Goal: Transaction & Acquisition: Purchase product/service

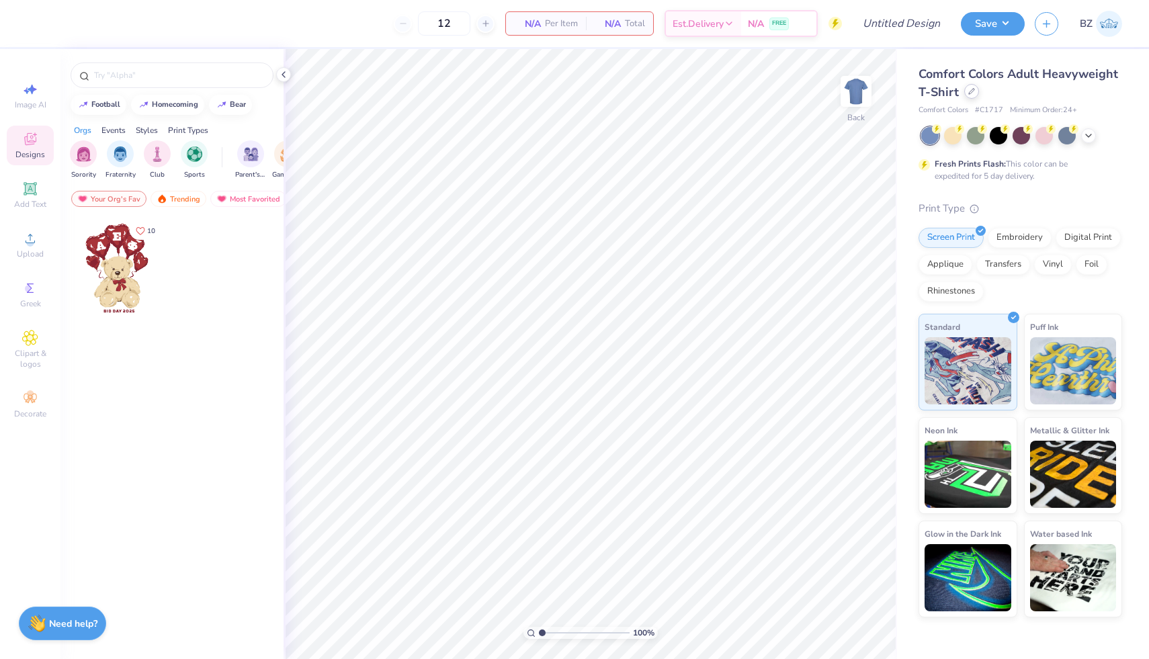
click at [972, 95] on div at bounding box center [972, 91] width 15 height 15
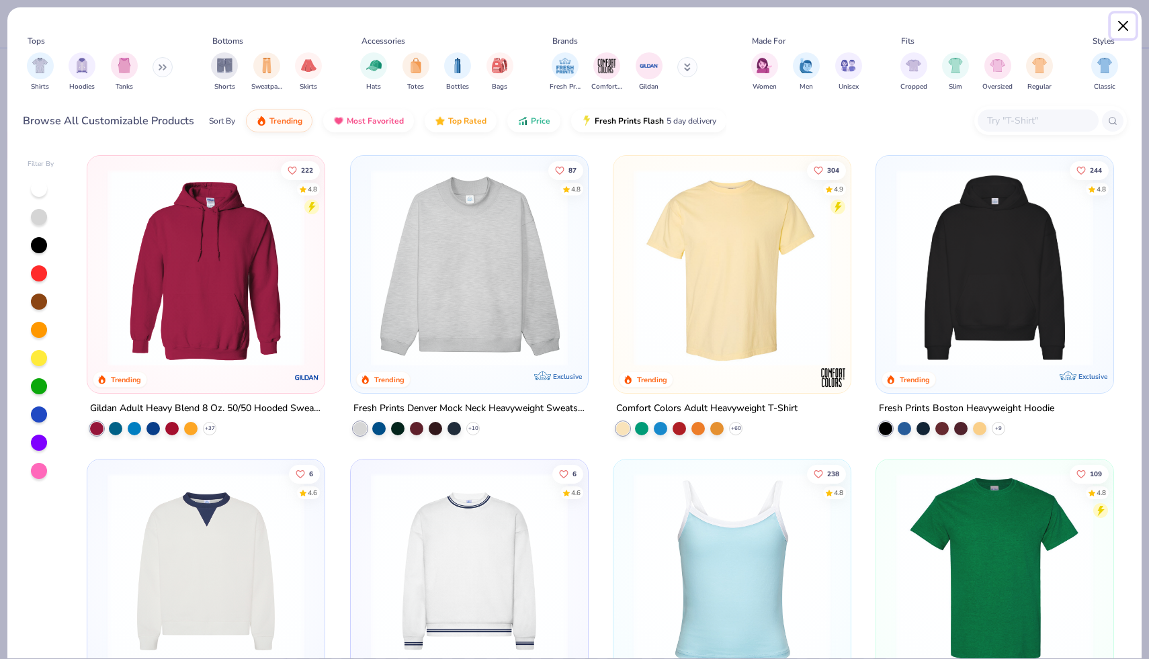
click at [1120, 24] on button "Close" at bounding box center [1124, 26] width 26 height 26
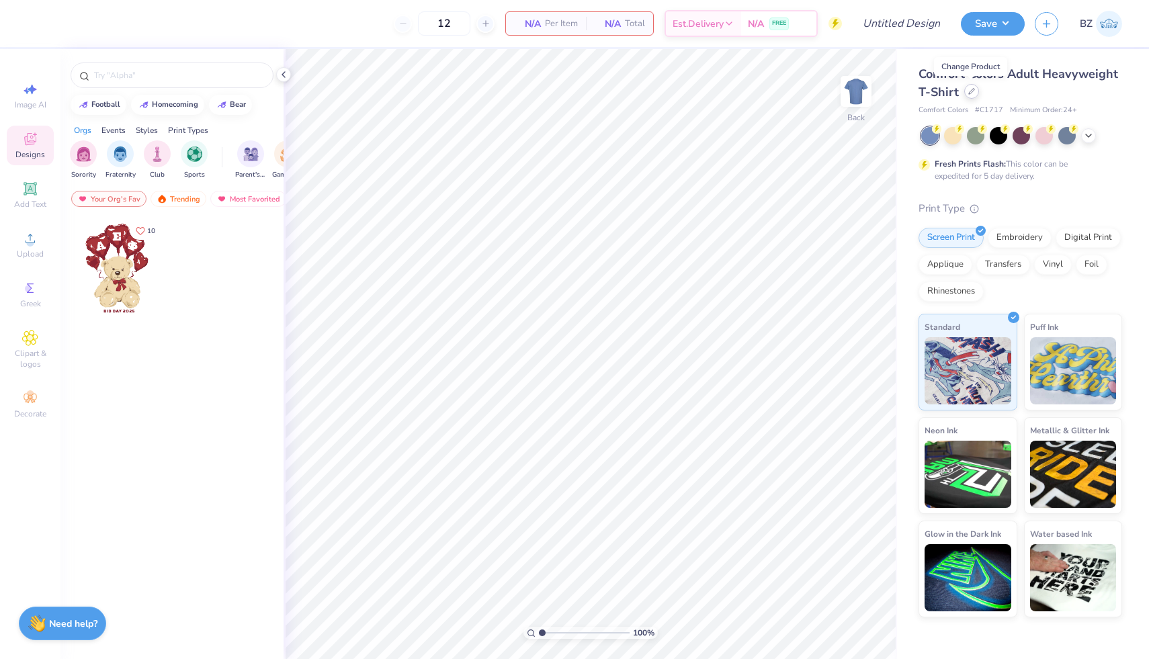
click at [970, 95] on div at bounding box center [972, 91] width 15 height 15
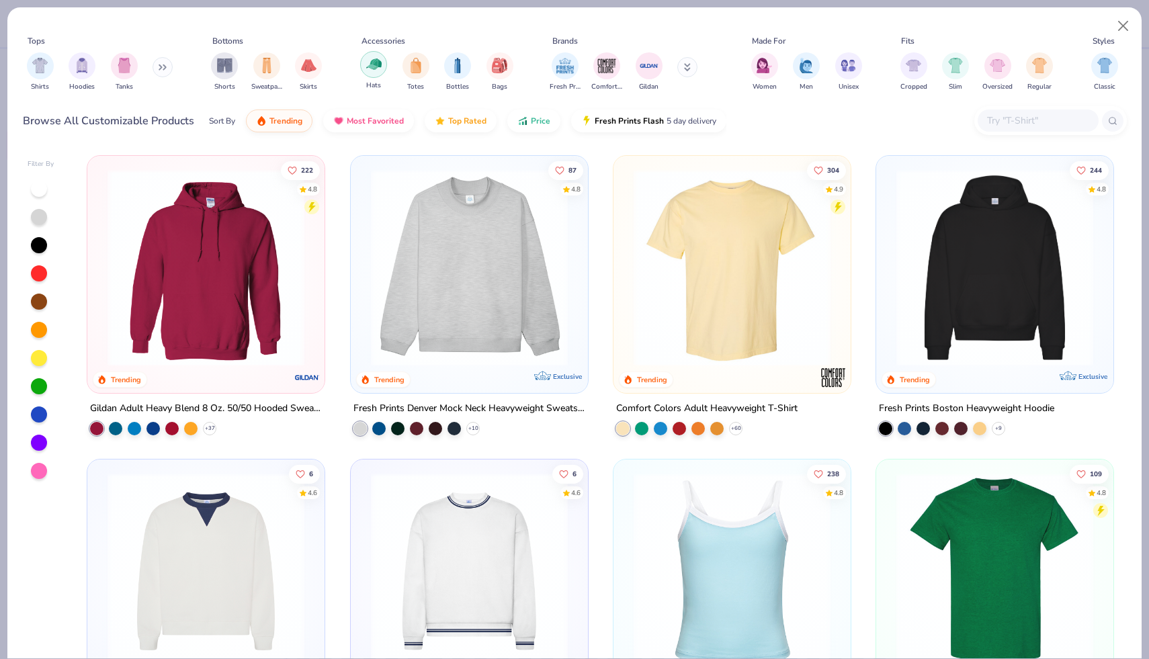
click at [382, 68] on div "filter for Hats" at bounding box center [373, 64] width 27 height 27
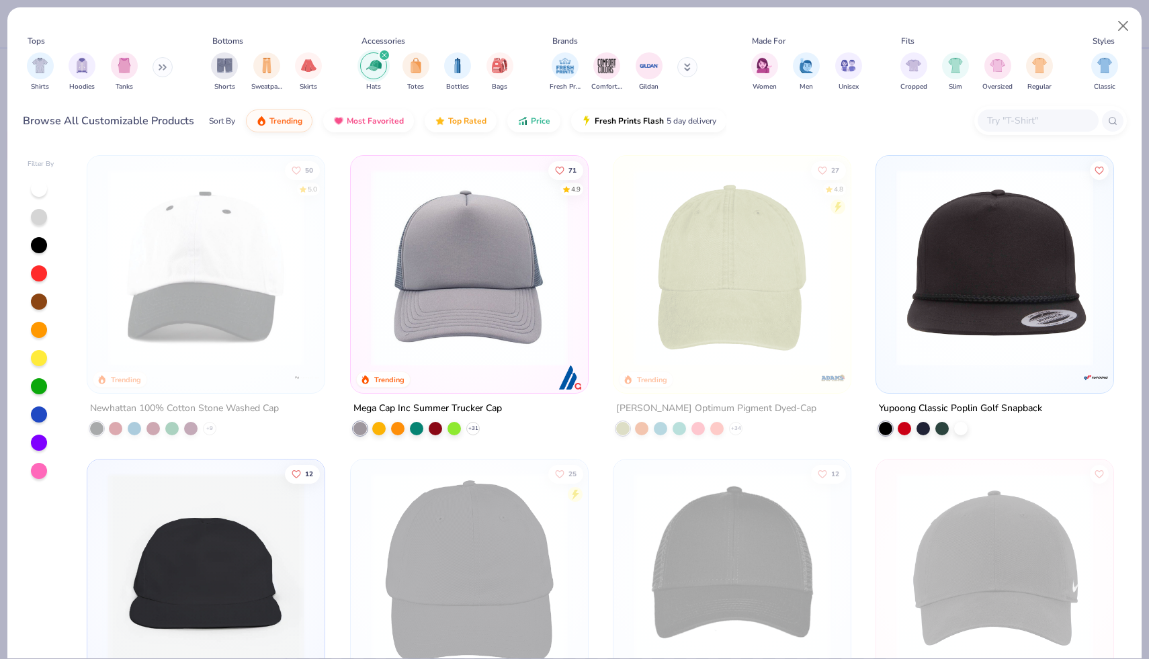
click at [1008, 108] on div at bounding box center [1051, 120] width 153 height 29
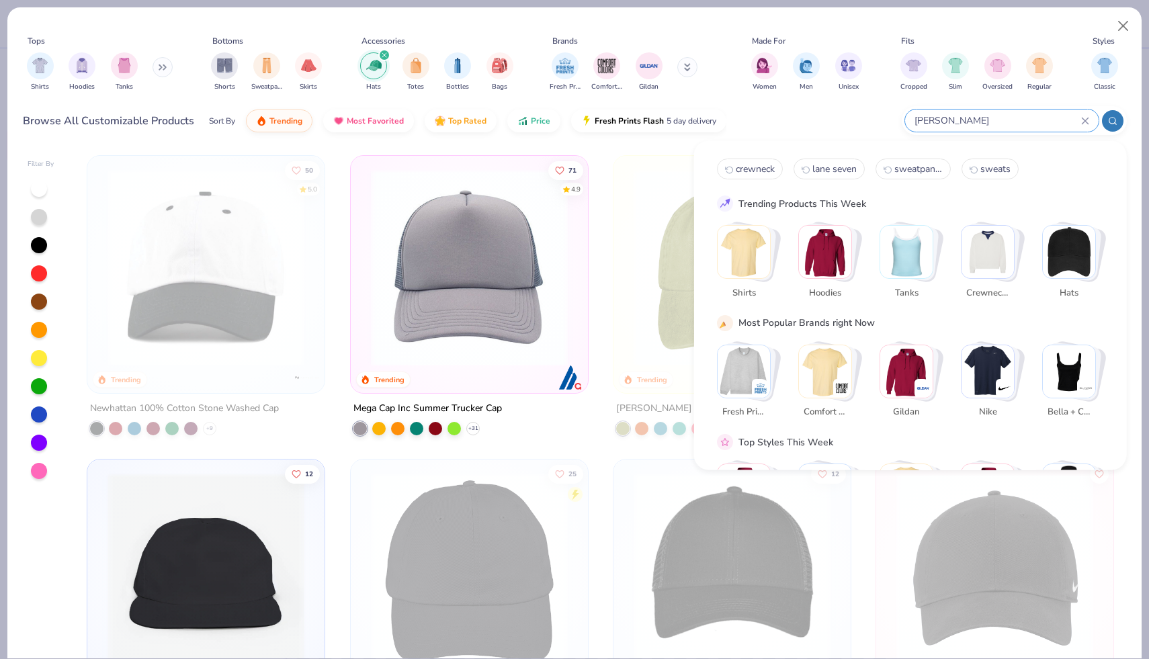
type input "[PERSON_NAME]"
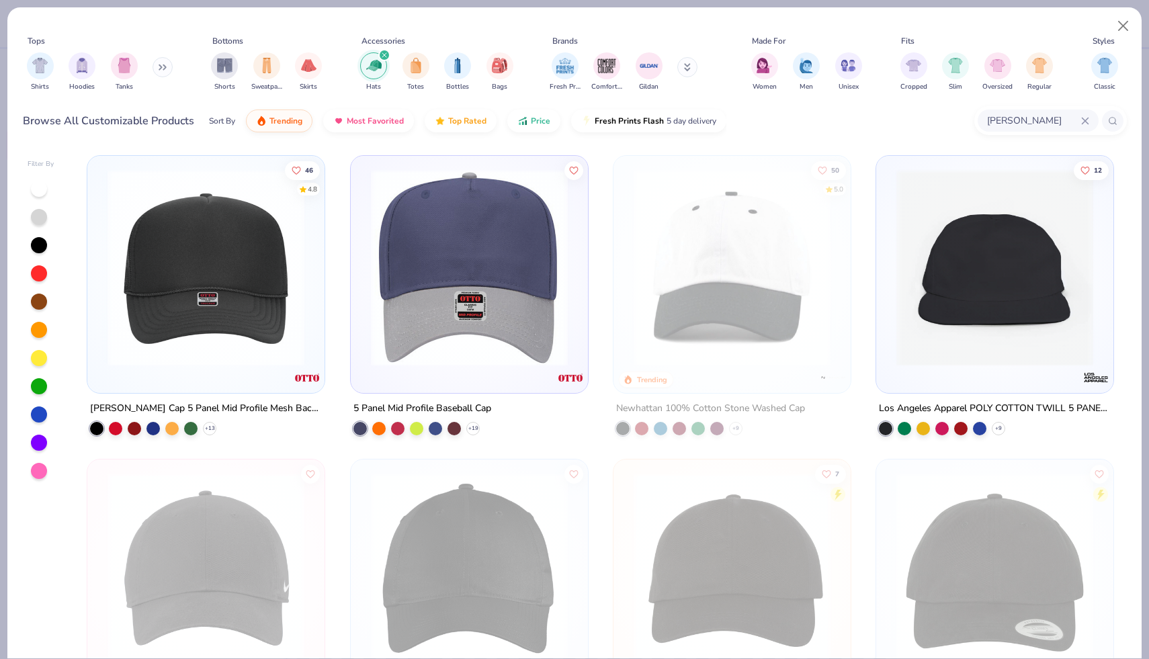
click at [196, 328] on img at bounding box center [206, 267] width 210 height 197
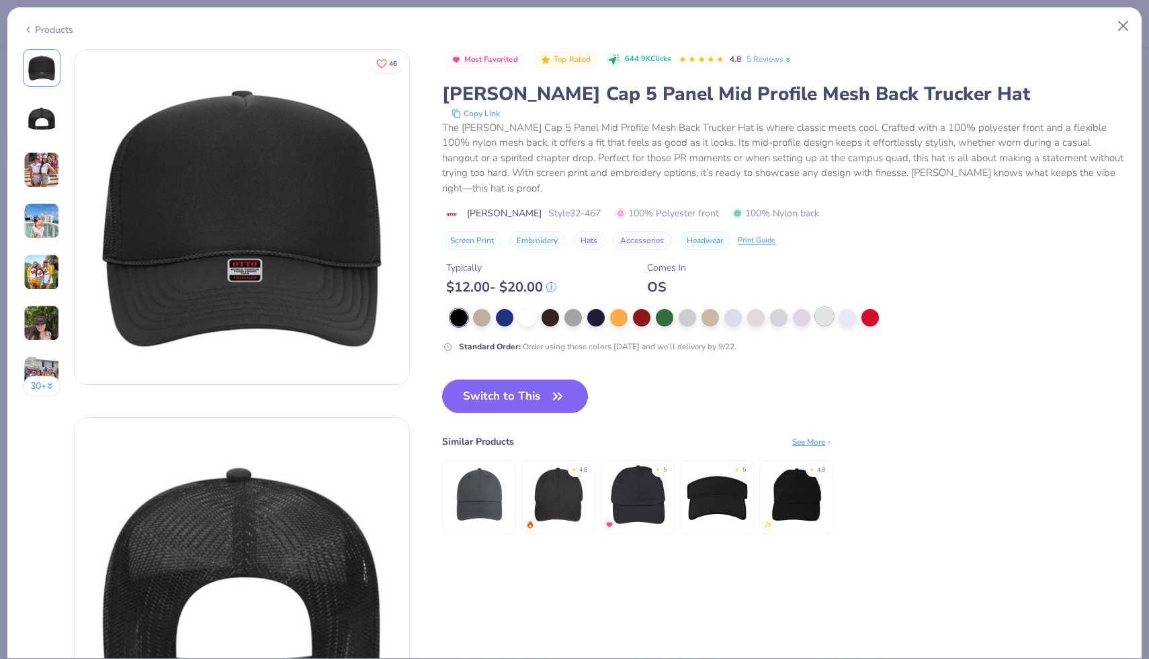
click at [825, 308] on div at bounding box center [824, 316] width 17 height 17
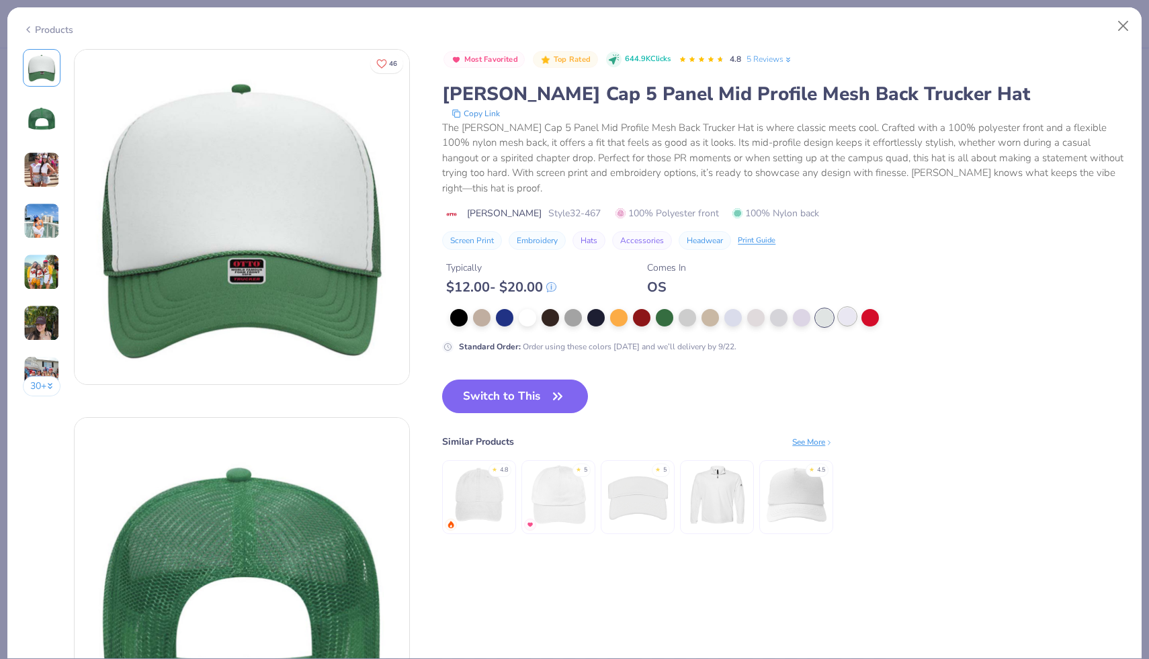
click at [844, 308] on div at bounding box center [847, 316] width 17 height 17
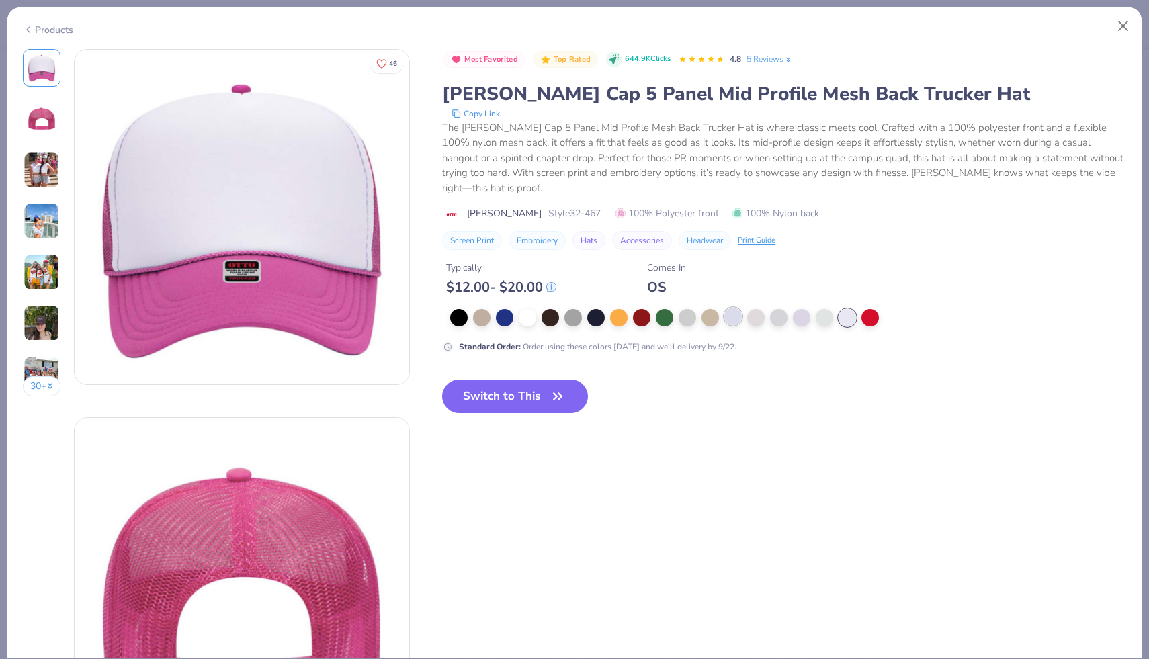
click at [728, 308] on div at bounding box center [733, 316] width 17 height 17
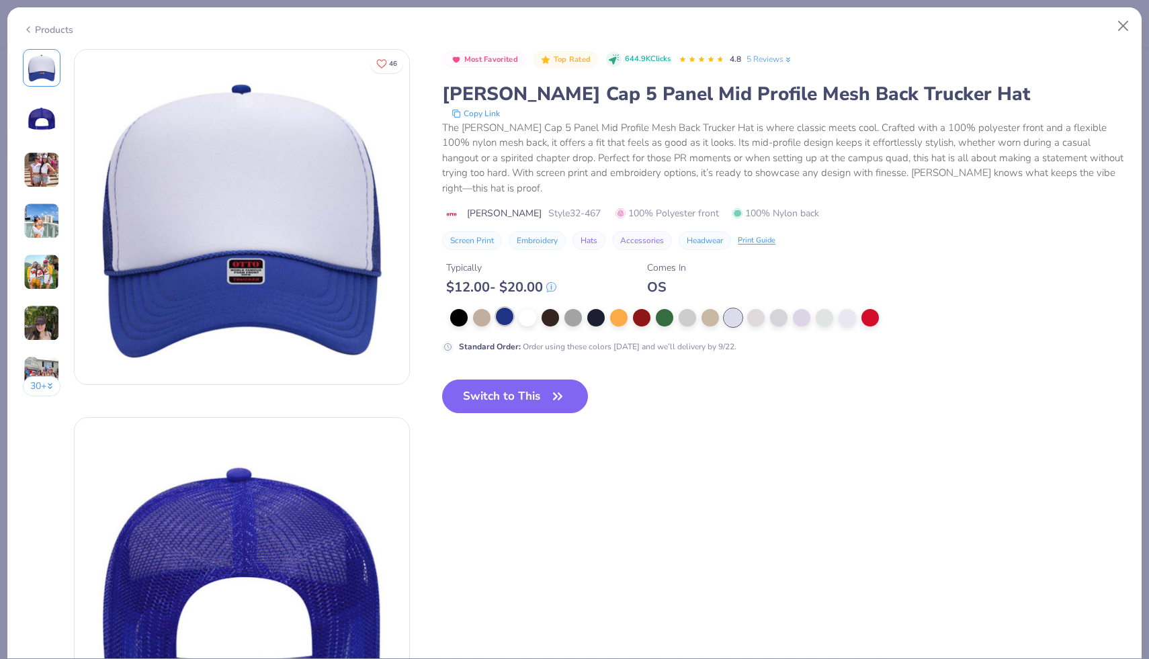
click at [502, 309] on div at bounding box center [504, 316] width 17 height 17
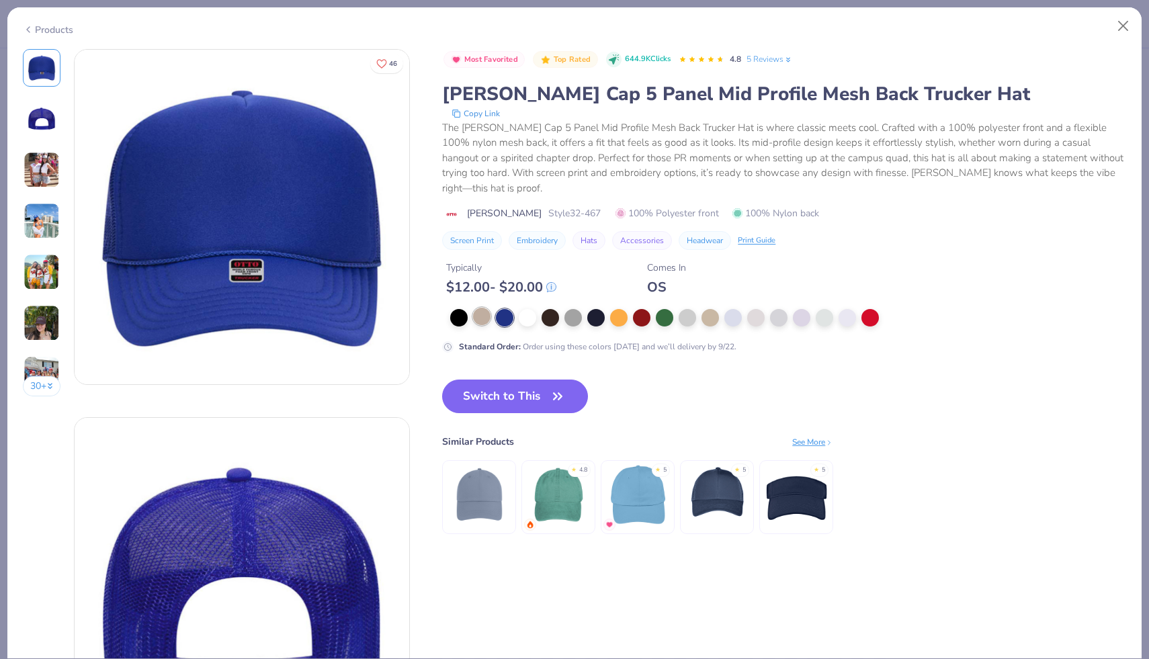
click at [474, 308] on div at bounding box center [481, 316] width 17 height 17
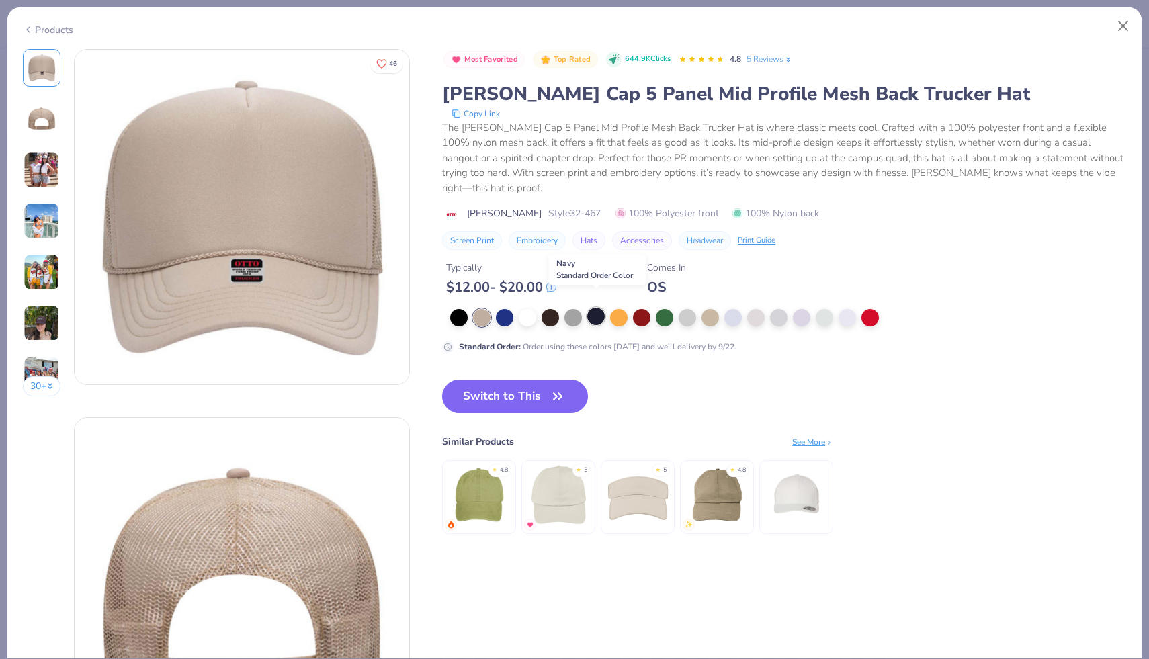
click at [589, 308] on div at bounding box center [595, 316] width 17 height 17
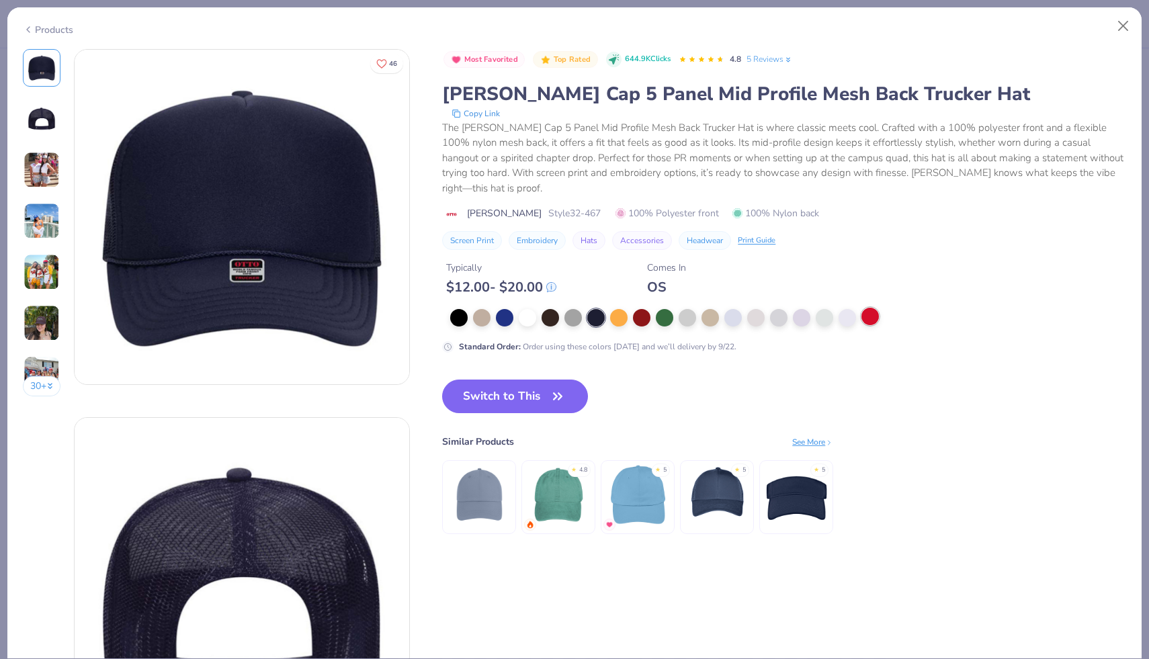
click at [868, 308] on div at bounding box center [870, 316] width 17 height 17
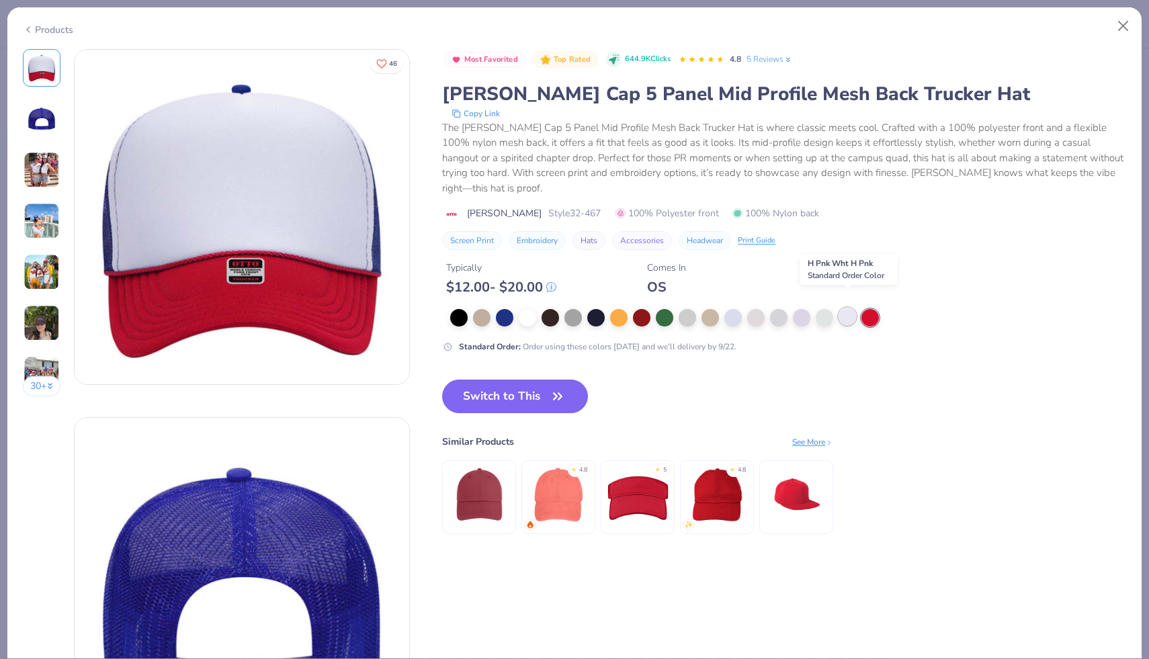
click at [845, 308] on div at bounding box center [847, 316] width 17 height 17
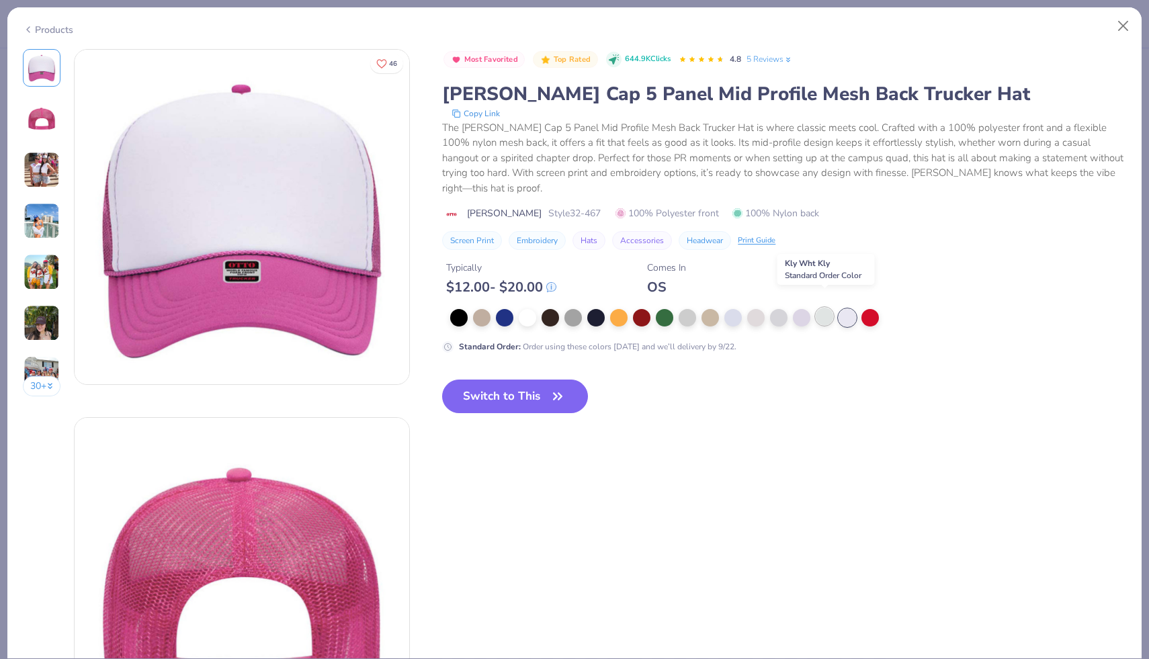
click at [821, 308] on div at bounding box center [824, 316] width 17 height 17
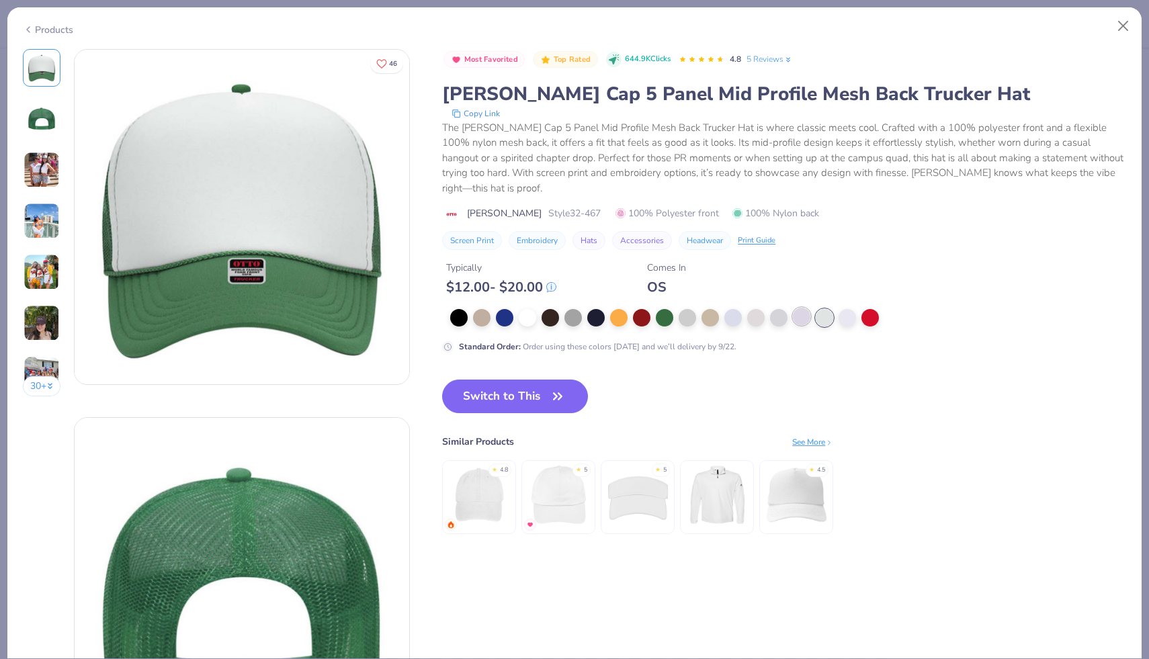
click at [801, 308] on div at bounding box center [801, 316] width 17 height 17
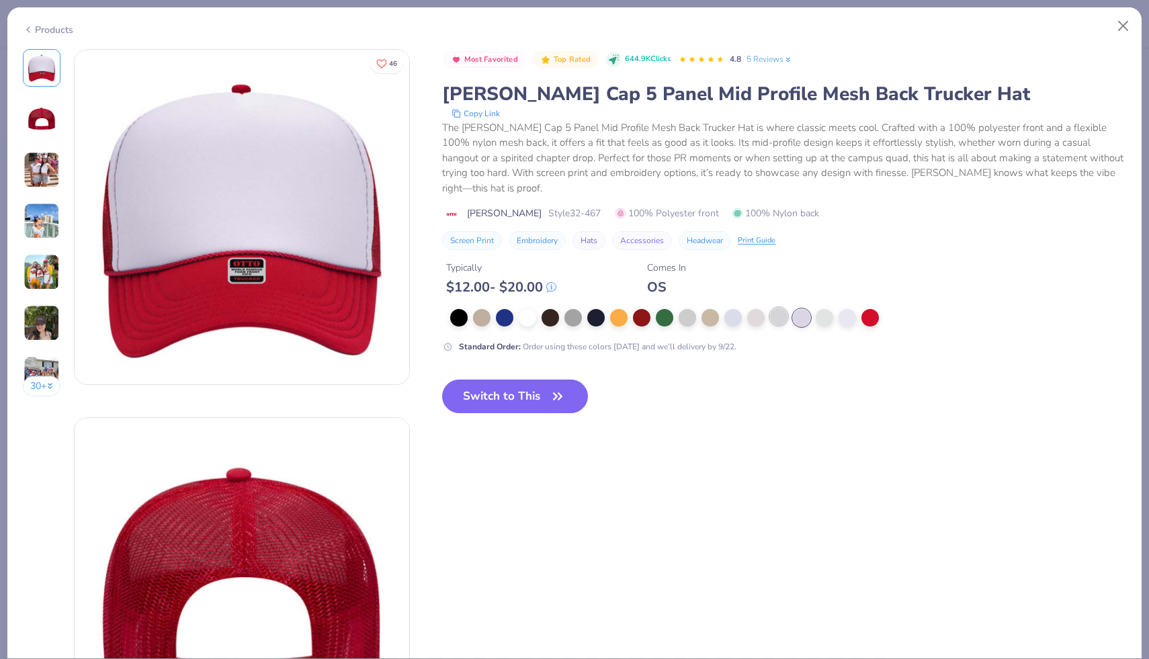
click at [778, 308] on div at bounding box center [778, 316] width 17 height 17
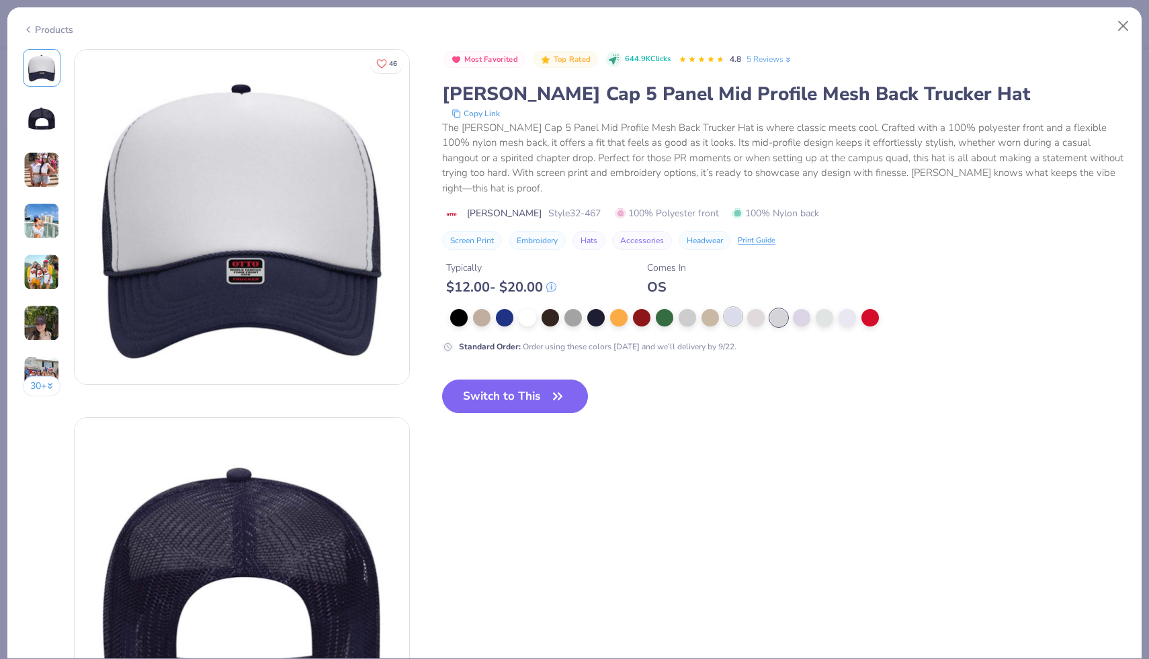
click at [729, 308] on div at bounding box center [733, 316] width 17 height 17
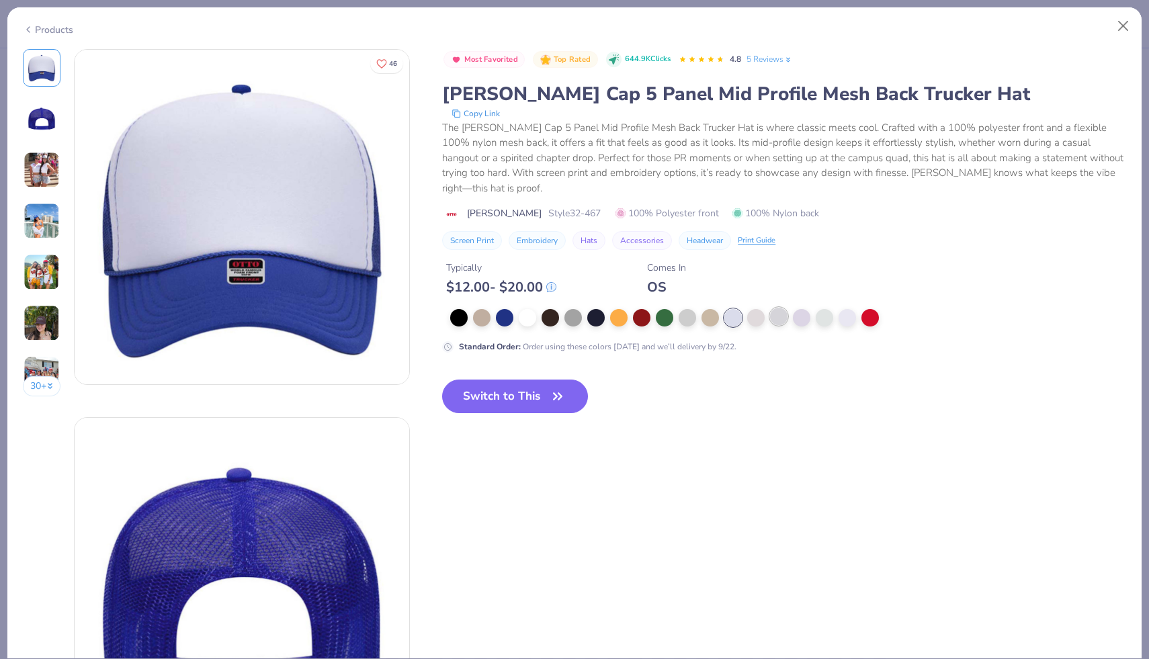
click at [774, 308] on div at bounding box center [778, 316] width 17 height 17
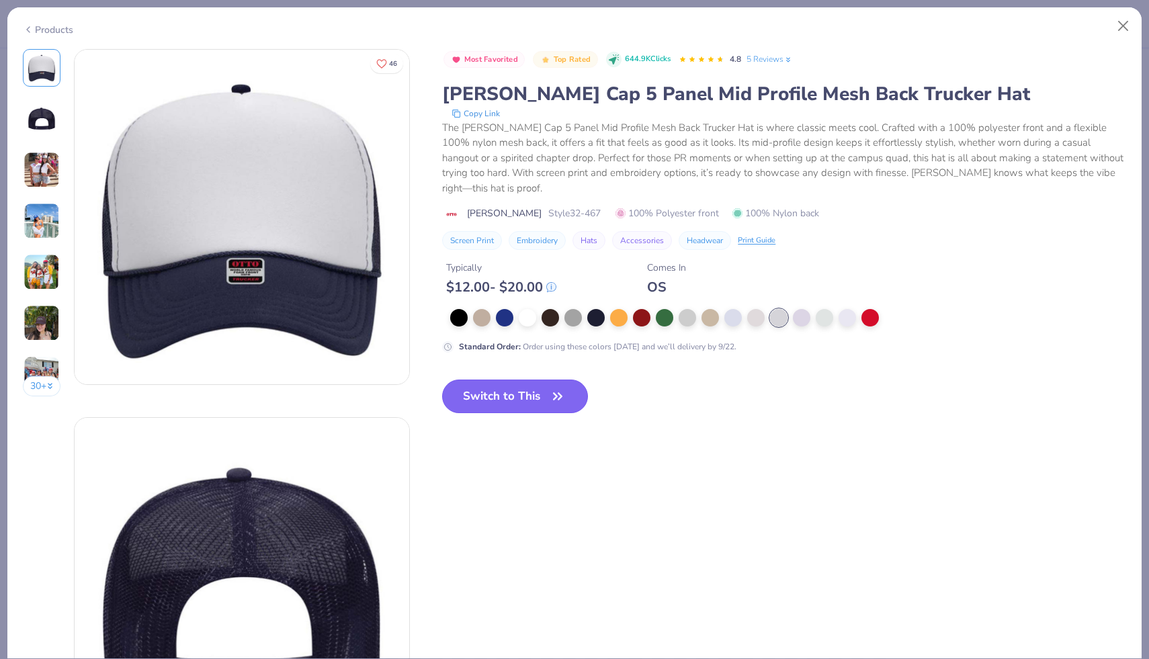
click at [531, 386] on button "Switch to This" at bounding box center [515, 397] width 146 height 34
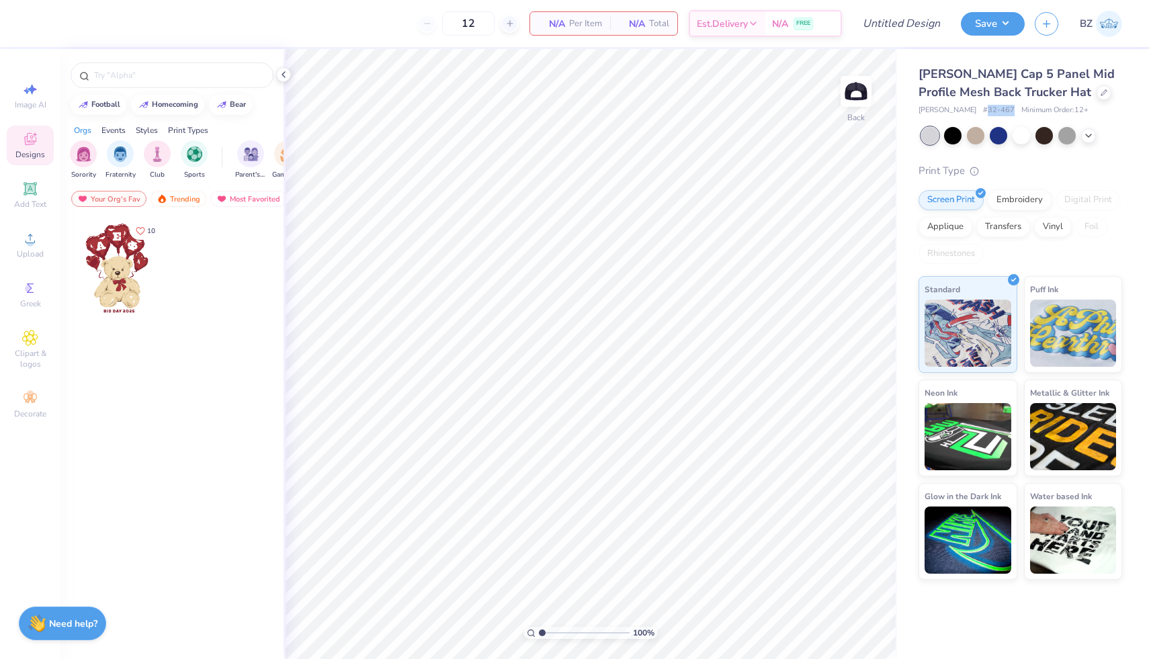
drag, startPoint x: 985, startPoint y: 110, endPoint x: 961, endPoint y: 110, distance: 23.5
click at [961, 110] on div "Otto Cap # 32-467 Minimum Order: 12 +" at bounding box center [1021, 110] width 204 height 11
copy span "32-467"
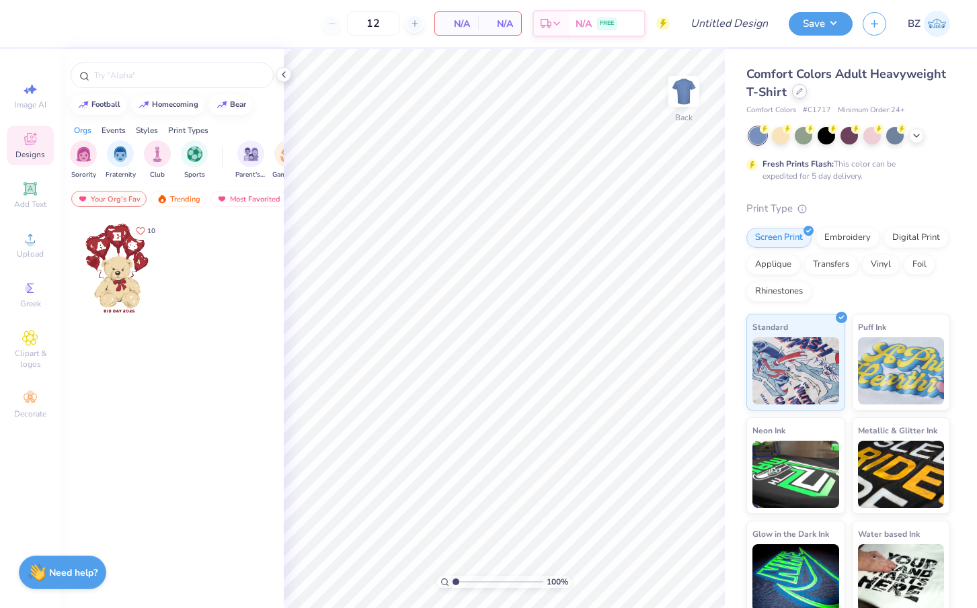
click at [799, 91] on icon at bounding box center [799, 91] width 5 height 5
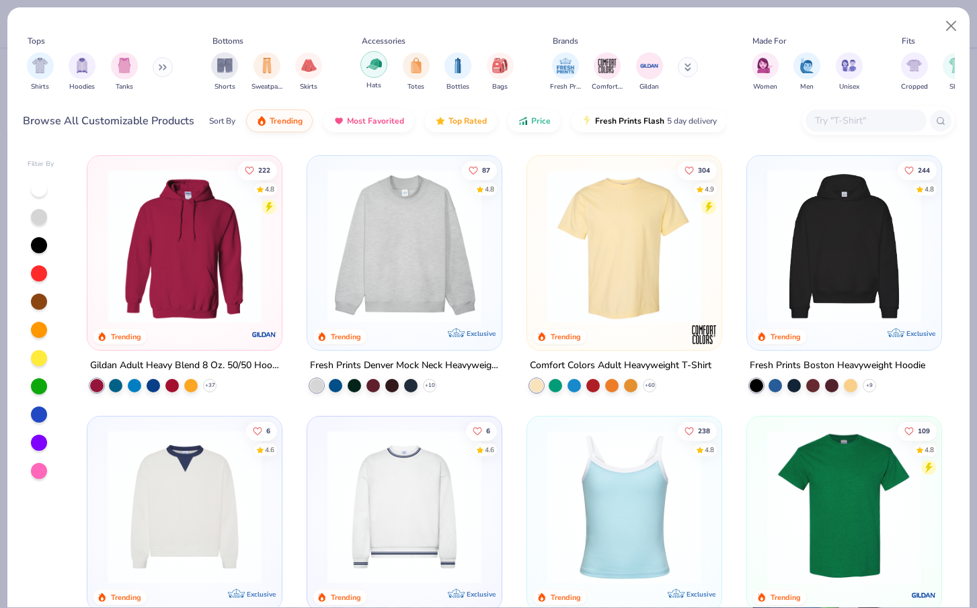
click at [360, 67] on div "filter for Hats" at bounding box center [373, 64] width 27 height 27
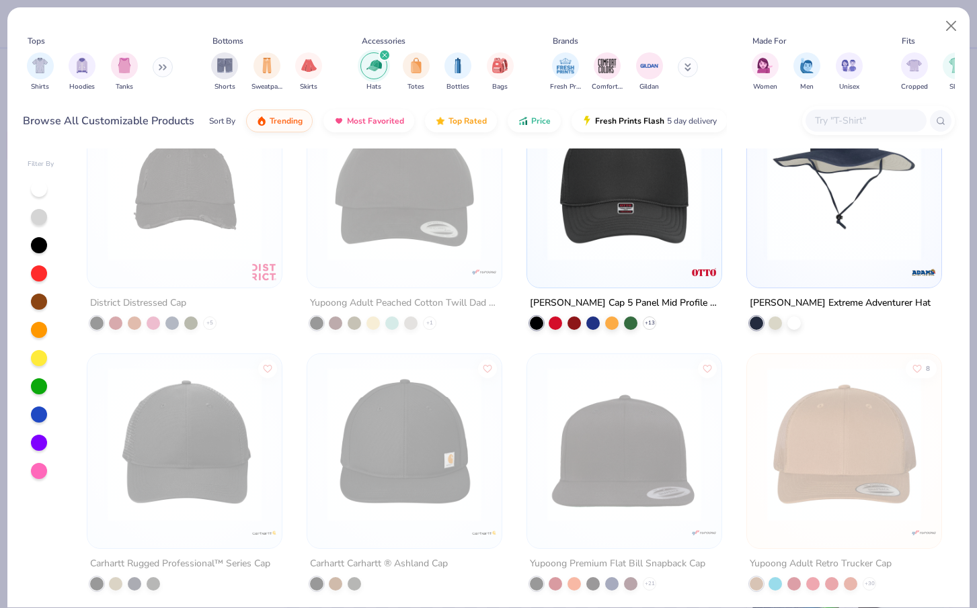
scroll to position [827, 0]
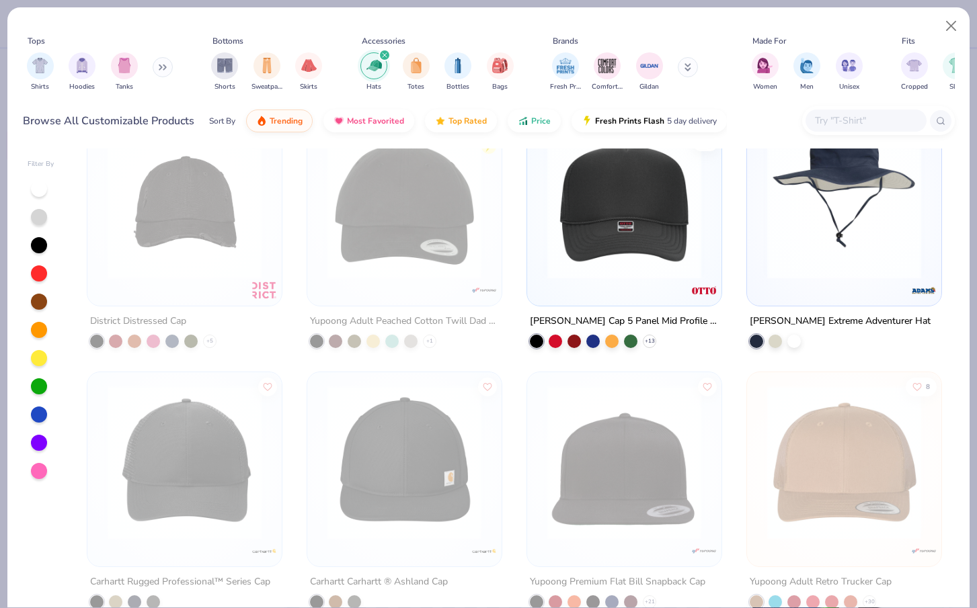
click at [637, 228] on img at bounding box center [623, 202] width 167 height 154
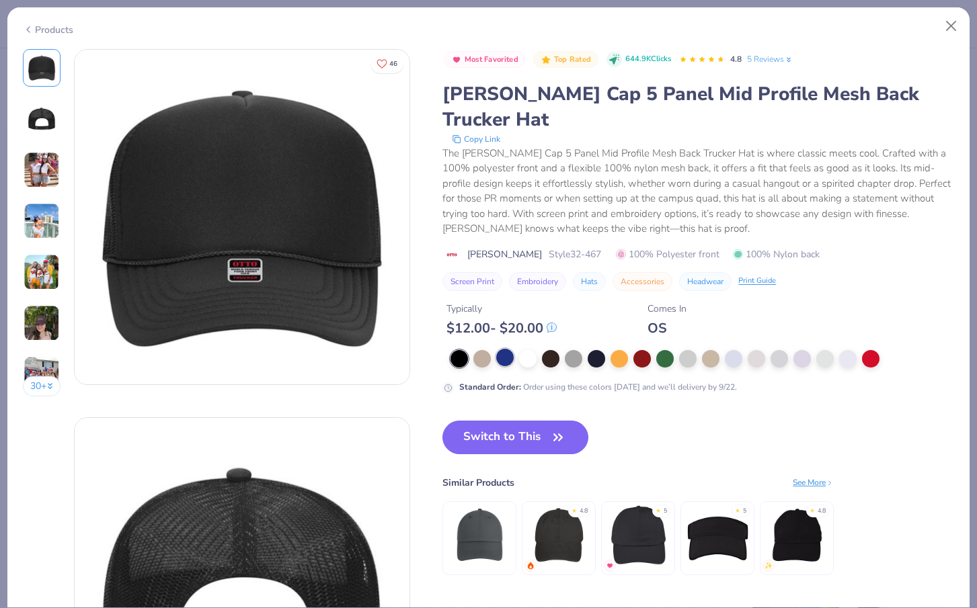
click at [507, 349] on div at bounding box center [504, 357] width 17 height 17
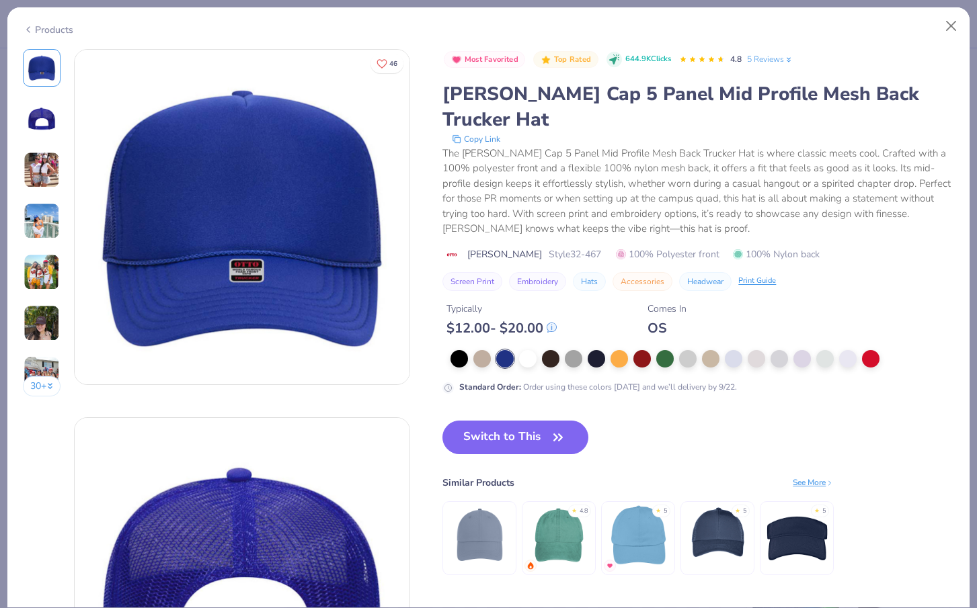
click at [481, 518] on img at bounding box center [480, 535] width 64 height 64
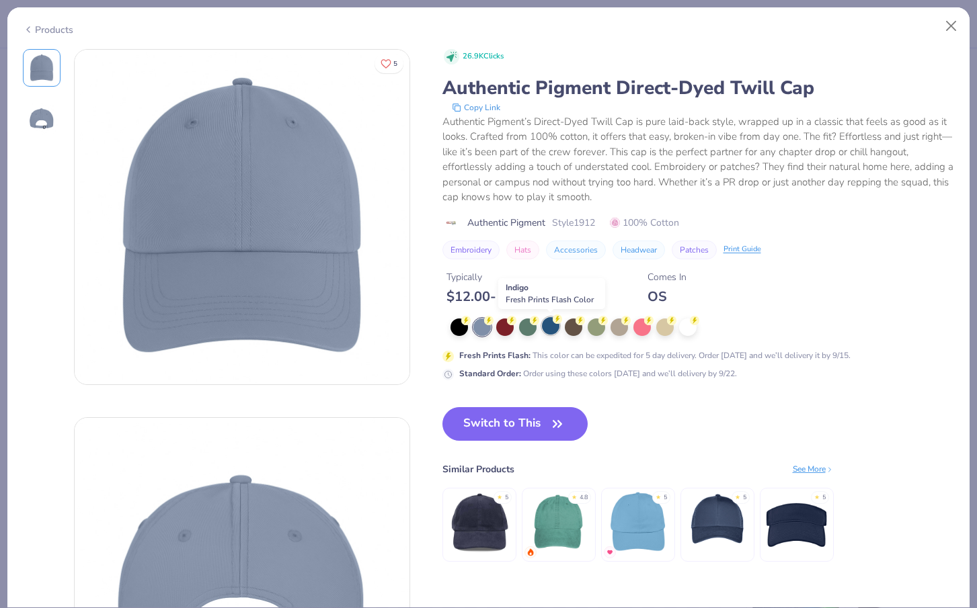
click at [552, 328] on div at bounding box center [550, 325] width 17 height 17
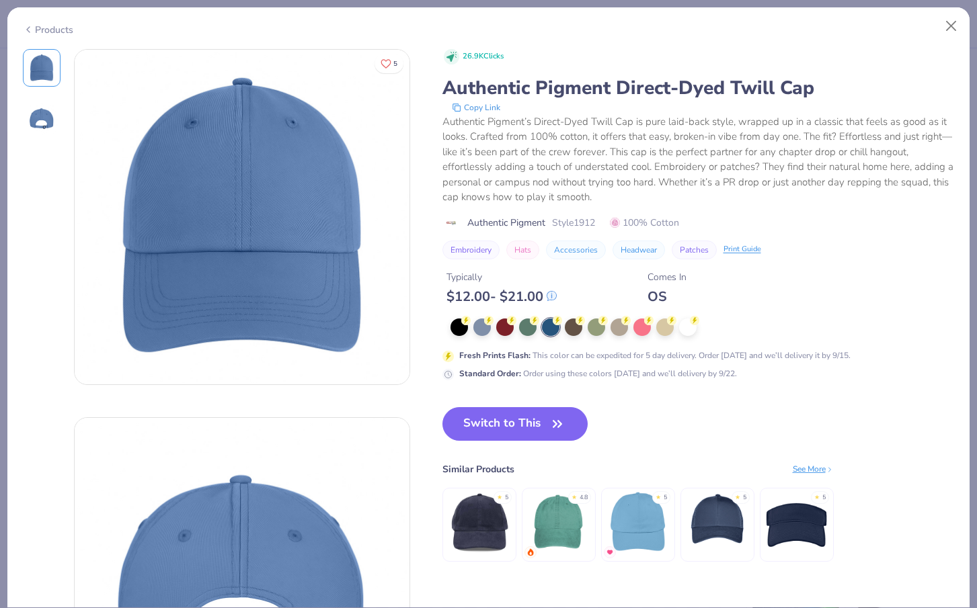
click at [719, 531] on img at bounding box center [717, 522] width 64 height 64
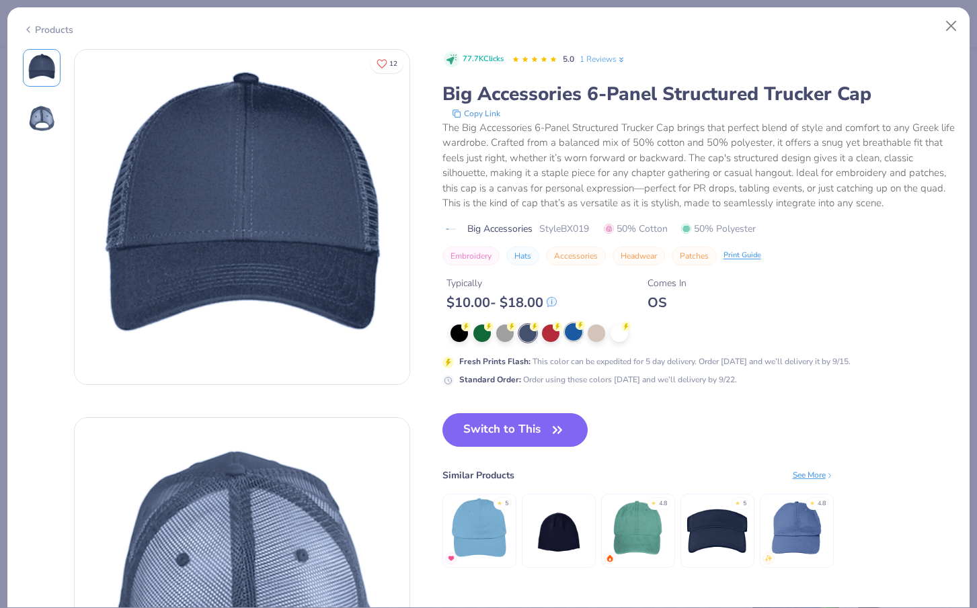
click at [577, 331] on div at bounding box center [573, 331] width 17 height 17
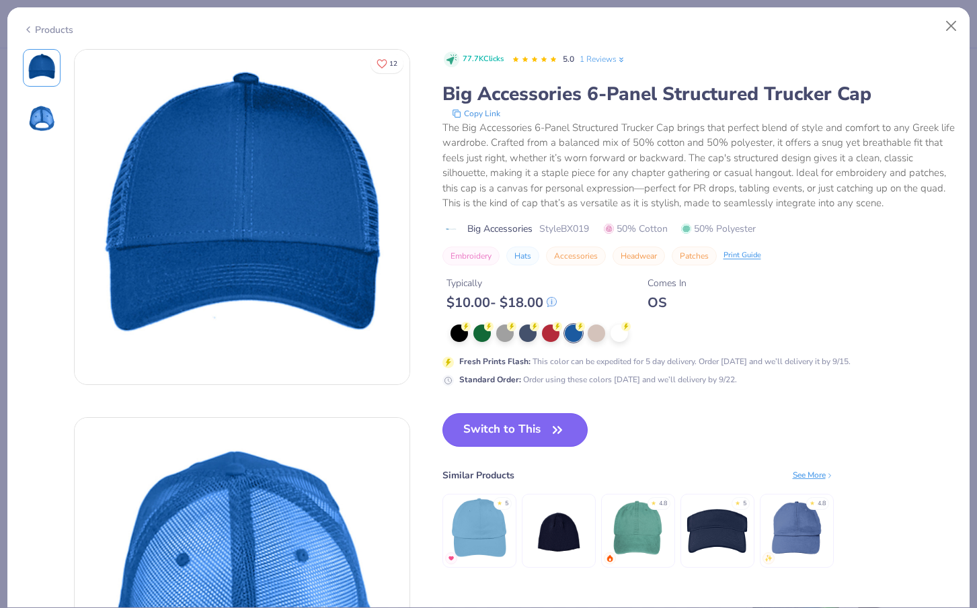
click at [488, 432] on button "Switch to This" at bounding box center [515, 430] width 146 height 34
type textarea "x"
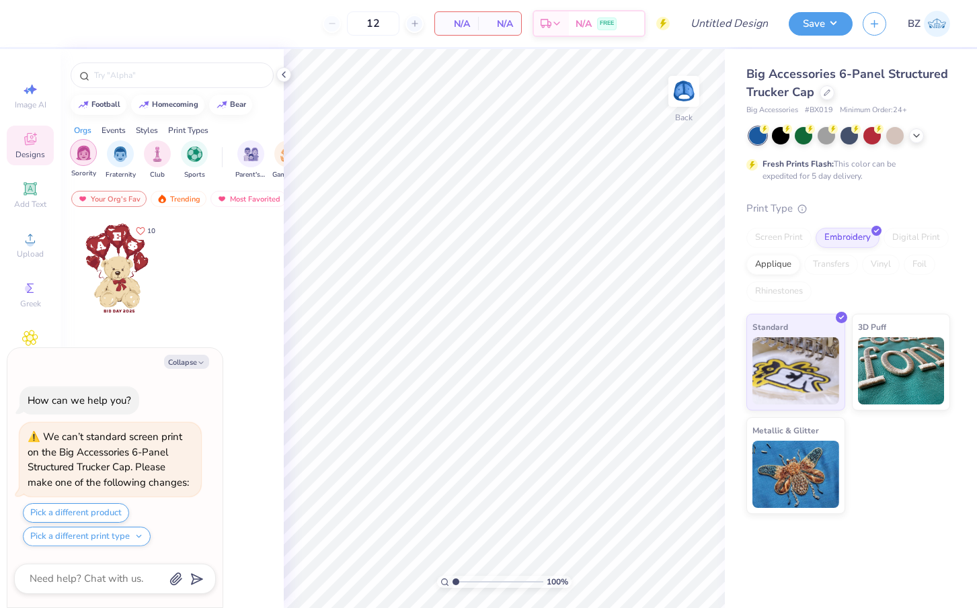
click at [77, 157] on img "filter for Sorority" at bounding box center [83, 152] width 15 height 15
click at [167, 194] on div "Trending" at bounding box center [179, 199] width 56 height 16
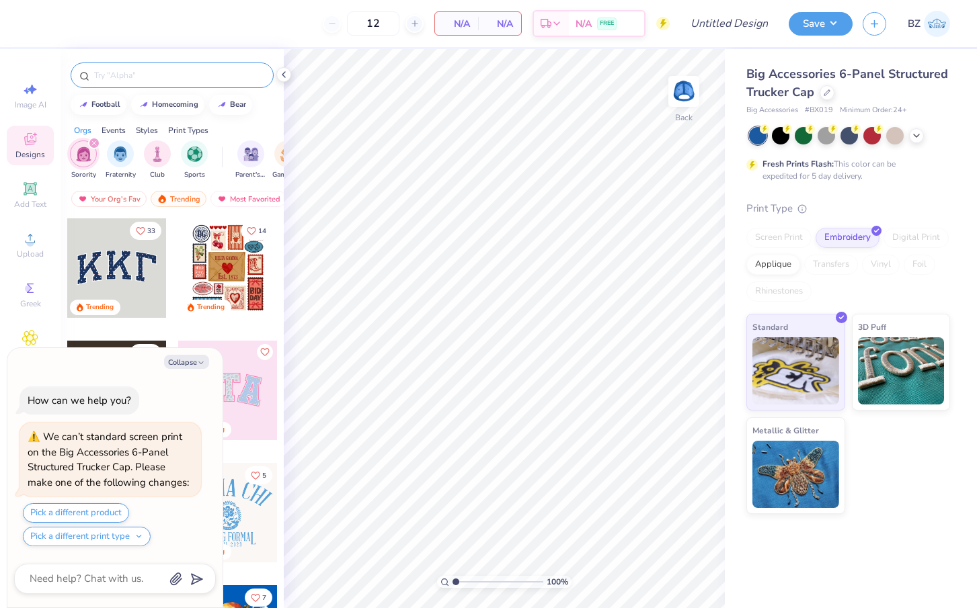
click at [142, 82] on div at bounding box center [172, 76] width 203 height 26
type input "von"
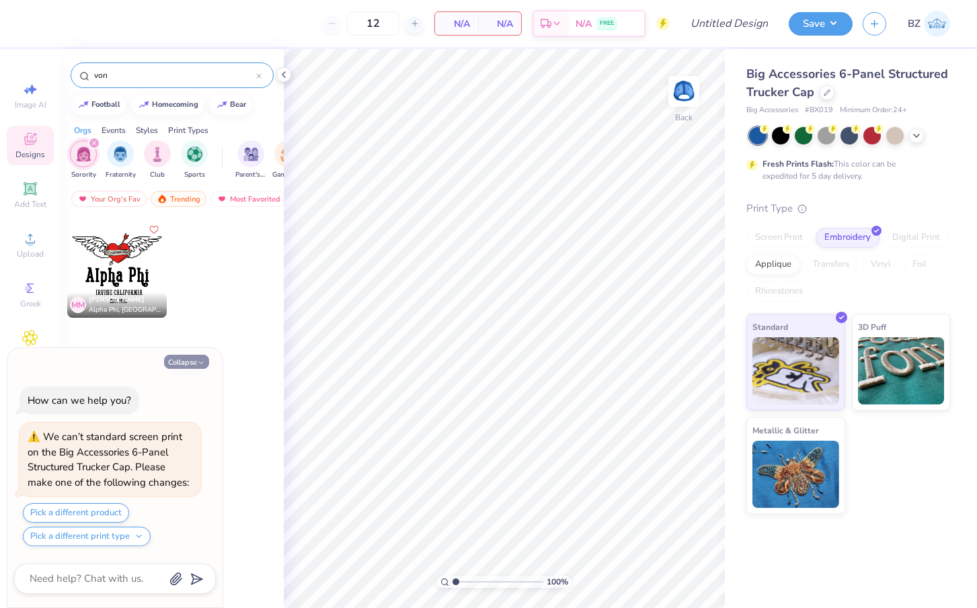
click at [198, 359] on icon "button" at bounding box center [201, 363] width 8 height 8
type textarea "x"
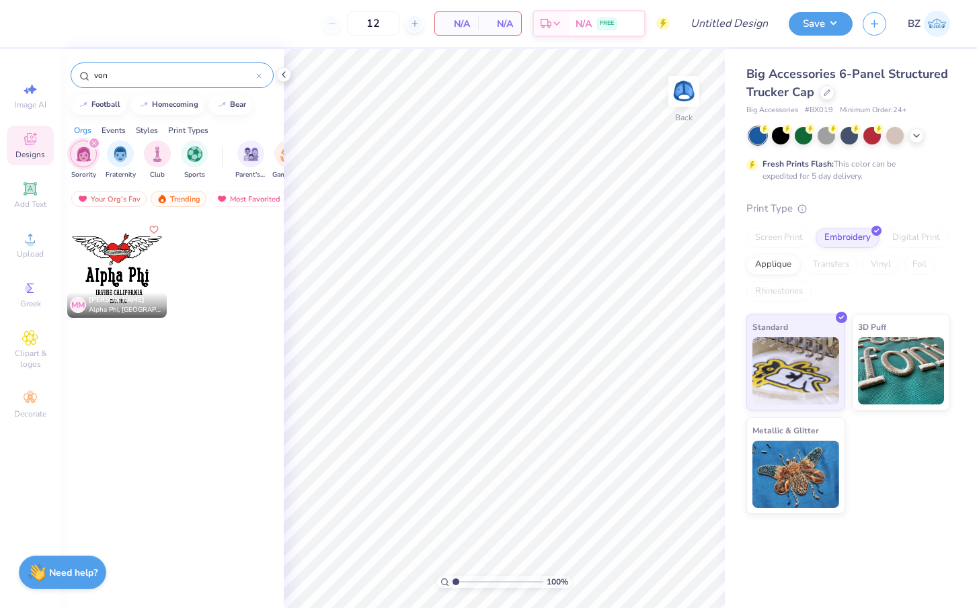
click at [259, 75] on icon at bounding box center [258, 75] width 5 height 5
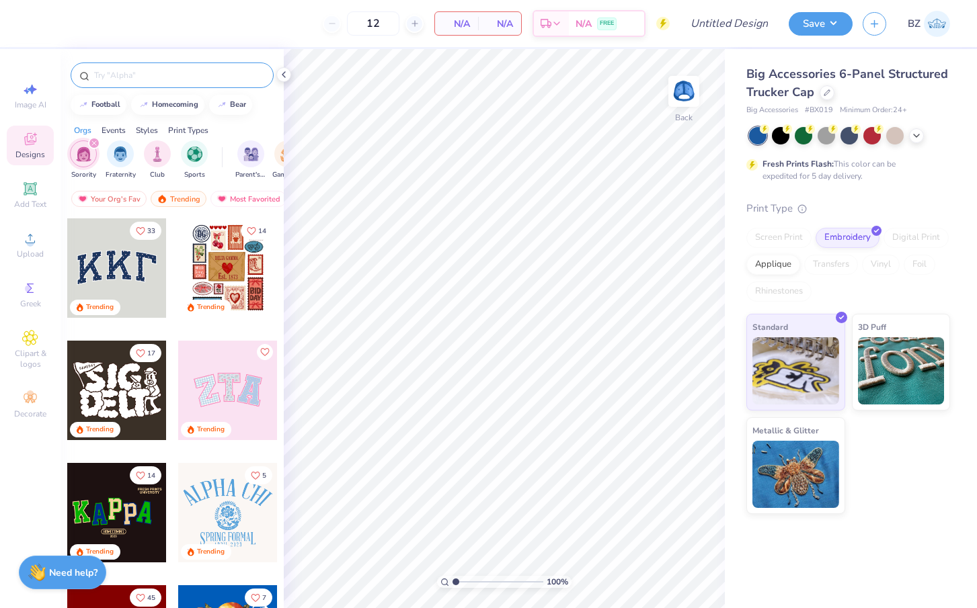
click at [821, 104] on div "Big Accessories 6-Panel Structured Trucker Cap Big Accessories # BX019 Minimum …" at bounding box center [848, 90] width 204 height 51
click at [821, 105] on span "# BX019" at bounding box center [819, 110] width 28 height 11
click at [821, 108] on span "# BX019" at bounding box center [819, 110] width 28 height 11
copy span "BX019"
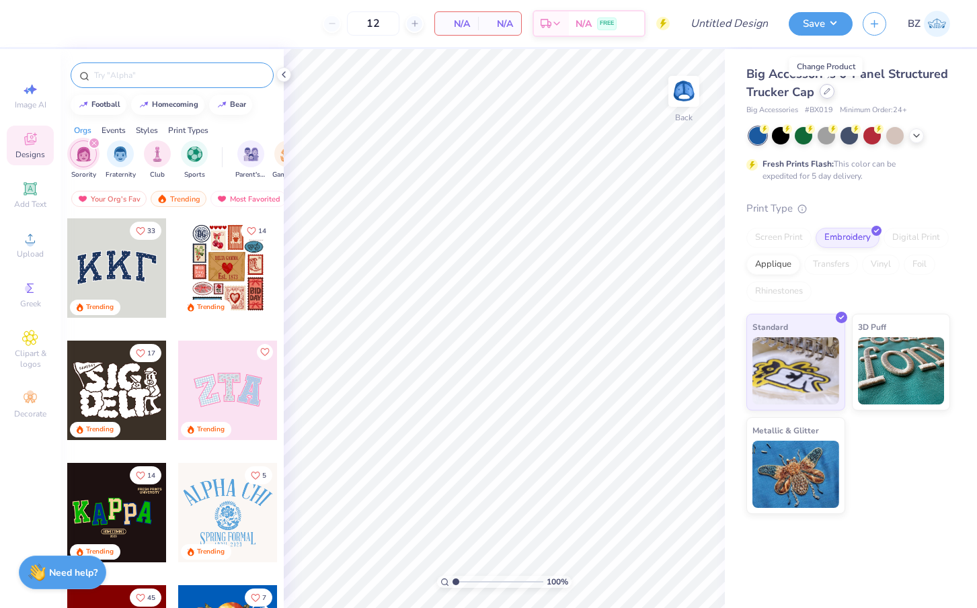
click at [821, 91] on div at bounding box center [826, 91] width 15 height 15
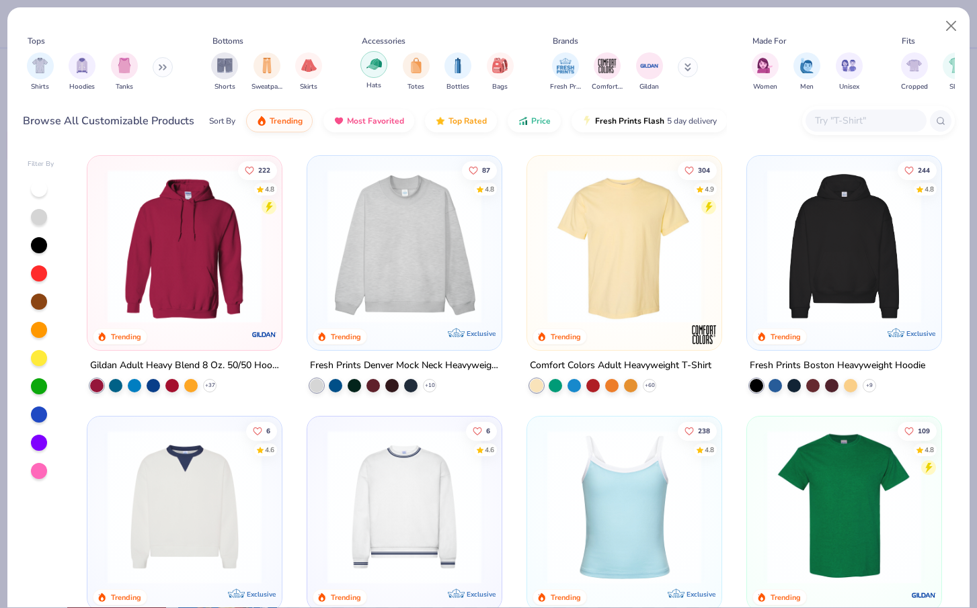
click at [373, 72] on div "filter for Hats" at bounding box center [373, 64] width 27 height 27
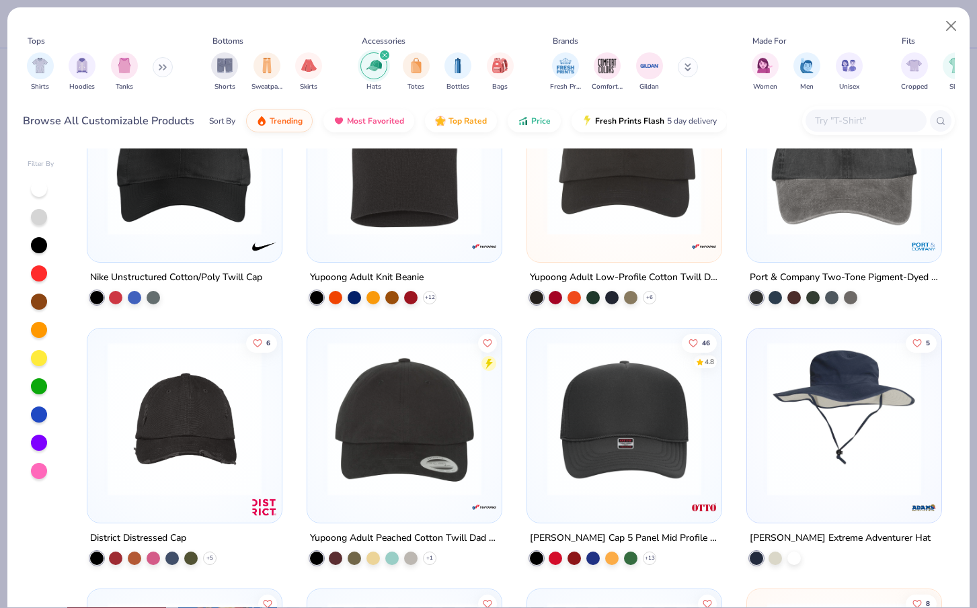
scroll to position [632, 0]
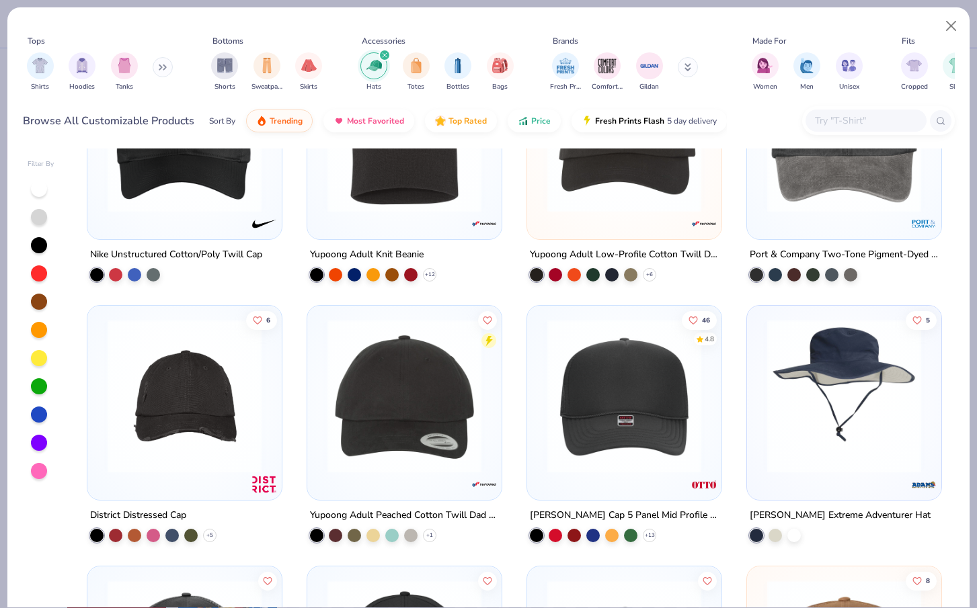
click at [593, 412] on img at bounding box center [623, 396] width 167 height 154
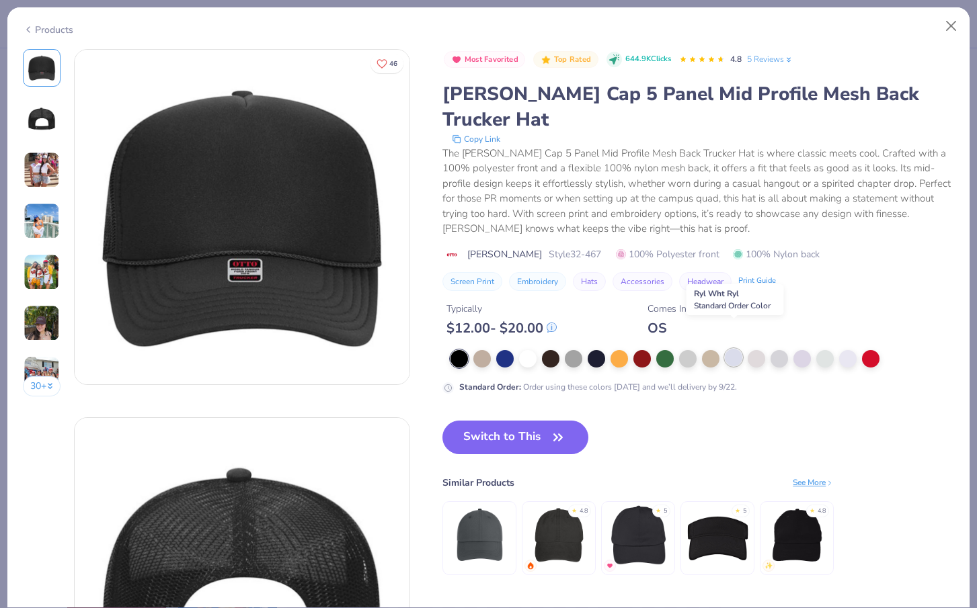
click at [734, 349] on div at bounding box center [733, 357] width 17 height 17
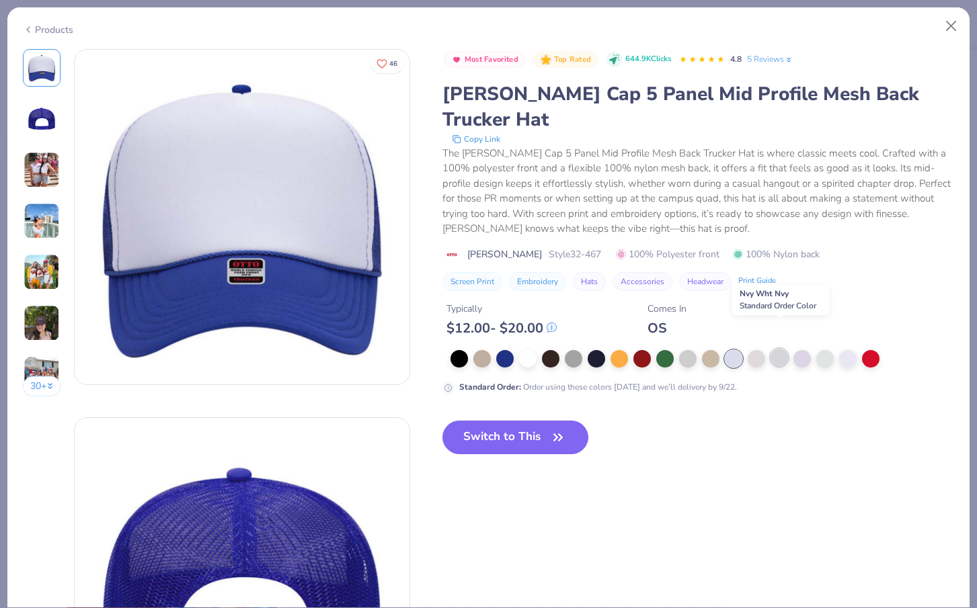
click at [774, 349] on div at bounding box center [778, 357] width 17 height 17
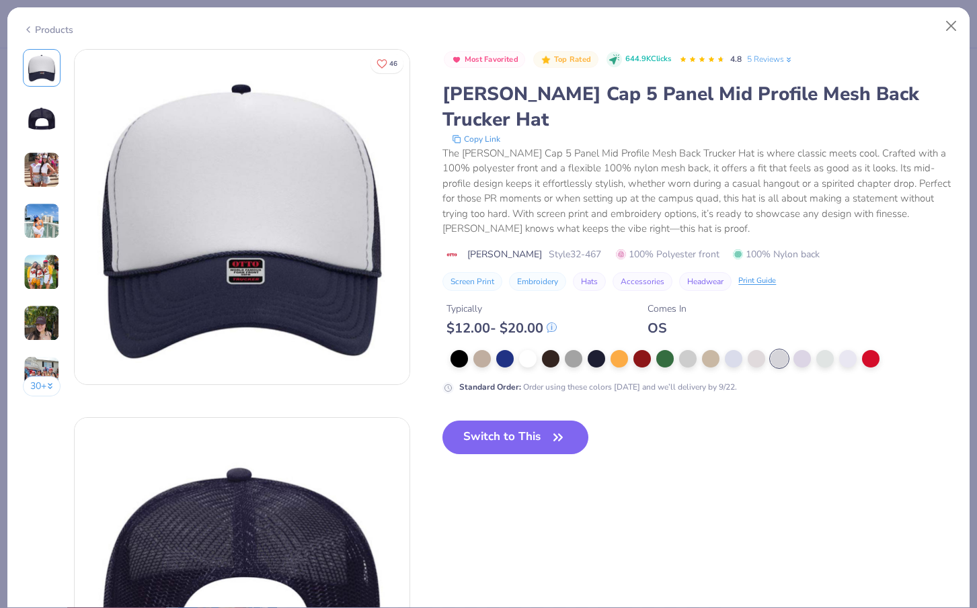
click at [552, 247] on span "Style 32-467" at bounding box center [574, 254] width 52 height 14
copy span "Style 32-467"
click at [948, 24] on button "Close" at bounding box center [951, 26] width 26 height 26
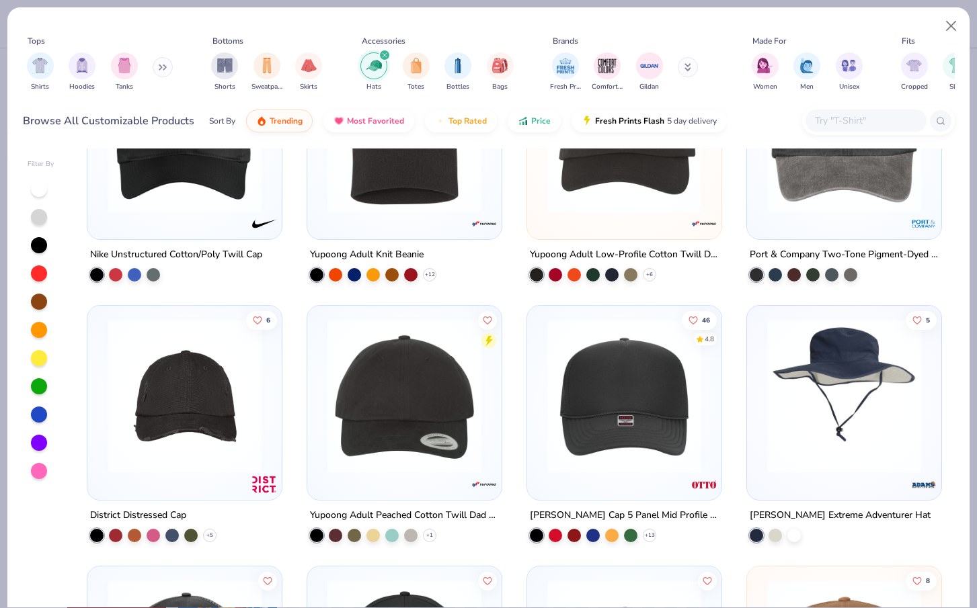
click at [593, 442] on img at bounding box center [623, 396] width 167 height 154
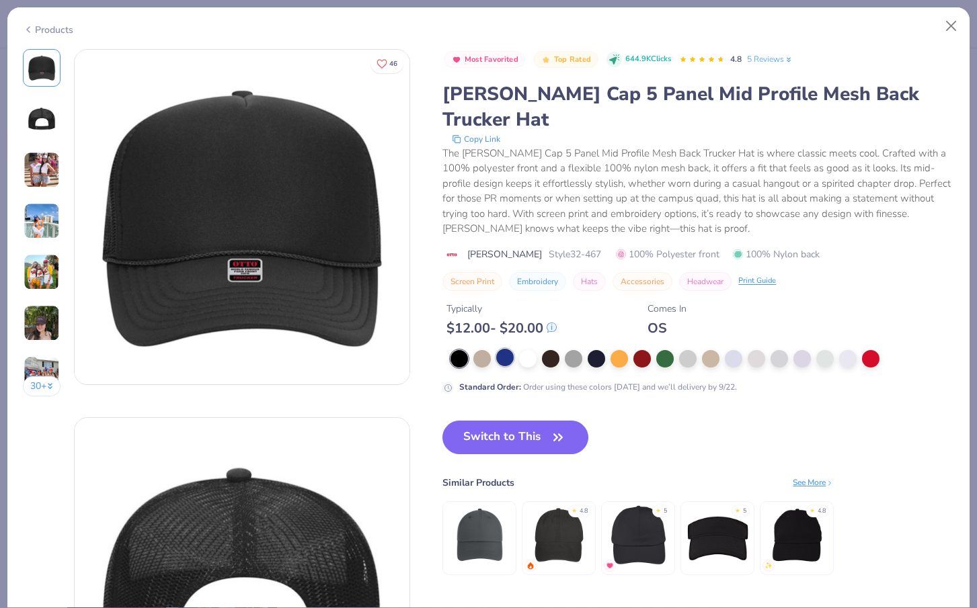
click at [501, 349] on div at bounding box center [504, 357] width 17 height 17
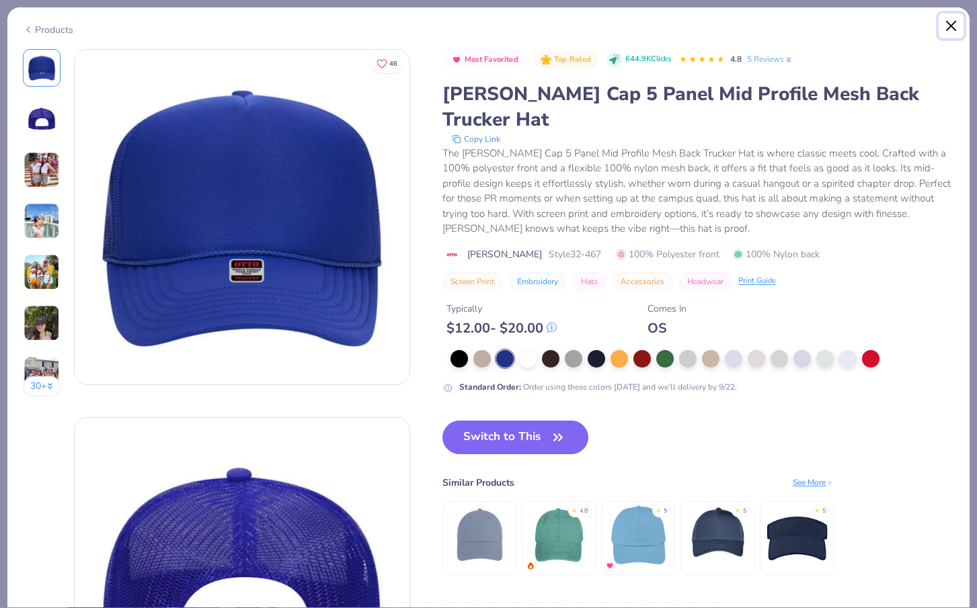
click at [951, 22] on button "Close" at bounding box center [951, 26] width 26 height 26
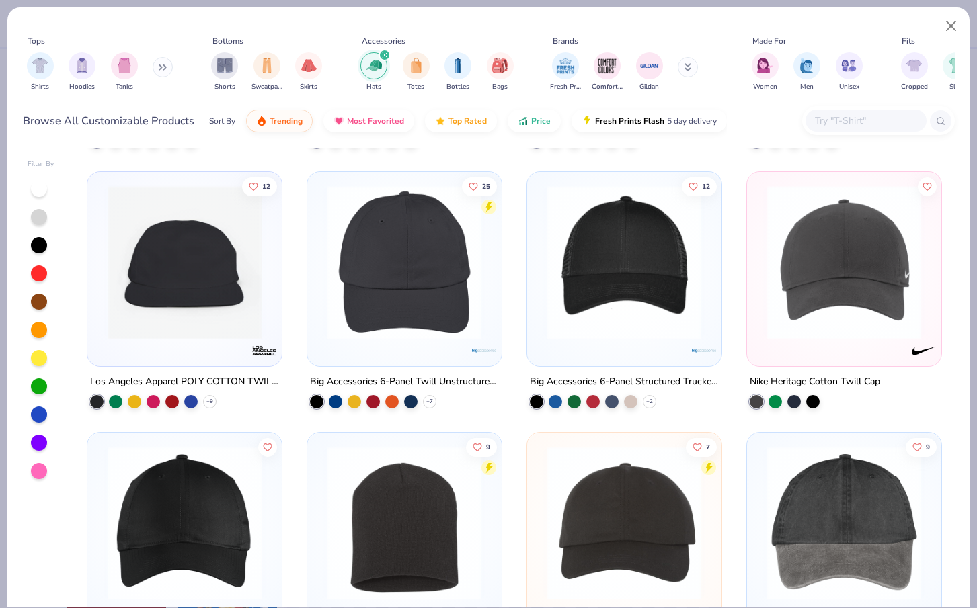
scroll to position [190, 0]
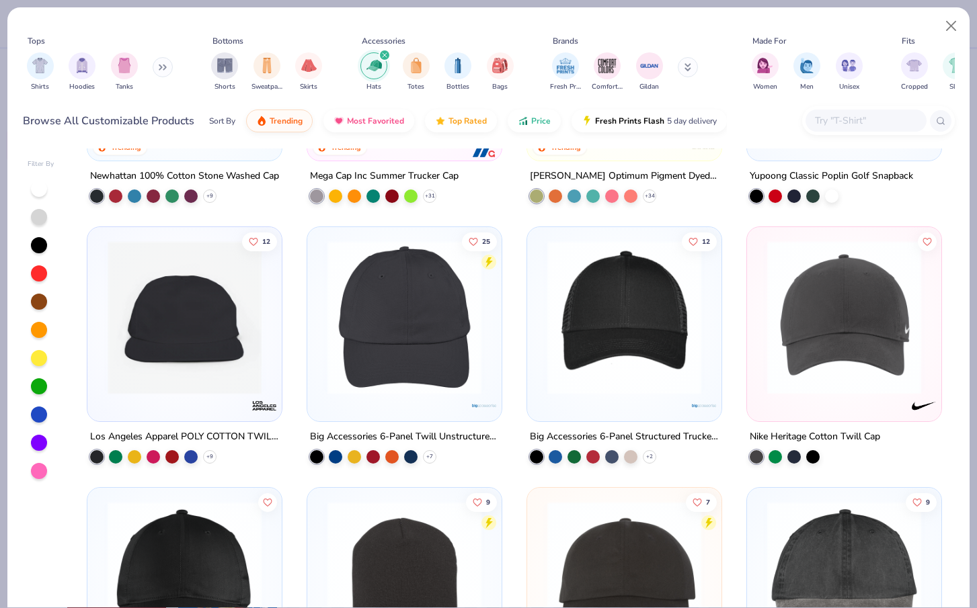
click at [624, 372] on img at bounding box center [623, 318] width 167 height 154
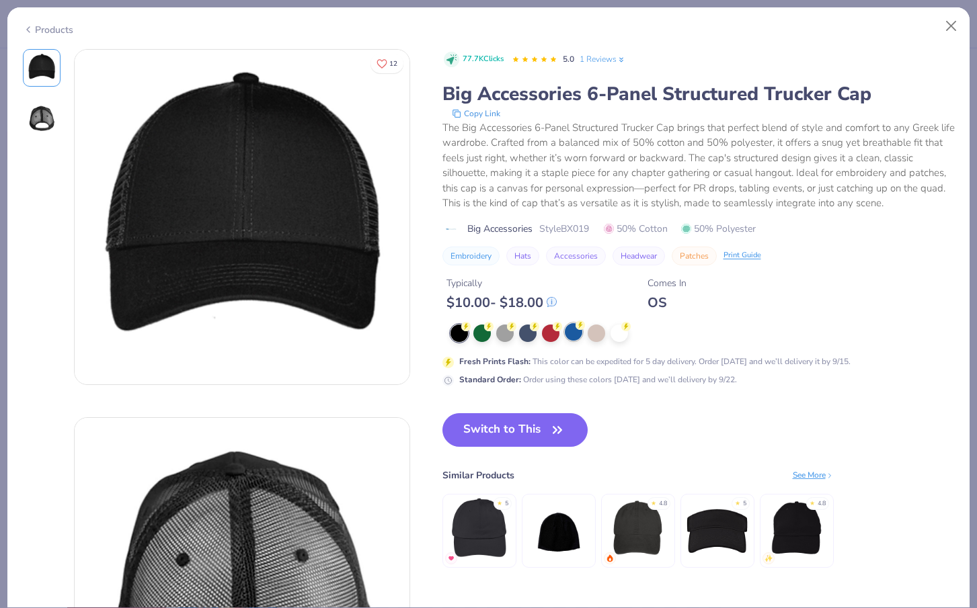
click at [576, 333] on div at bounding box center [573, 331] width 17 height 17
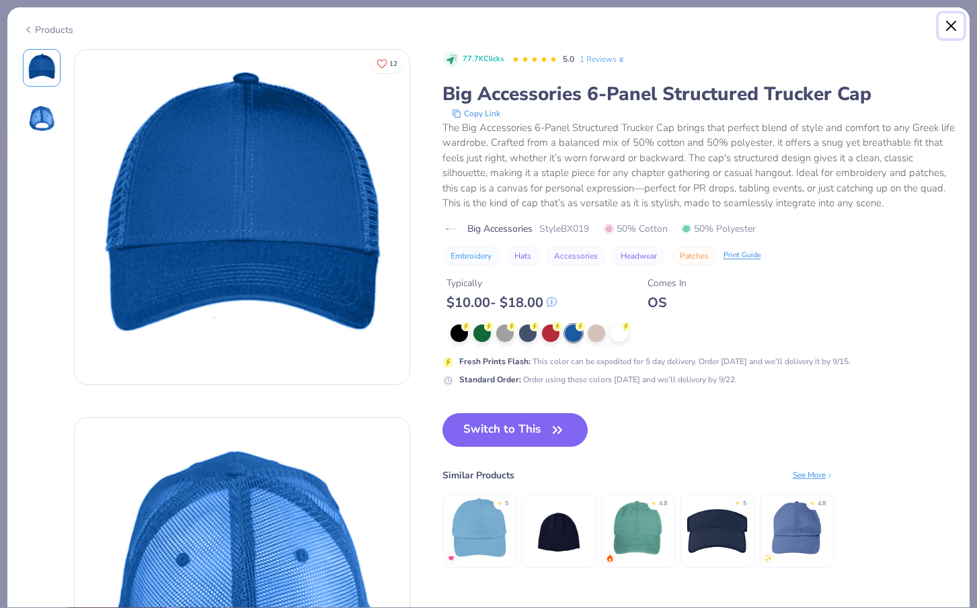
click at [942, 24] on button "Close" at bounding box center [951, 26] width 26 height 26
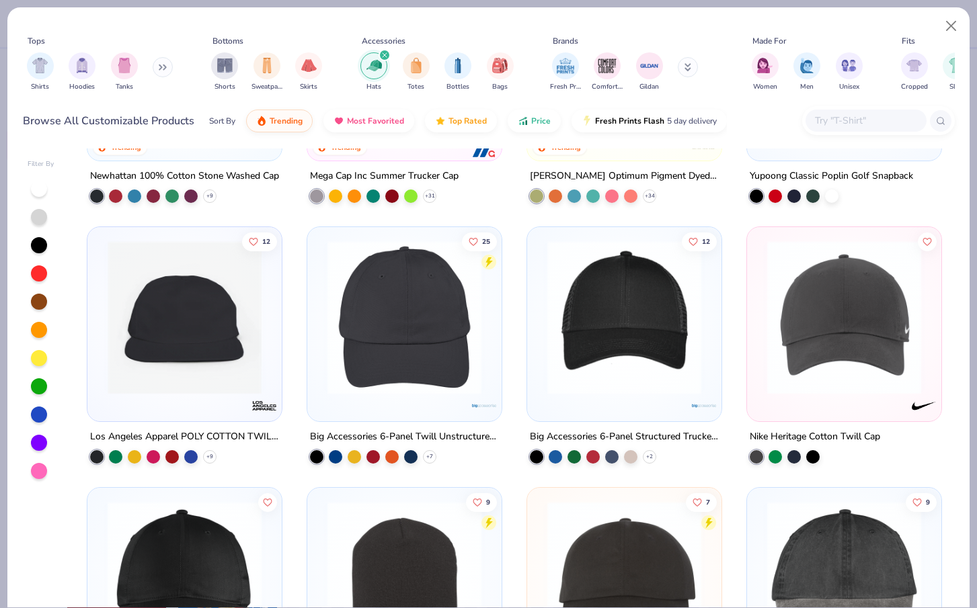
click at [469, 360] on img at bounding box center [404, 318] width 167 height 154
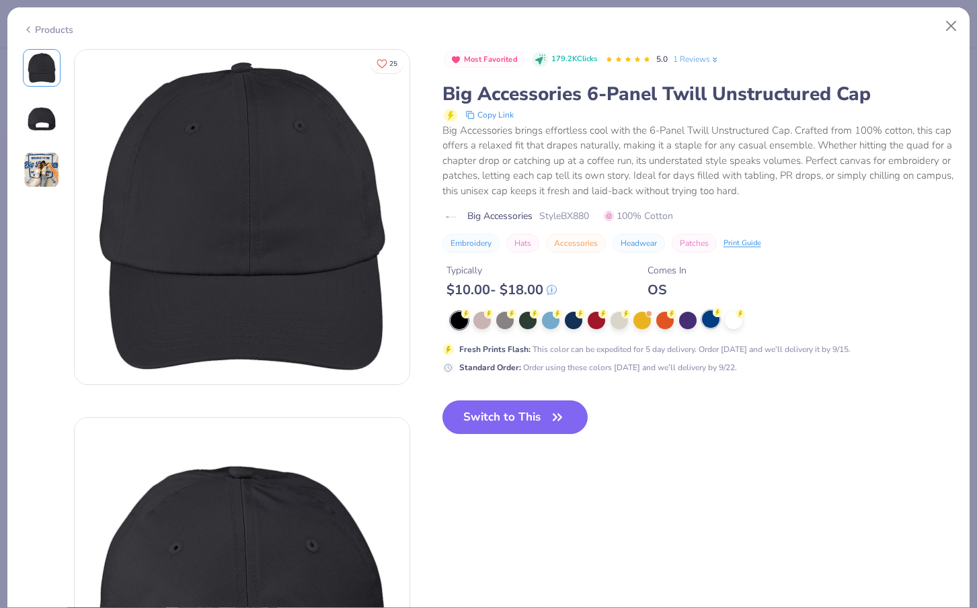
click at [705, 319] on div at bounding box center [710, 319] width 17 height 17
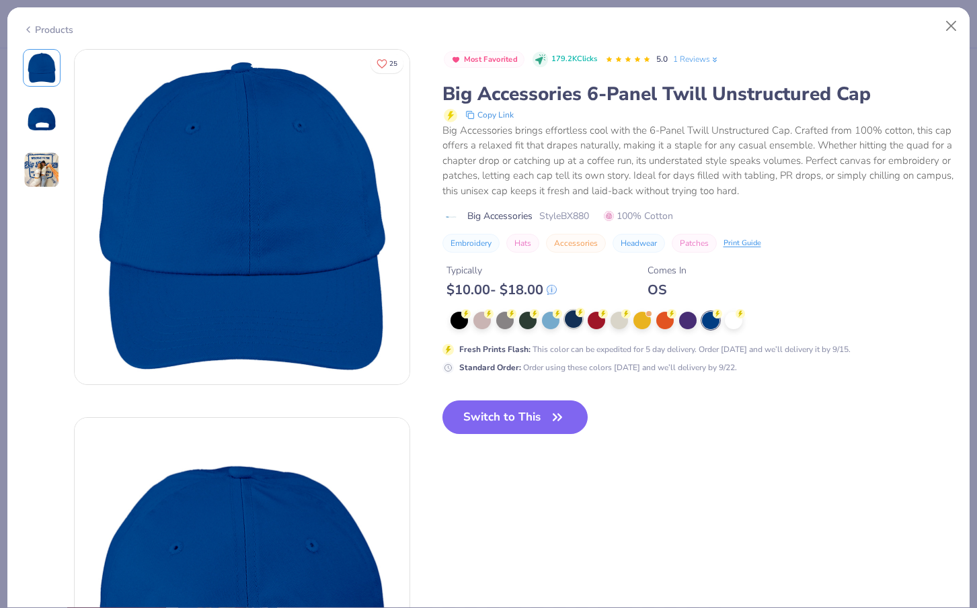
click at [565, 321] on div at bounding box center [573, 319] width 17 height 17
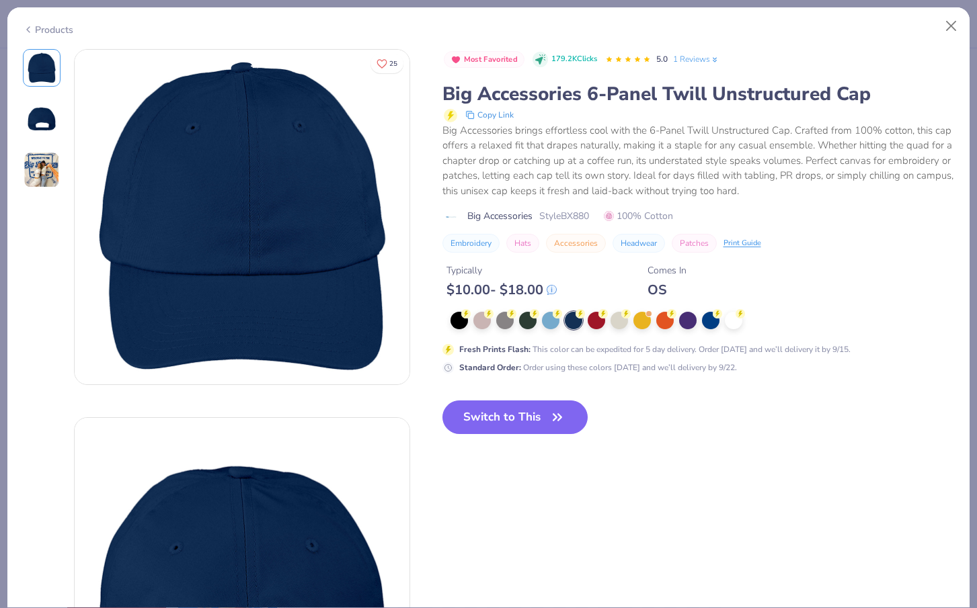
click at [576, 217] on span "Style BX880" at bounding box center [564, 216] width 50 height 14
copy span "BX880"
click at [950, 28] on button "Close" at bounding box center [951, 26] width 26 height 26
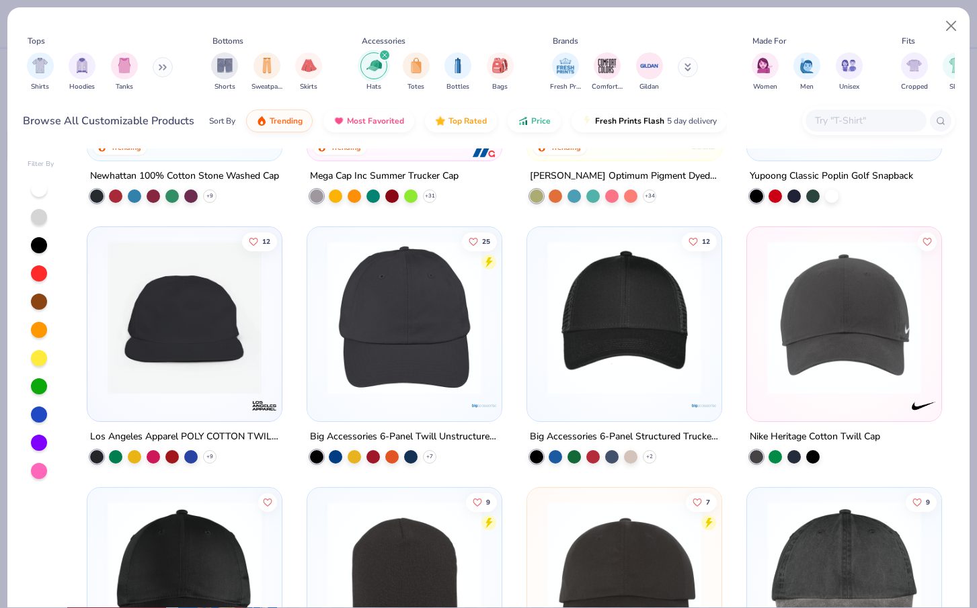
click at [386, 54] on div "filter for Hats" at bounding box center [384, 55] width 12 height 12
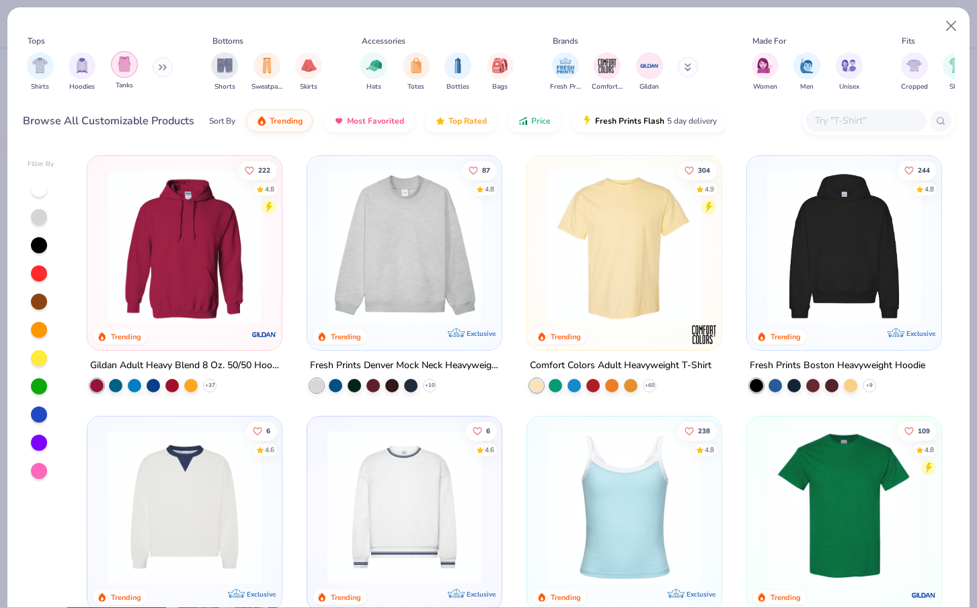
click at [126, 63] on img "filter for Tanks" at bounding box center [124, 63] width 15 height 15
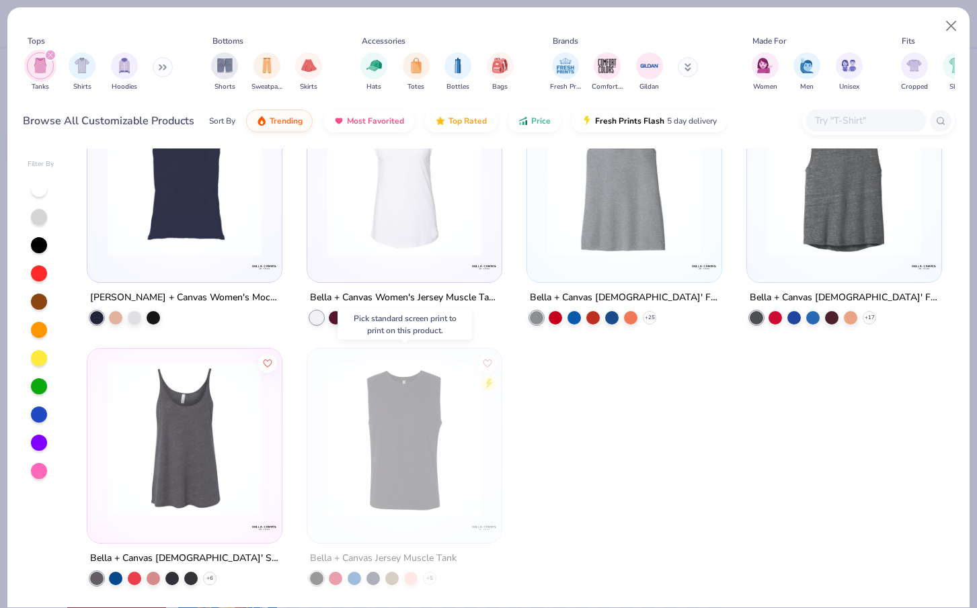
scroll to position [2917, 0]
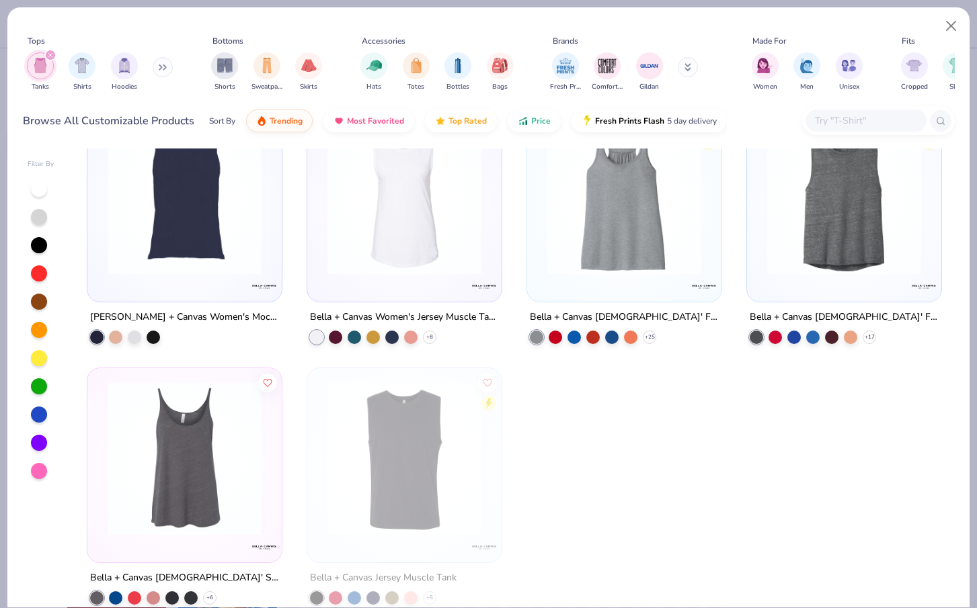
click at [852, 118] on input "text" at bounding box center [865, 120] width 104 height 15
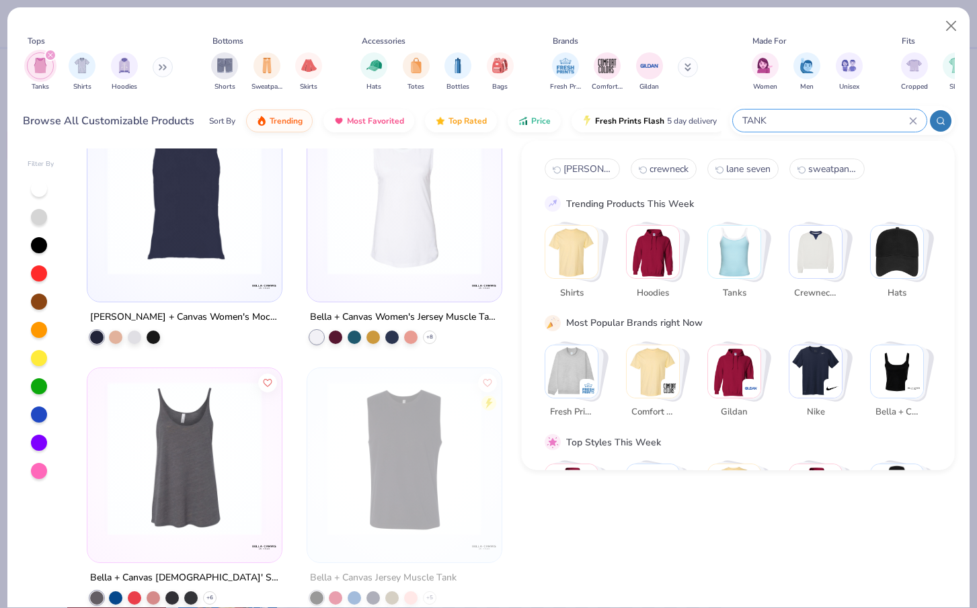
type input "TANK"
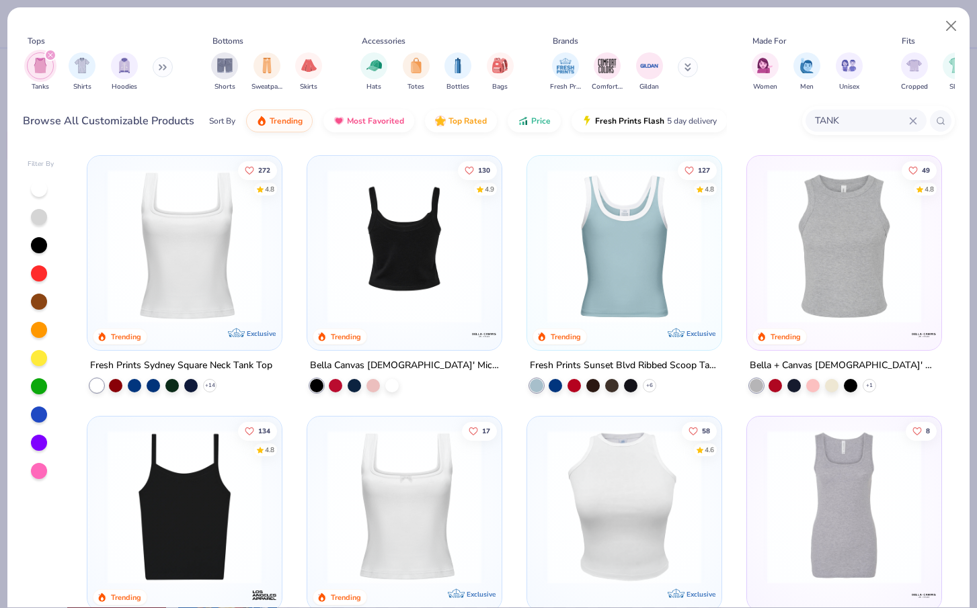
click at [405, 308] on img at bounding box center [404, 246] width 167 height 154
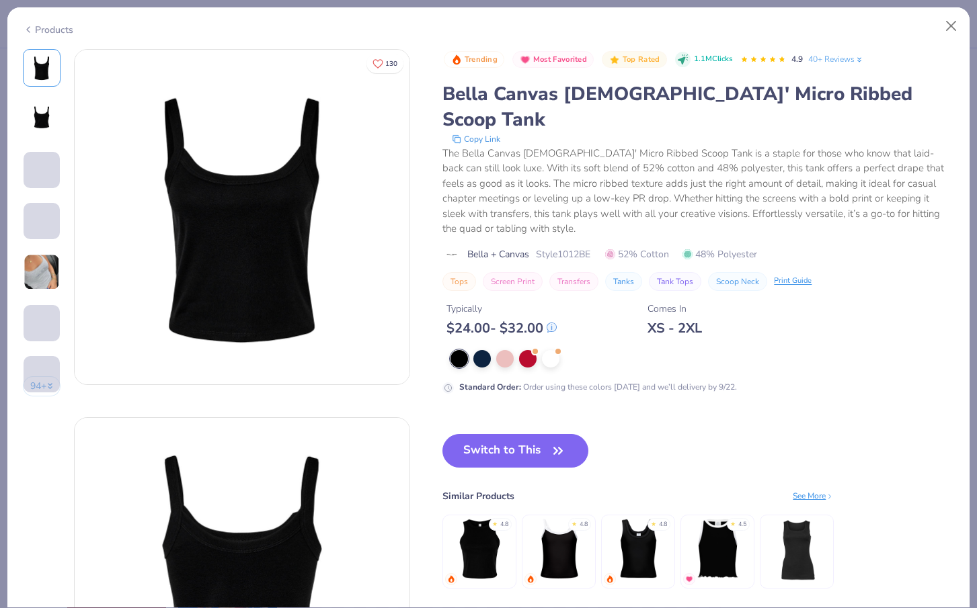
click at [38, 40] on div "Products" at bounding box center [488, 24] width 962 height 35
click at [42, 26] on div "Products" at bounding box center [48, 30] width 50 height 14
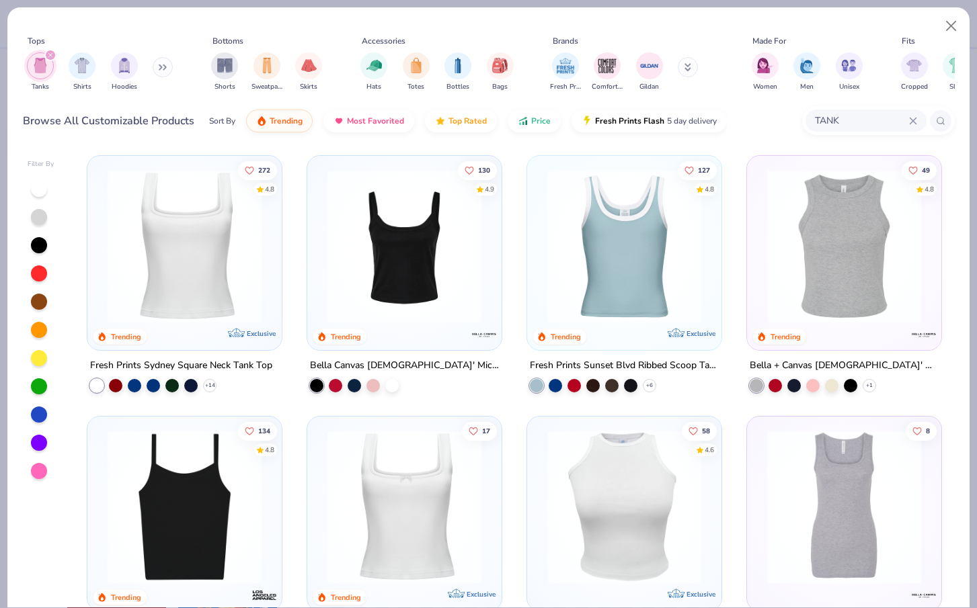
click at [192, 279] on img at bounding box center [184, 246] width 167 height 154
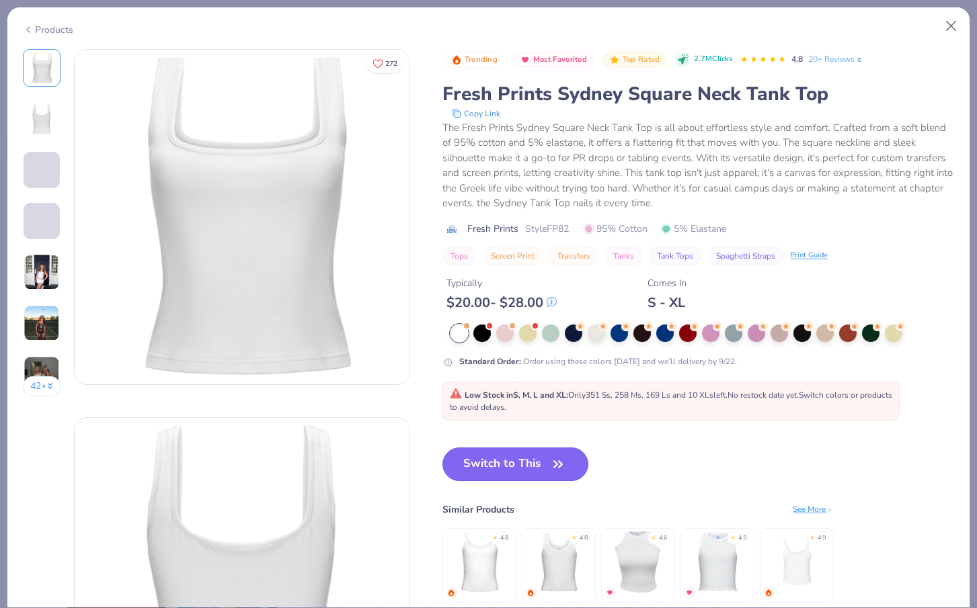
click at [514, 467] on button "Switch to This" at bounding box center [515, 465] width 146 height 34
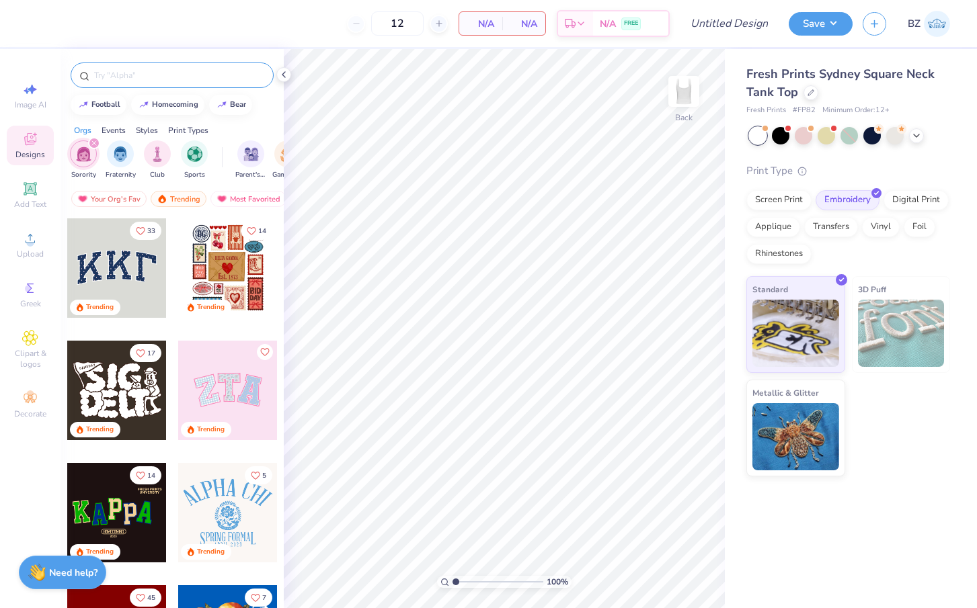
click at [807, 112] on span "# FP82" at bounding box center [803, 110] width 23 height 11
copy span "FP82"
click at [813, 88] on div at bounding box center [810, 91] width 15 height 15
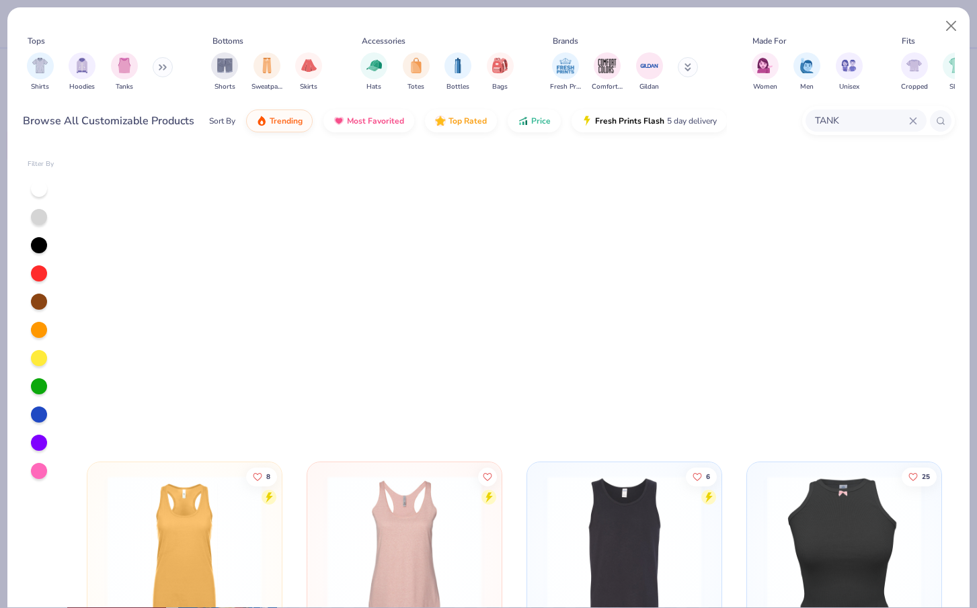
scroll to position [1688, 0]
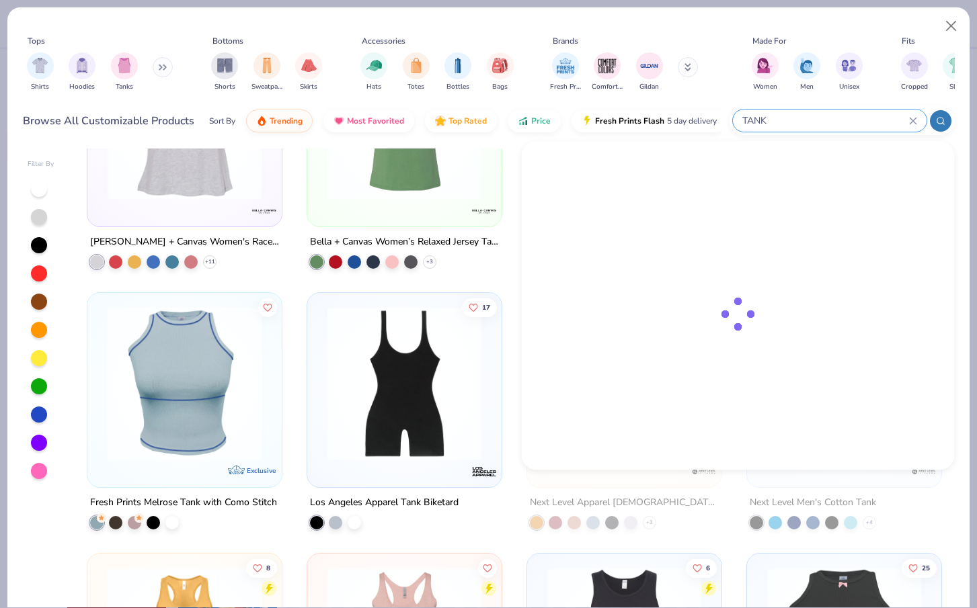
click at [836, 119] on input "TANK" at bounding box center [825, 120] width 168 height 15
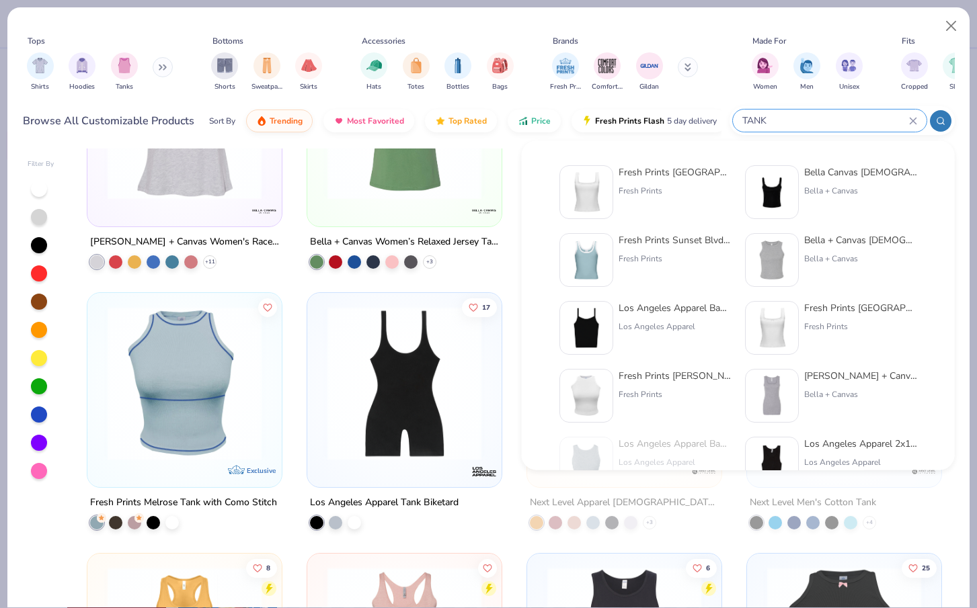
click at [820, 120] on input "TANK" at bounding box center [825, 120] width 168 height 15
click at [749, 118] on input "TANK" at bounding box center [825, 120] width 168 height 15
click at [916, 120] on div "TANK" at bounding box center [830, 121] width 194 height 22
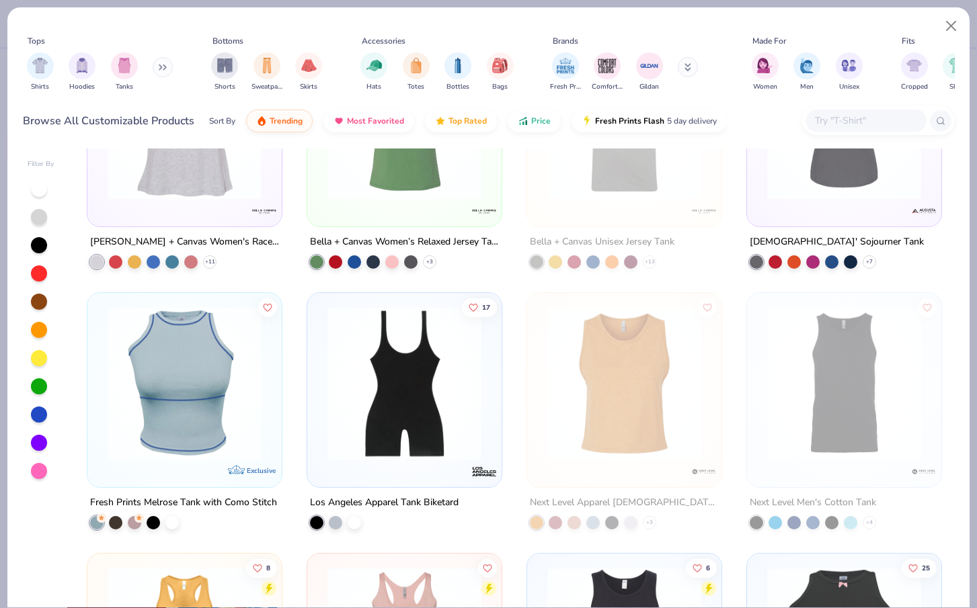
click at [862, 125] on input "text" at bounding box center [865, 120] width 104 height 15
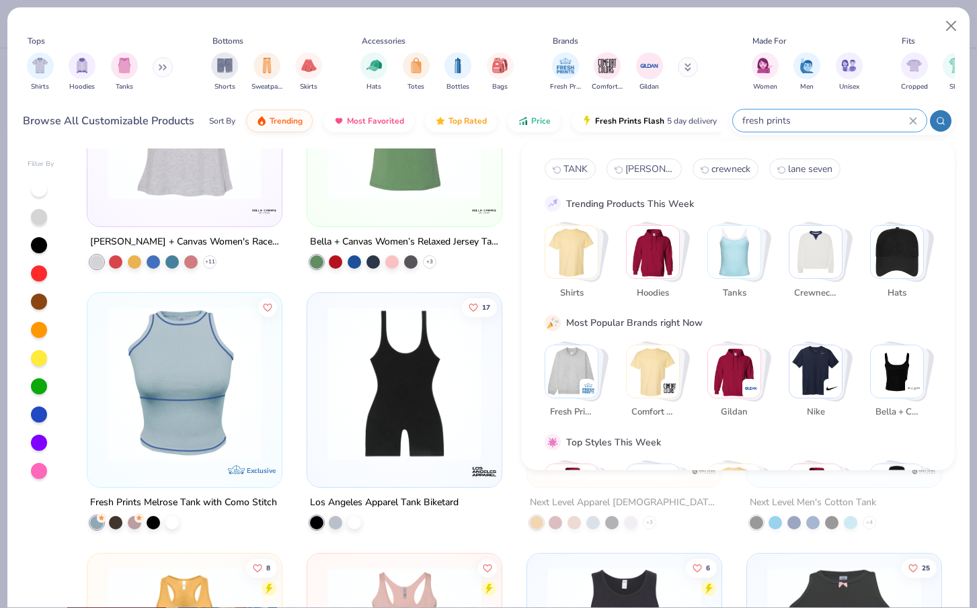
type input "fresh prints"
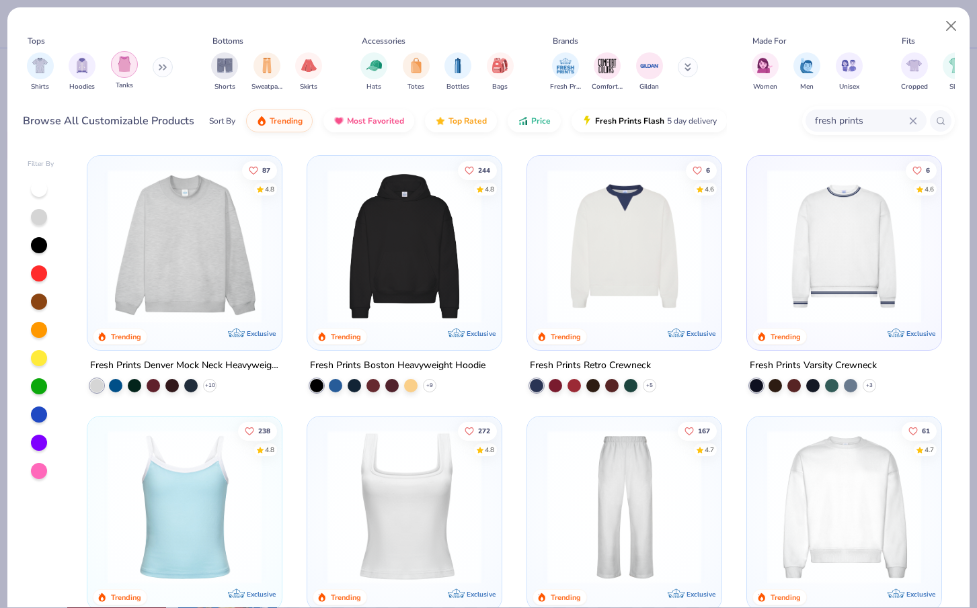
click at [128, 65] on img "filter for Tanks" at bounding box center [124, 63] width 15 height 15
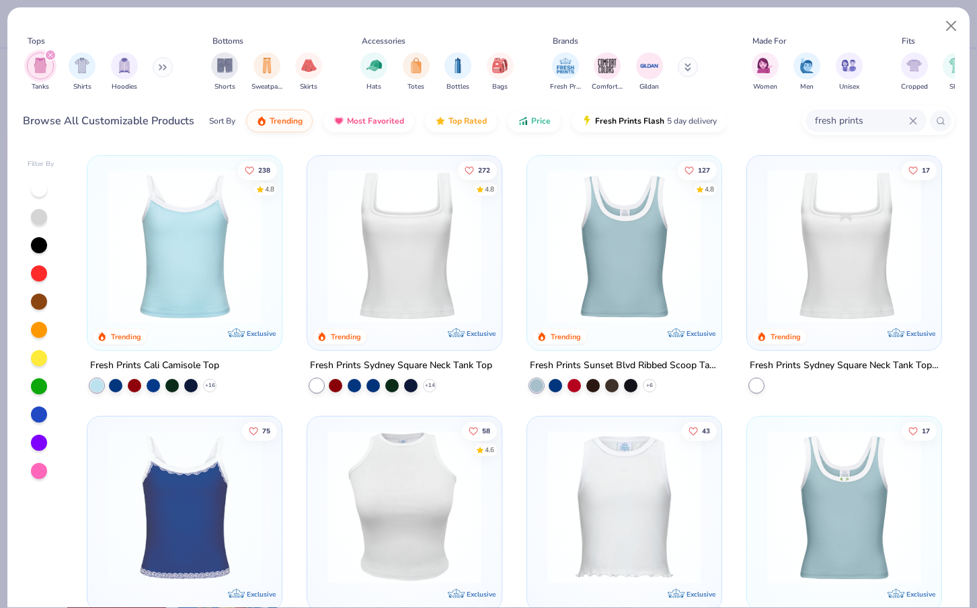
click at [219, 246] on img at bounding box center [184, 246] width 167 height 154
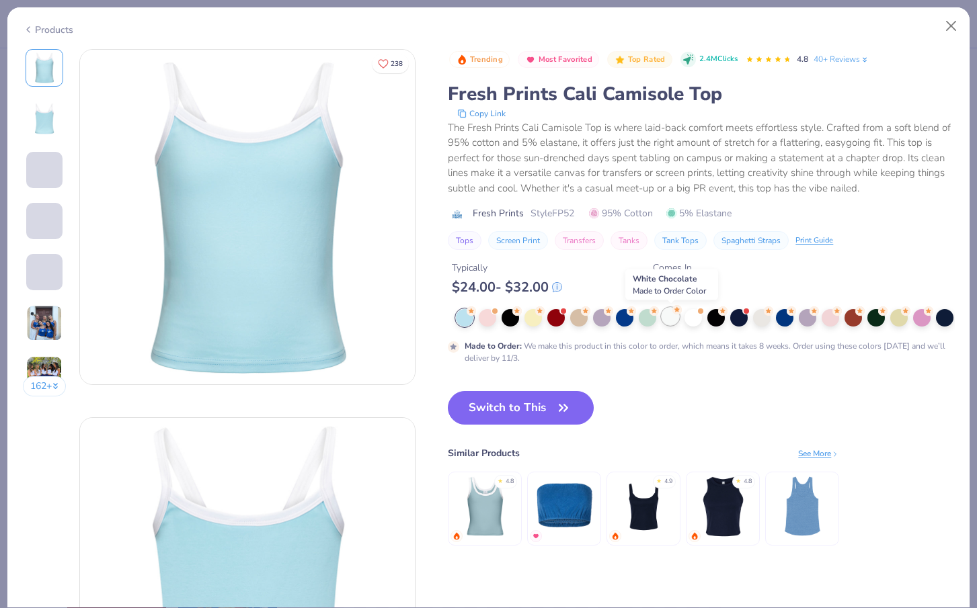
click at [669, 320] on div at bounding box center [669, 316] width 17 height 17
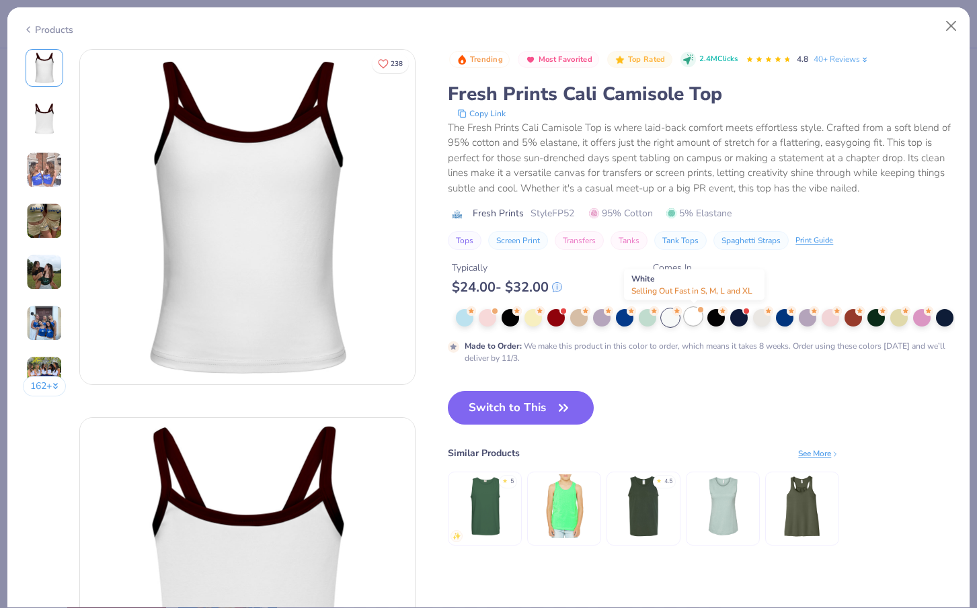
click at [694, 320] on div at bounding box center [692, 316] width 17 height 17
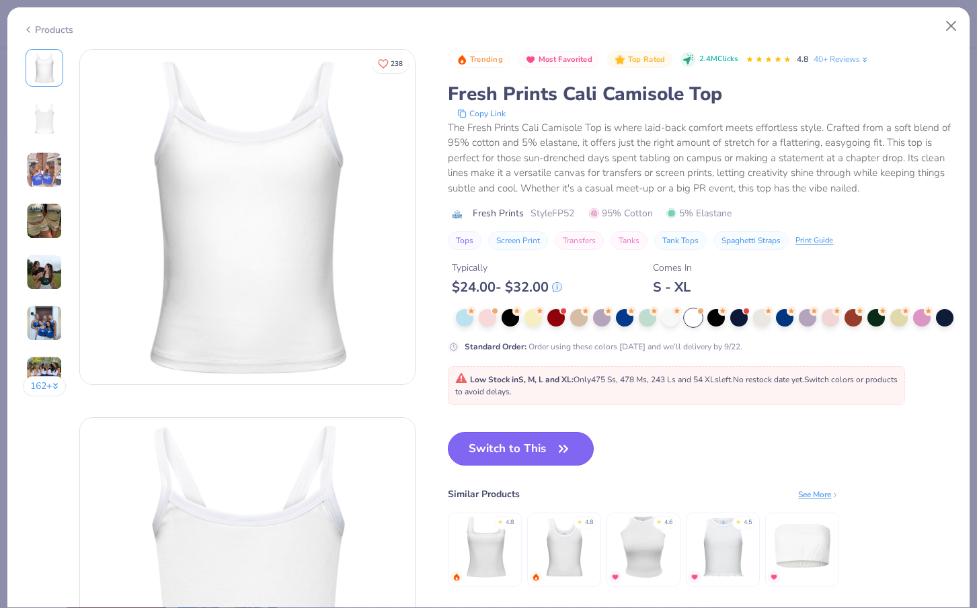
click at [507, 454] on button "Switch to This" at bounding box center [521, 449] width 146 height 34
type input "50"
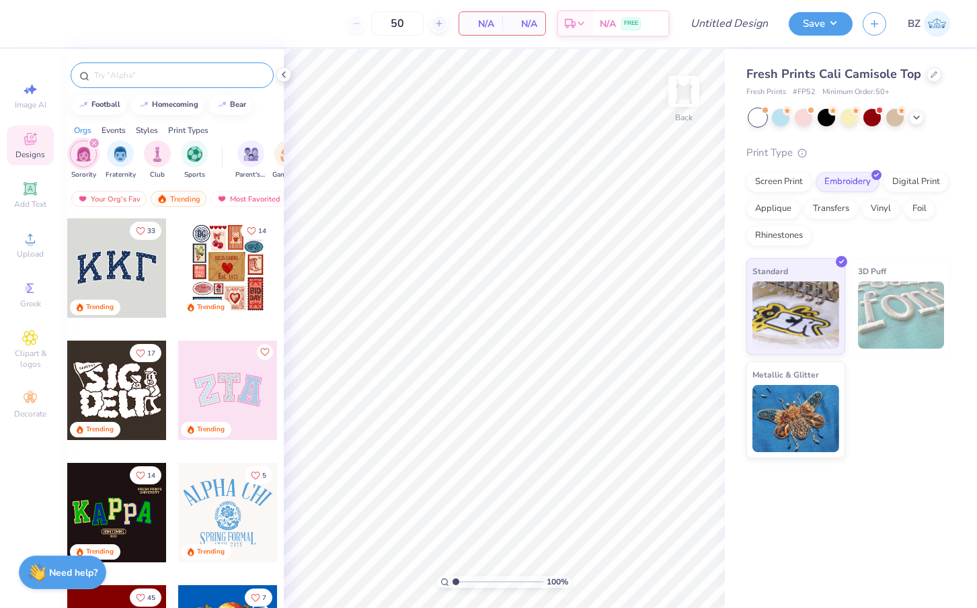
click at [805, 90] on span "# FP52" at bounding box center [803, 92] width 23 height 11
copy span "FP52"
click at [872, 117] on div at bounding box center [871, 116] width 17 height 17
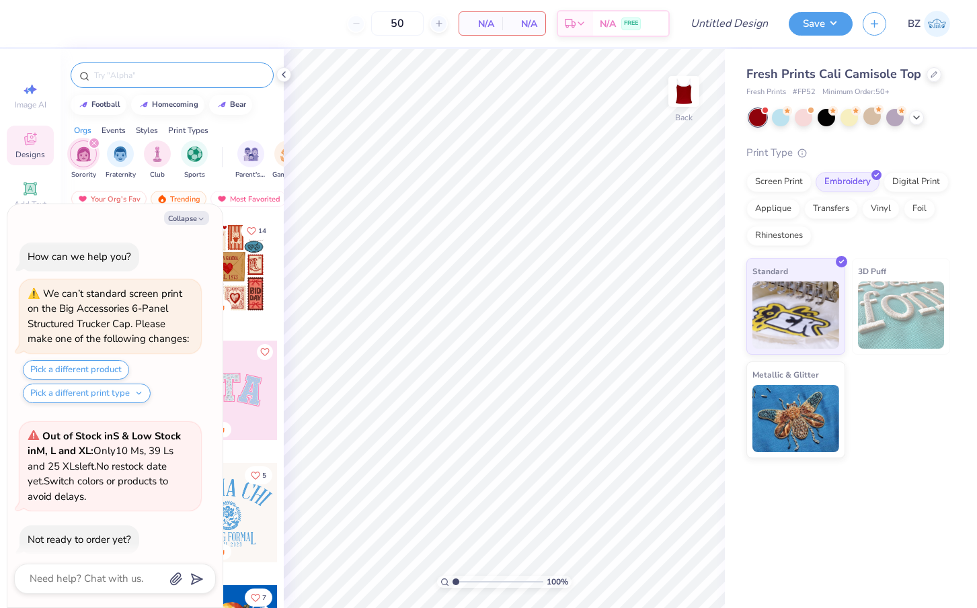
scroll to position [61, 0]
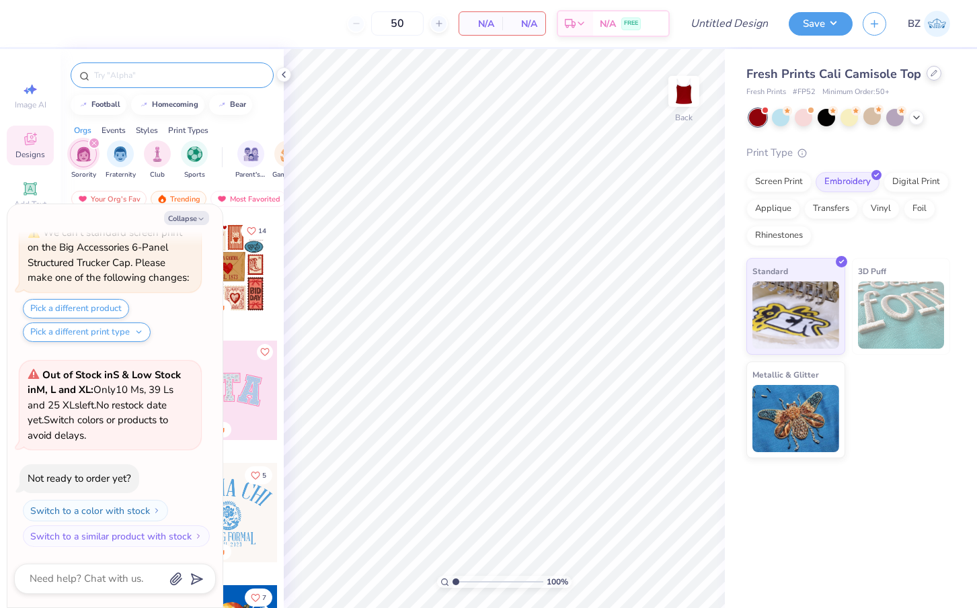
click at [930, 76] on icon at bounding box center [933, 73] width 7 height 7
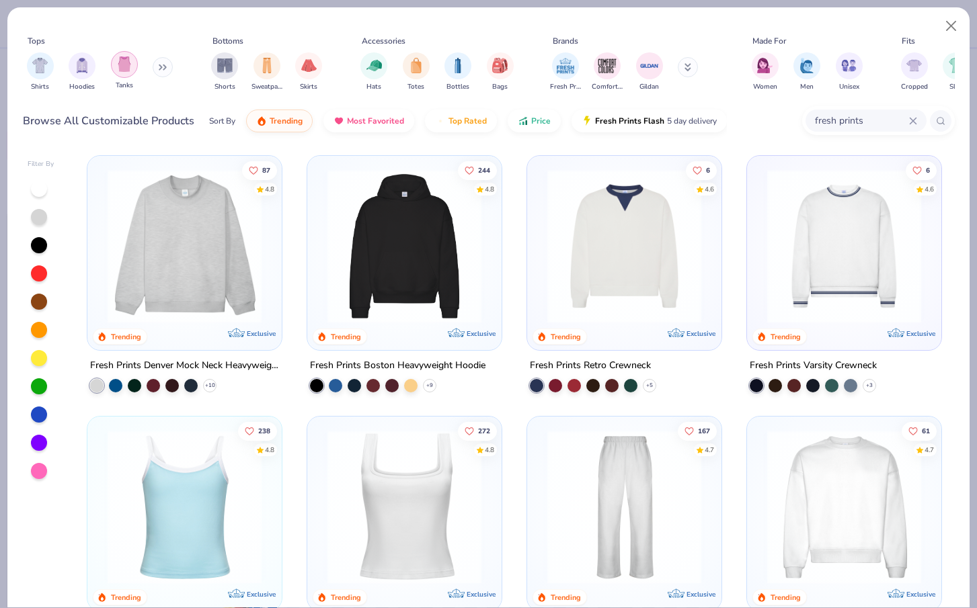
click at [122, 60] on img "filter for Tanks" at bounding box center [124, 63] width 15 height 15
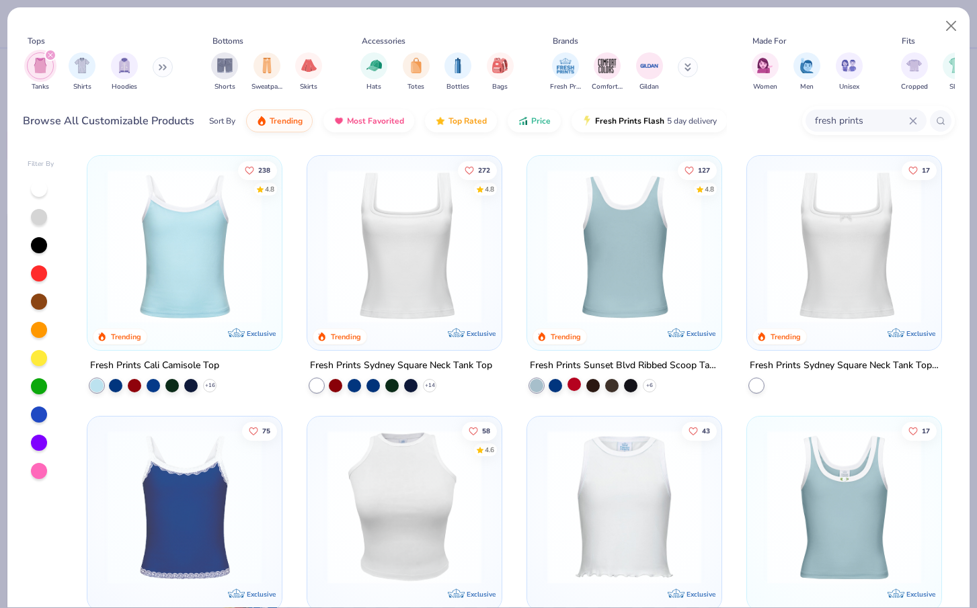
click at [575, 378] on div at bounding box center [573, 384] width 13 height 13
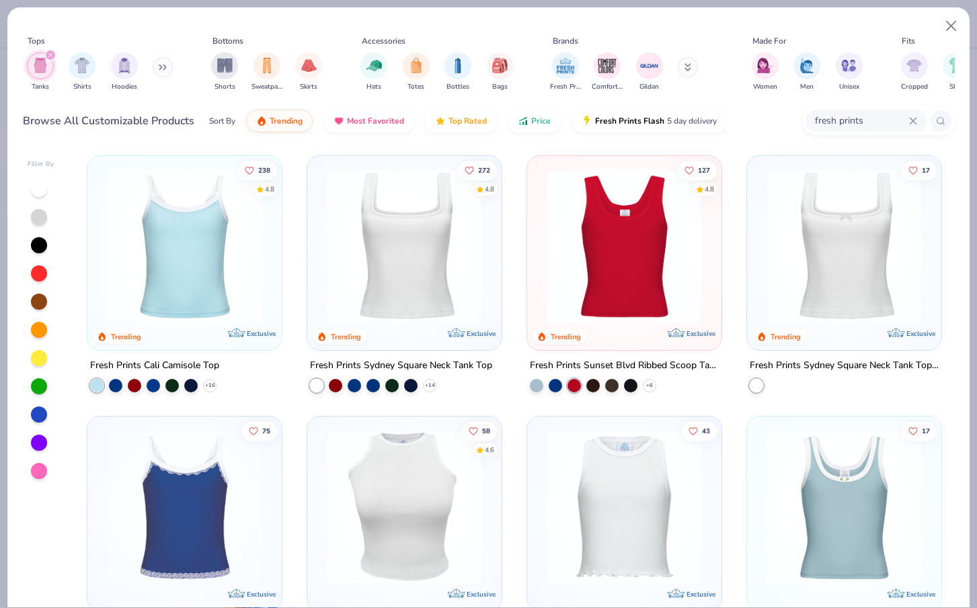
click at [655, 222] on img at bounding box center [623, 246] width 167 height 154
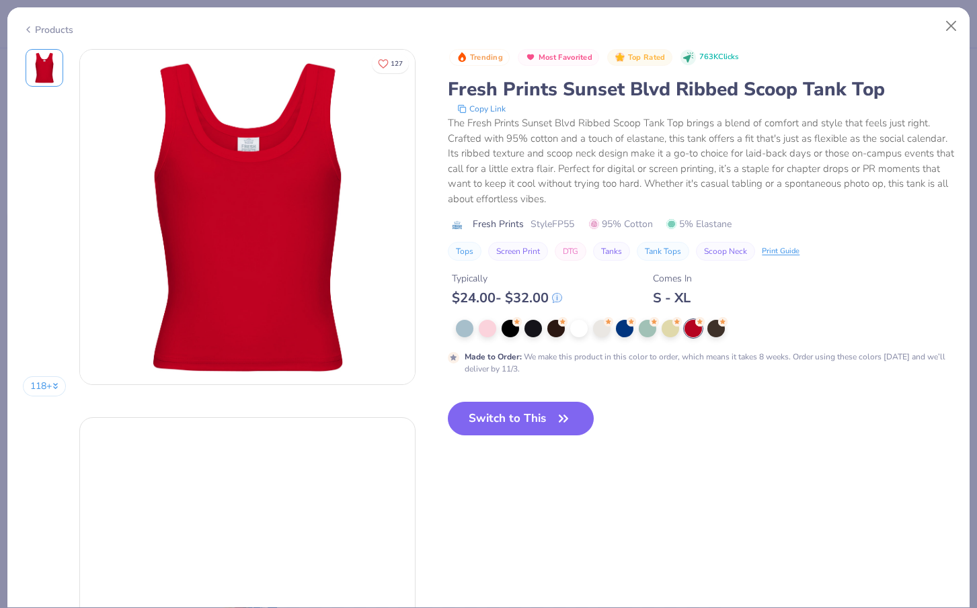
type textarea "x"
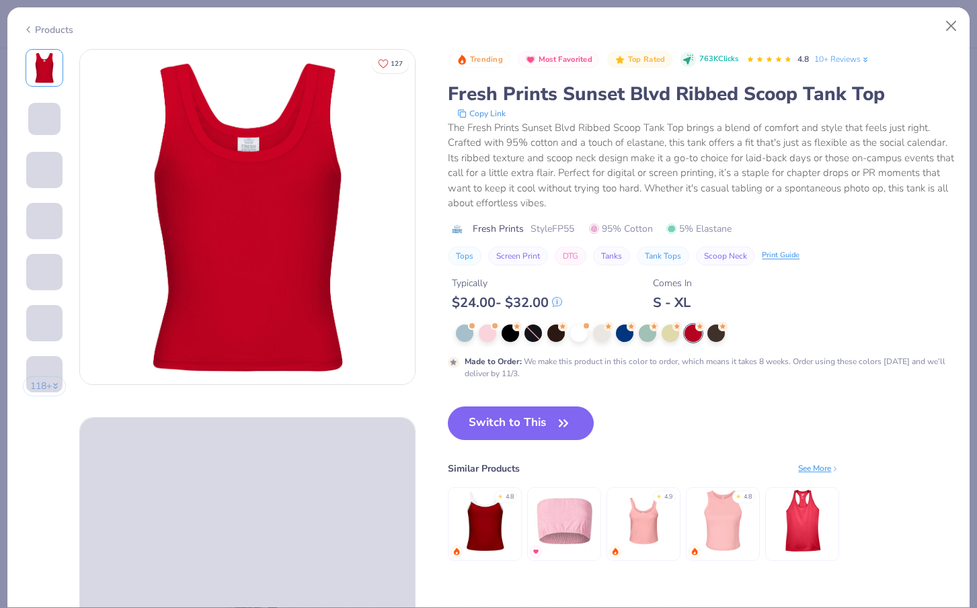
click at [563, 227] on span "Style FP55" at bounding box center [552, 229] width 44 height 14
copy span "FP55"
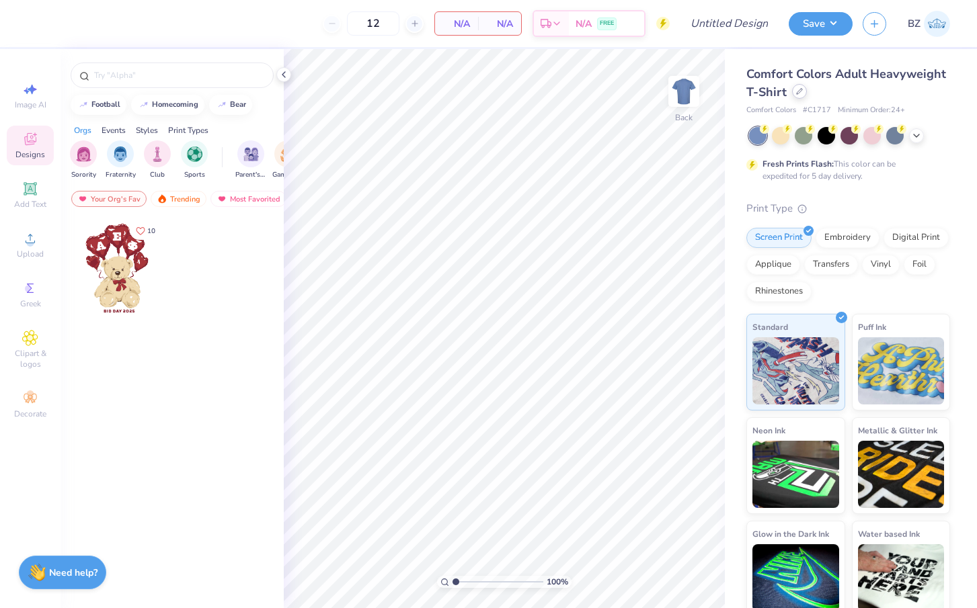
click at [803, 93] on div at bounding box center [799, 91] width 15 height 15
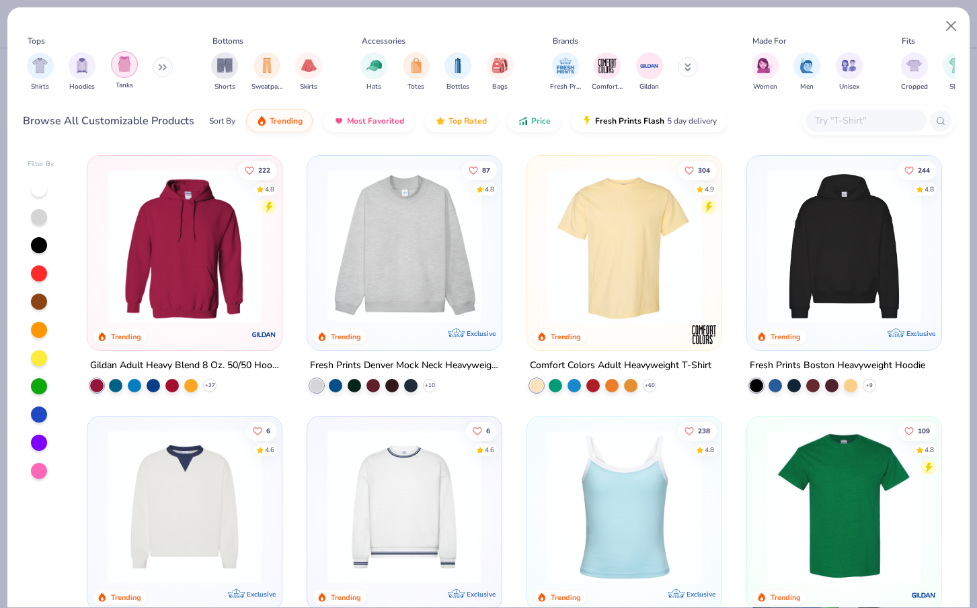
click at [118, 68] on img "filter for Tanks" at bounding box center [124, 63] width 15 height 15
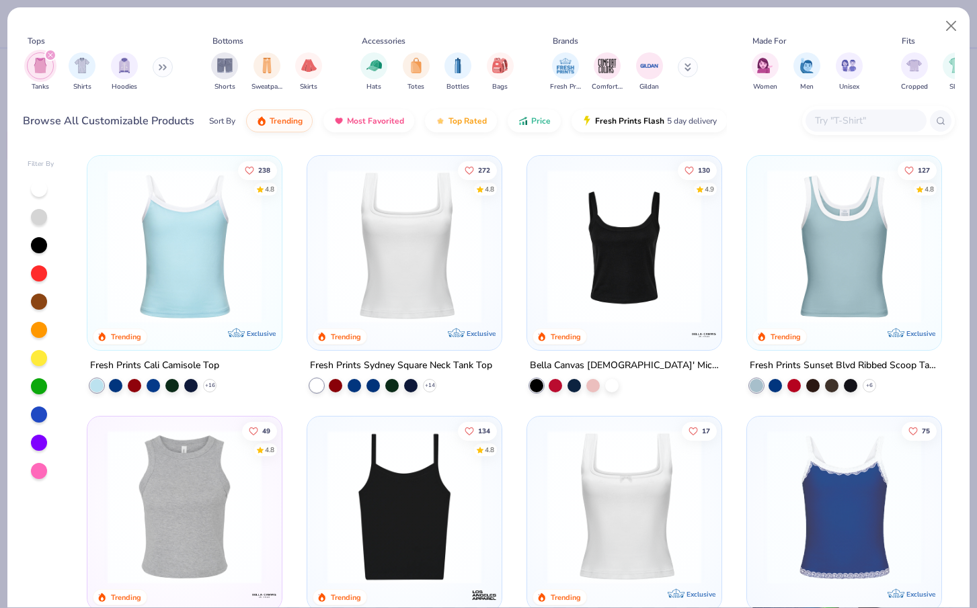
click at [229, 249] on img at bounding box center [184, 246] width 167 height 154
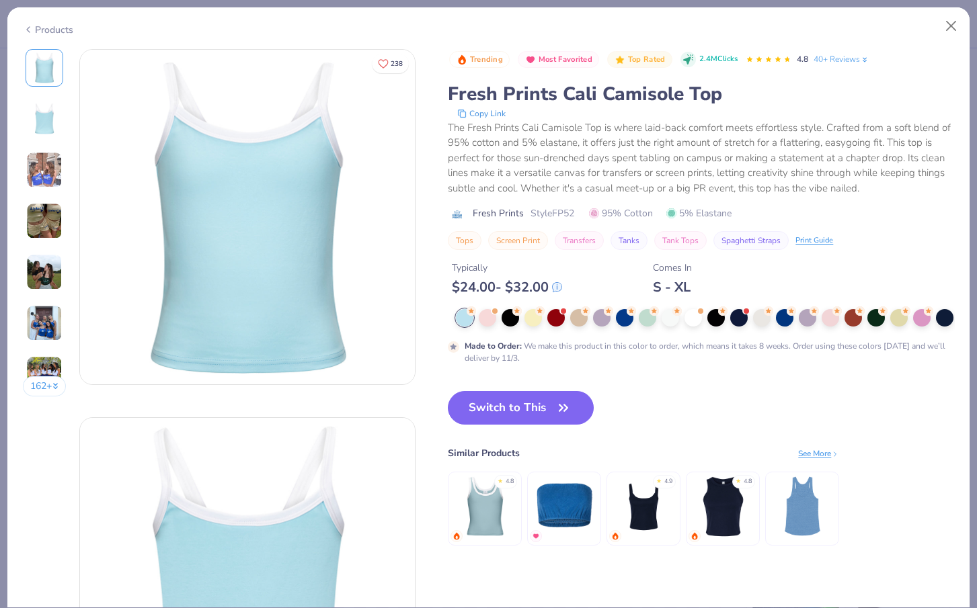
click at [689, 312] on div at bounding box center [692, 317] width 17 height 17
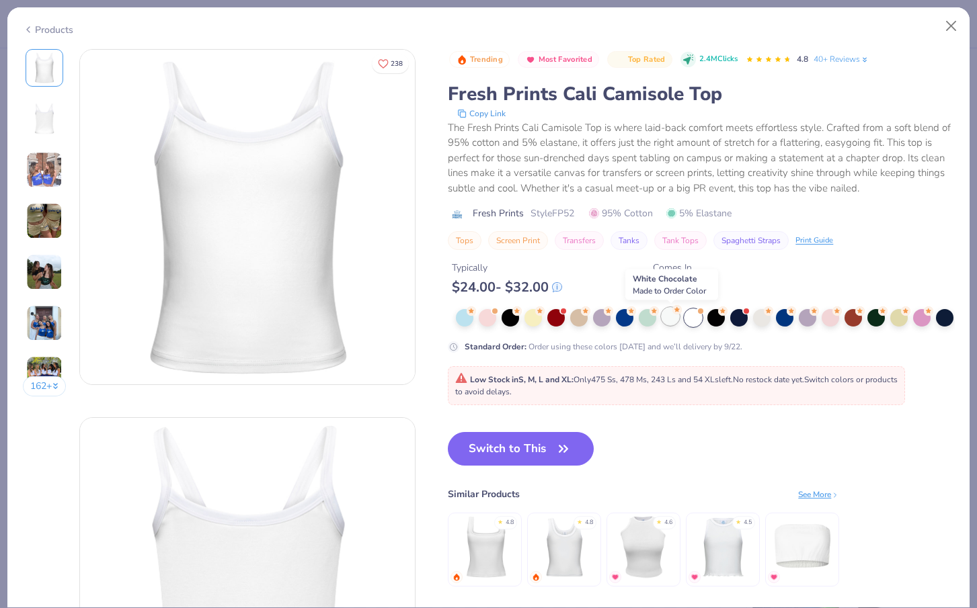
click at [669, 320] on div at bounding box center [669, 316] width 17 height 17
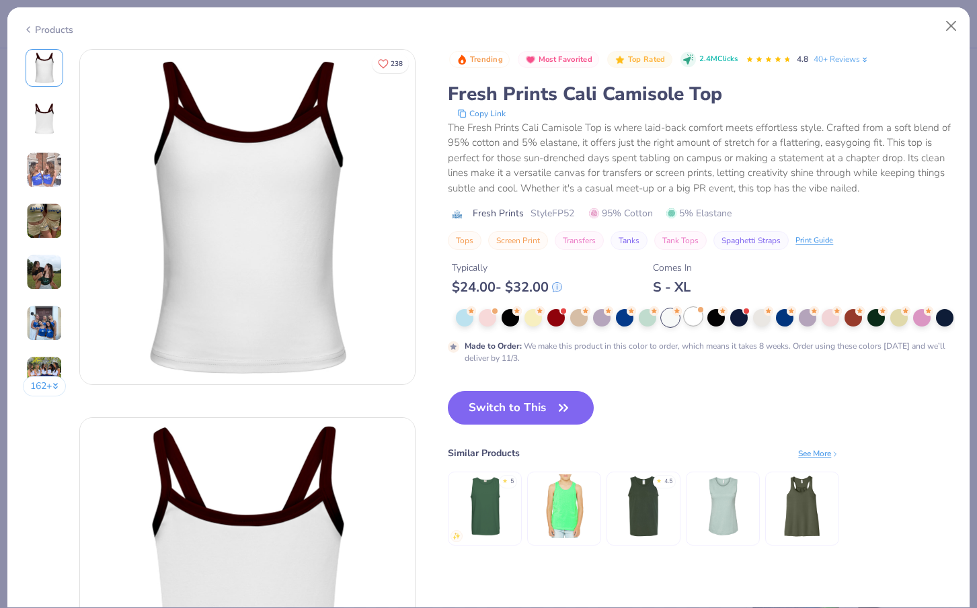
click at [691, 315] on div at bounding box center [692, 316] width 17 height 17
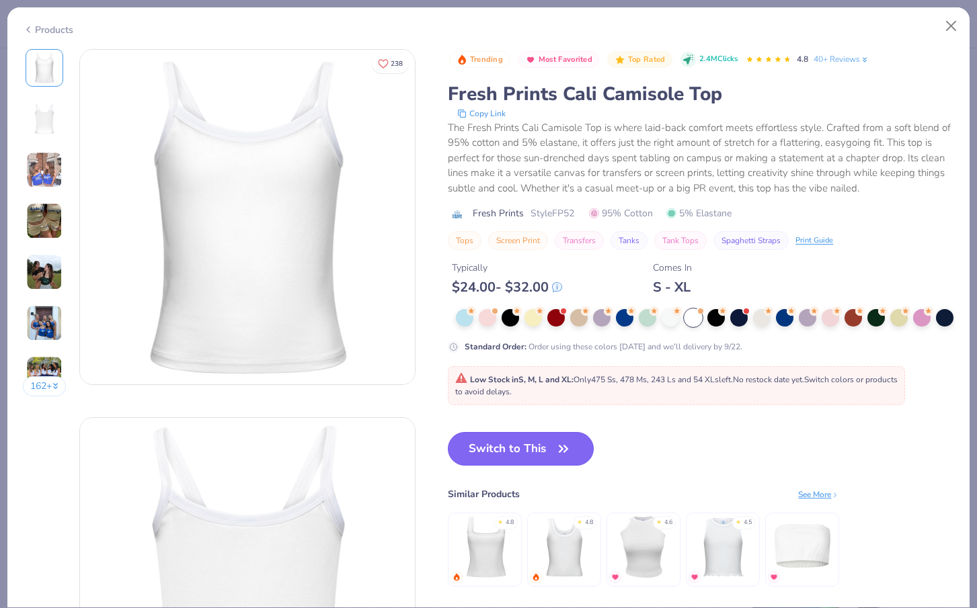
click at [528, 446] on button "Switch to This" at bounding box center [521, 449] width 146 height 34
type input "50"
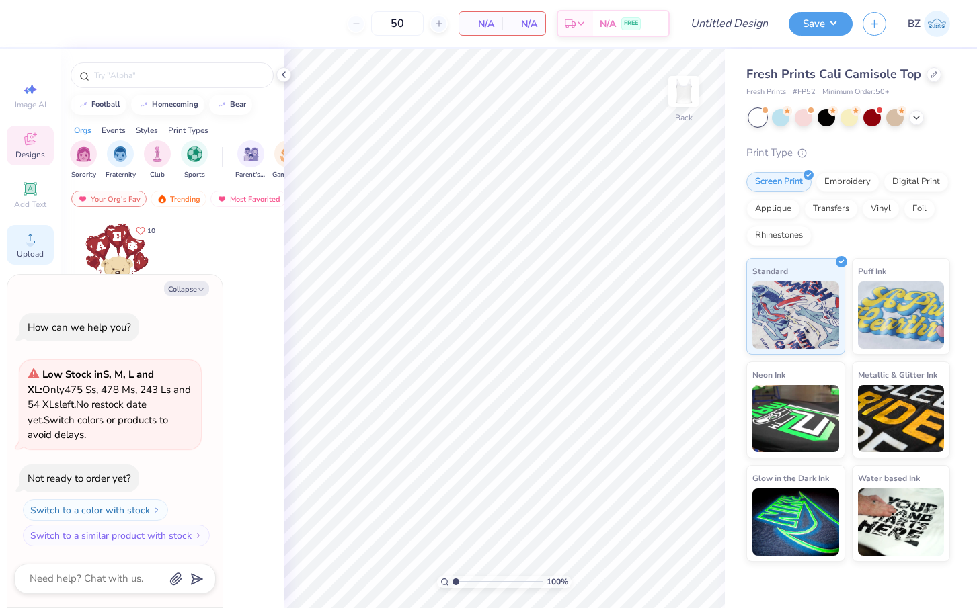
click at [31, 249] on span "Upload" at bounding box center [30, 254] width 27 height 11
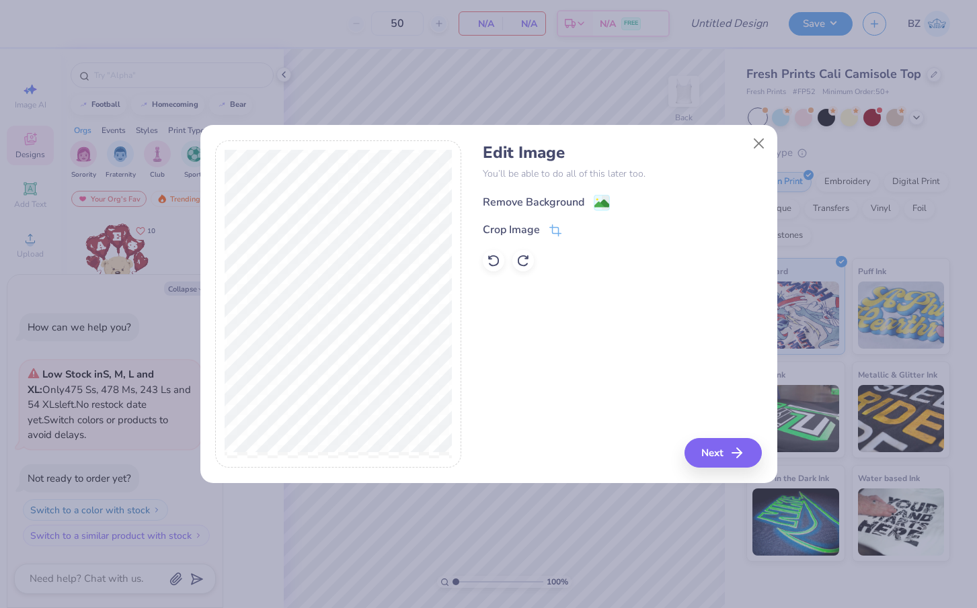
click at [598, 206] on image at bounding box center [601, 203] width 15 height 15
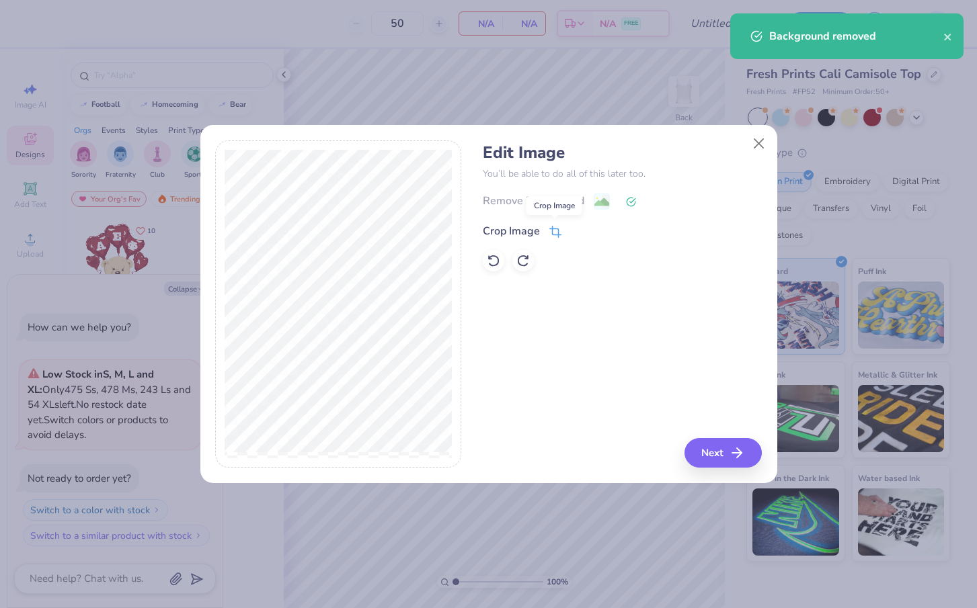
click at [554, 235] on icon at bounding box center [556, 231] width 9 height 9
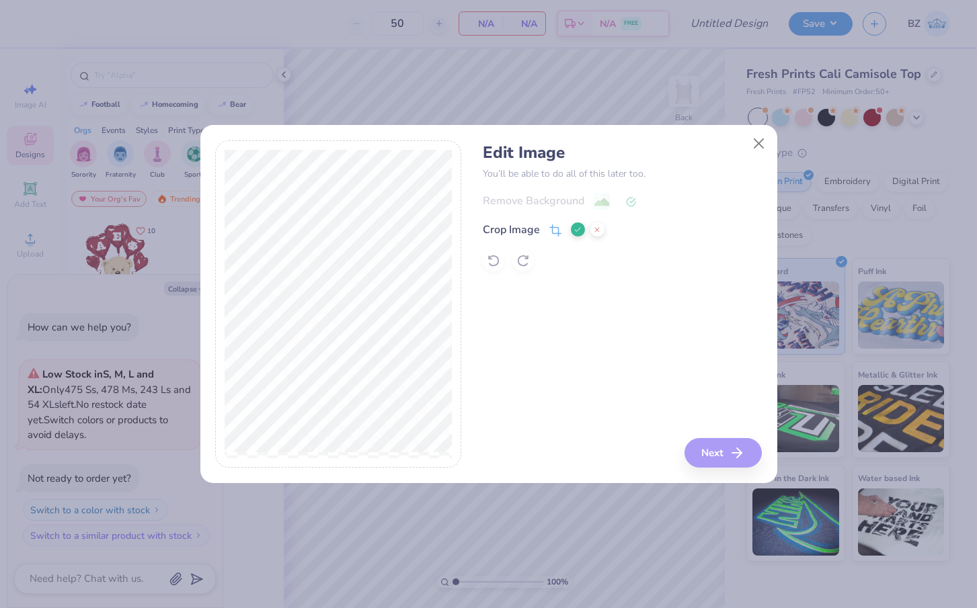
click at [575, 225] on button at bounding box center [578, 229] width 14 height 14
click at [719, 446] on button "Next" at bounding box center [724, 453] width 77 height 30
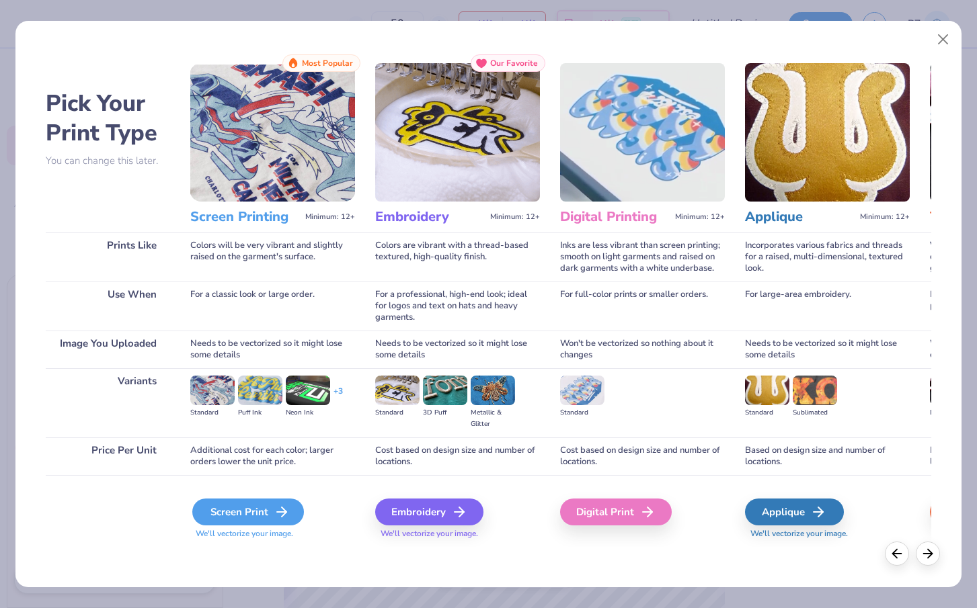
click at [276, 514] on icon at bounding box center [282, 512] width 16 height 16
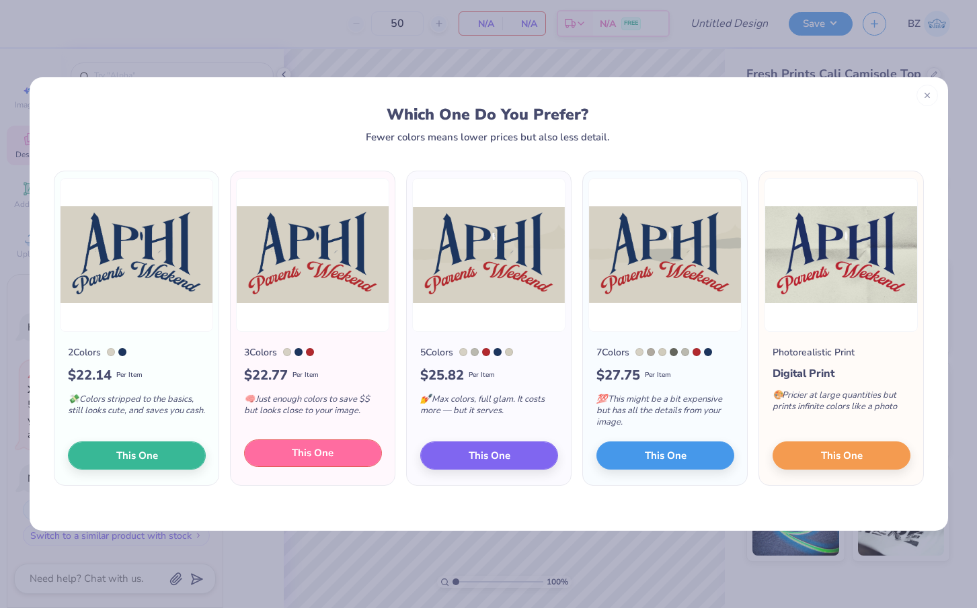
click at [319, 452] on span "This One" at bounding box center [313, 453] width 42 height 15
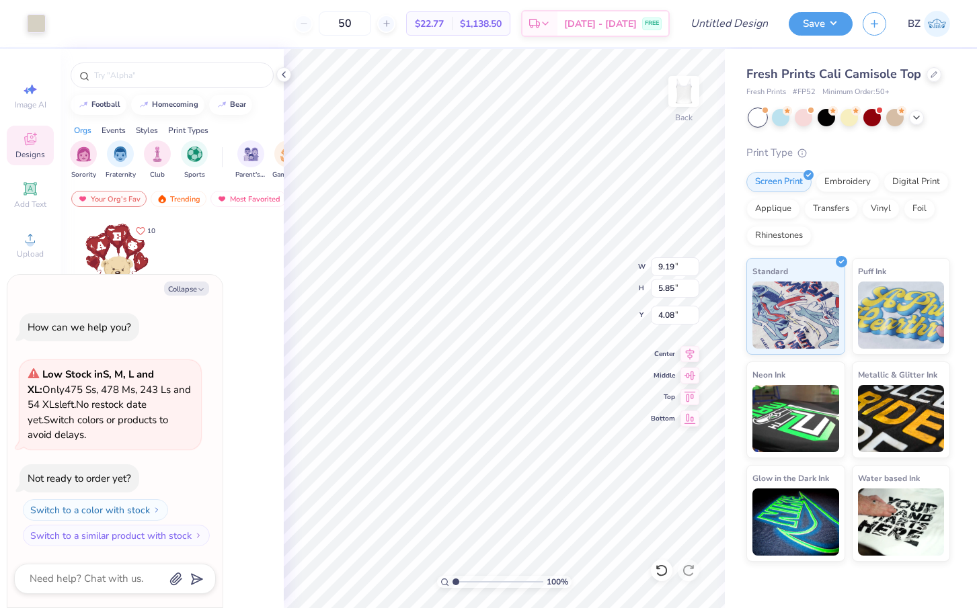
type textarea "x"
type input "2.70"
type textarea "x"
type input "5.69"
type textarea "x"
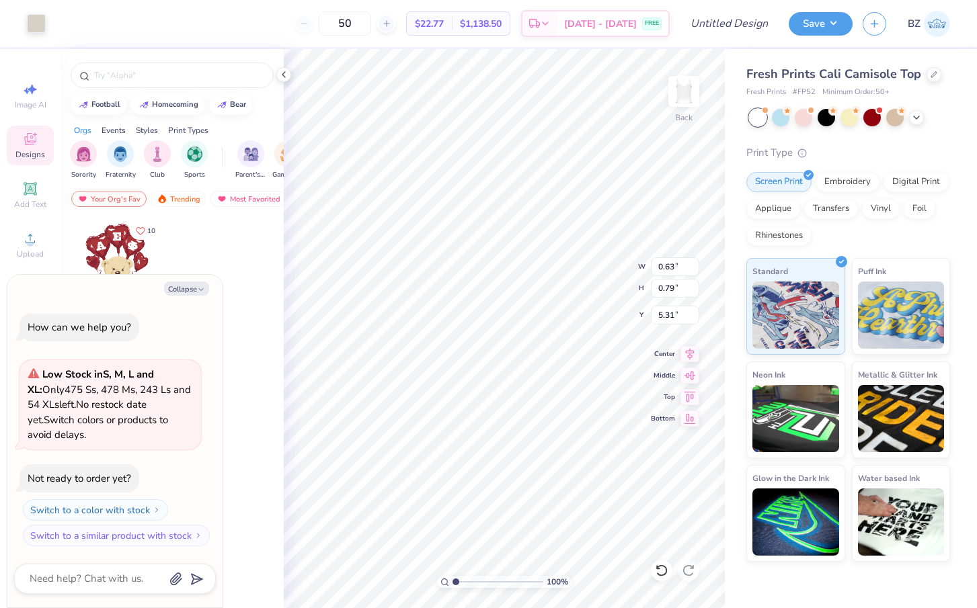
type input "5.36"
click at [665, 571] on icon at bounding box center [661, 570] width 13 height 13
click at [35, 20] on div at bounding box center [36, 22] width 19 height 19
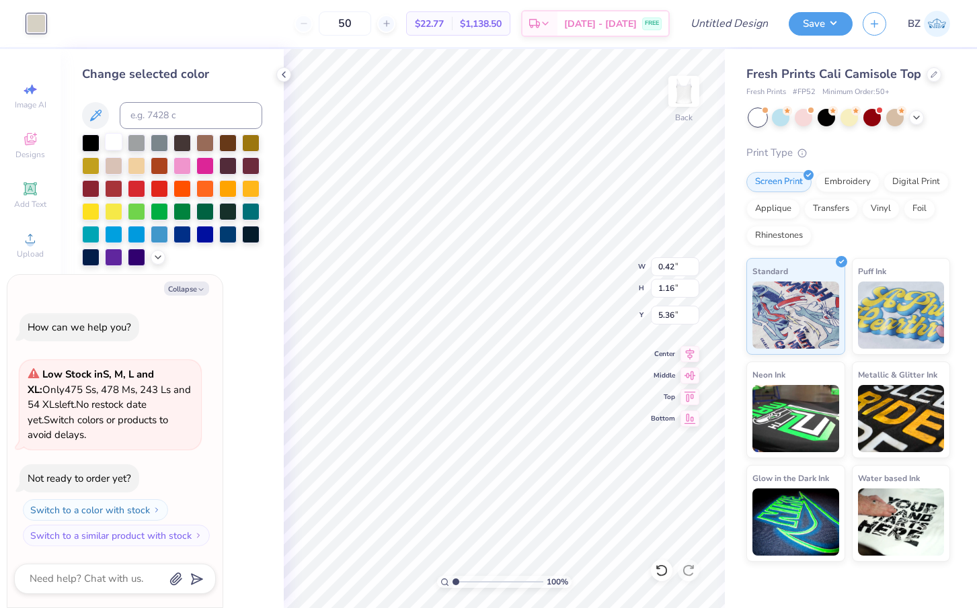
click at [116, 148] on div at bounding box center [113, 141] width 17 height 17
type textarea "x"
type input "1.62"
type input "2.25"
type input "5.11"
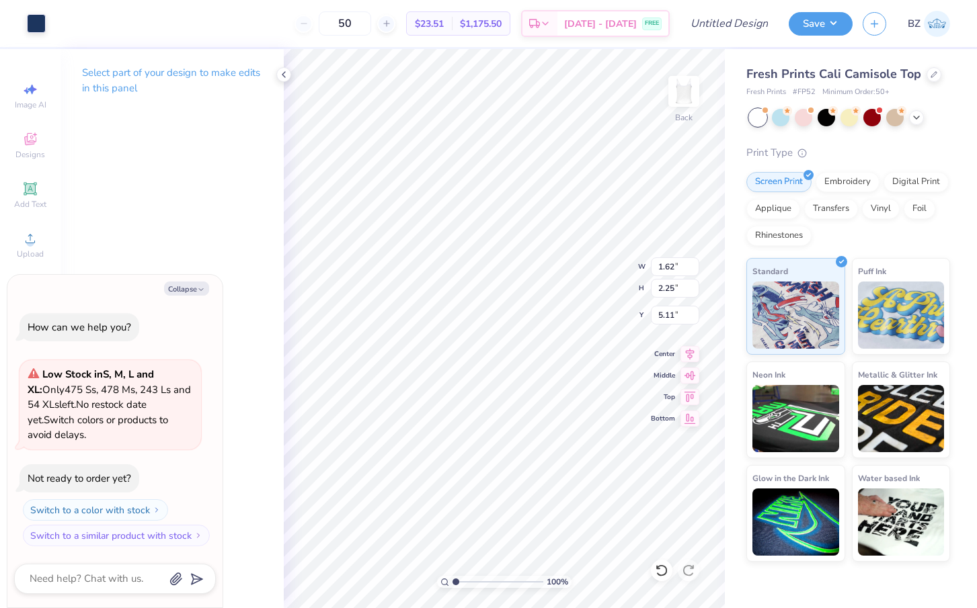
type textarea "x"
type input "5.17"
type textarea "x"
type input "4.27"
click at [666, 569] on icon at bounding box center [661, 570] width 13 height 13
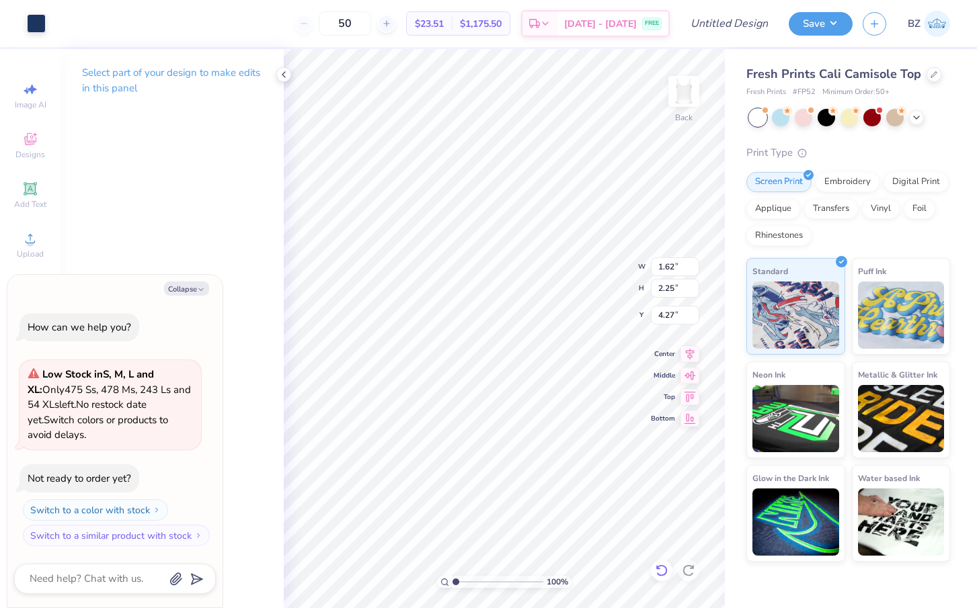
type textarea "x"
type input "5.17"
click at [666, 569] on icon at bounding box center [661, 570] width 13 height 13
type textarea "x"
type input "5.11"
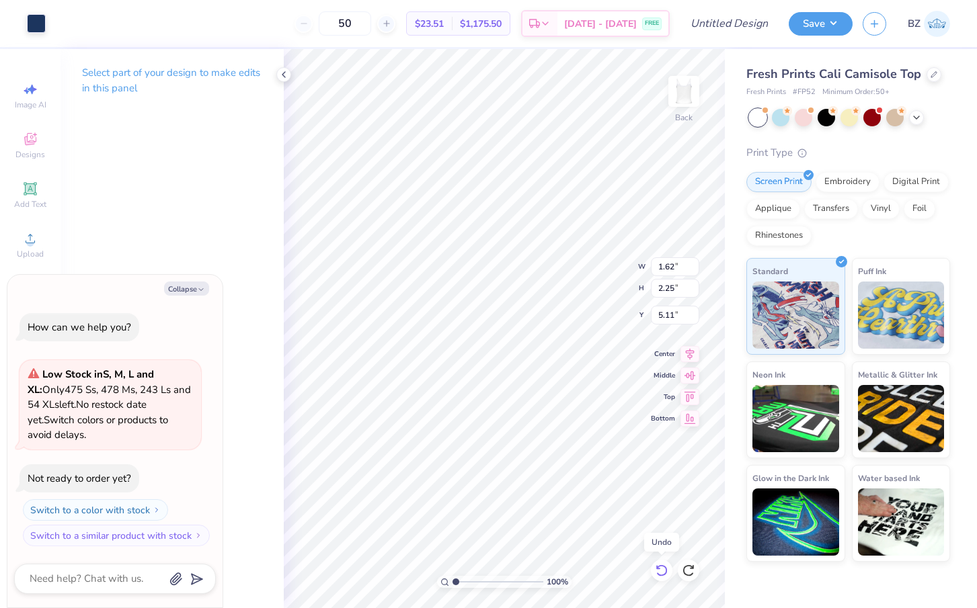
click at [666, 569] on icon at bounding box center [661, 570] width 13 height 13
click at [661, 565] on icon at bounding box center [660, 571] width 11 height 12
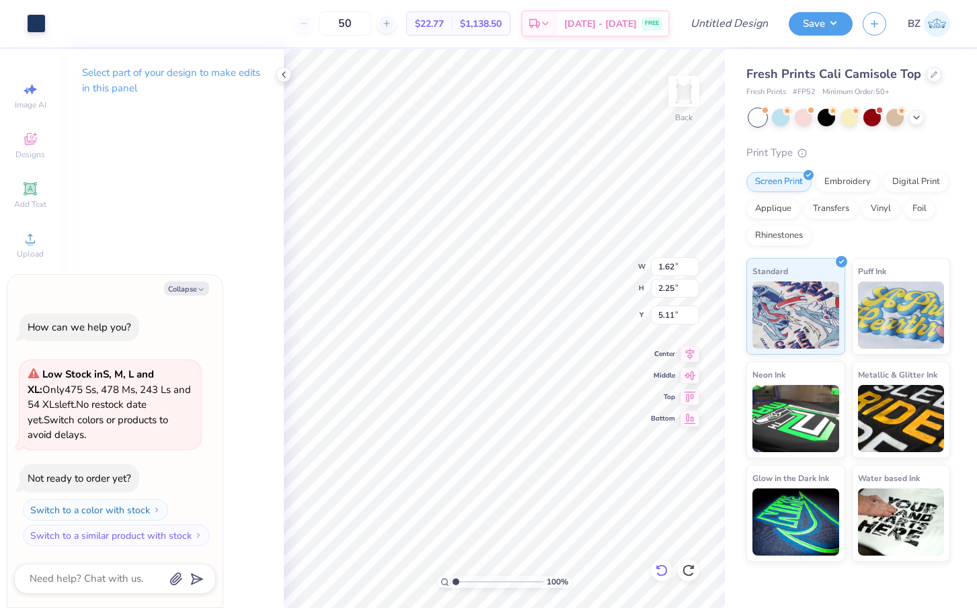
type textarea "x"
type input "0.63"
type input "0.79"
type input "5.31"
click at [42, 16] on div at bounding box center [36, 22] width 19 height 19
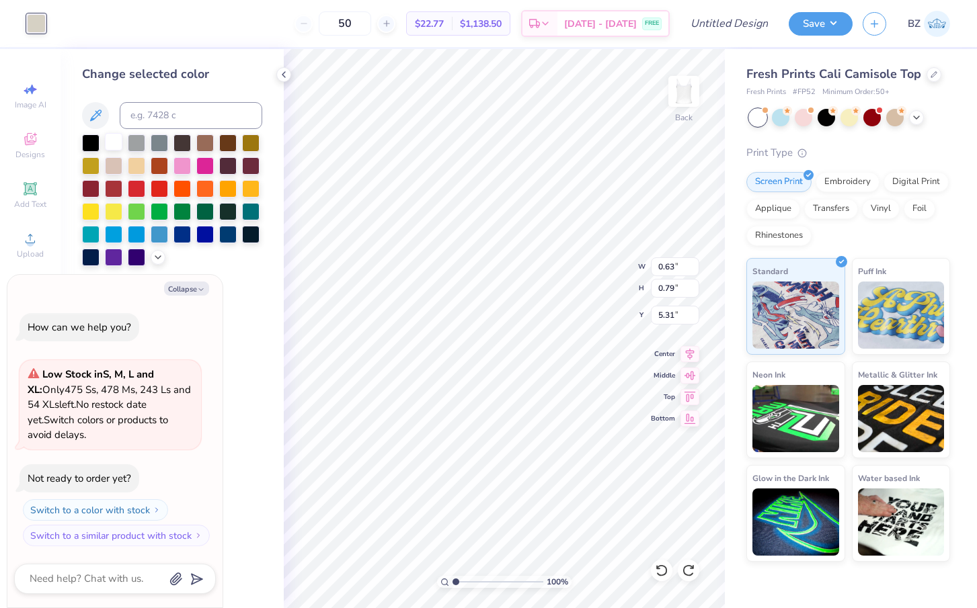
click at [114, 138] on div at bounding box center [113, 141] width 17 height 17
type textarea "x"
type input "0.42"
type input "1.16"
type input "5.36"
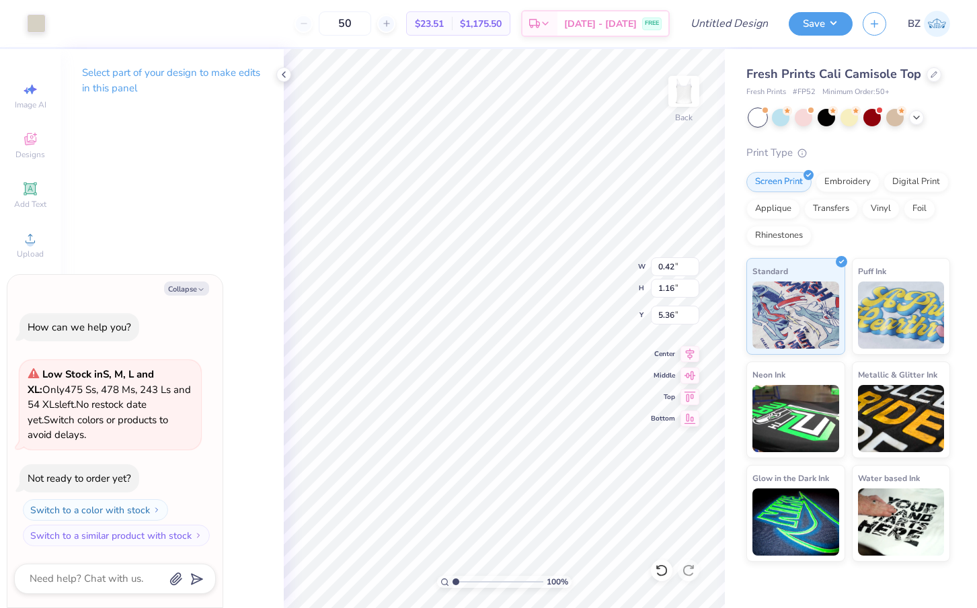
type textarea "x"
type input "5.31"
click at [28, 22] on div at bounding box center [36, 22] width 19 height 19
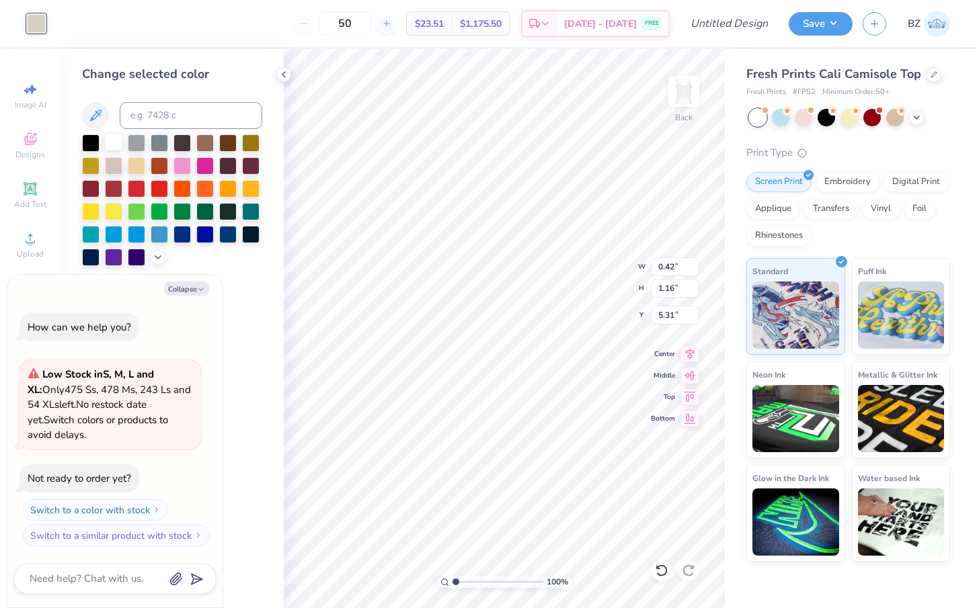
click at [109, 142] on div at bounding box center [113, 141] width 17 height 17
type textarea "x"
type input "0.17"
type input "0.49"
type input "5.69"
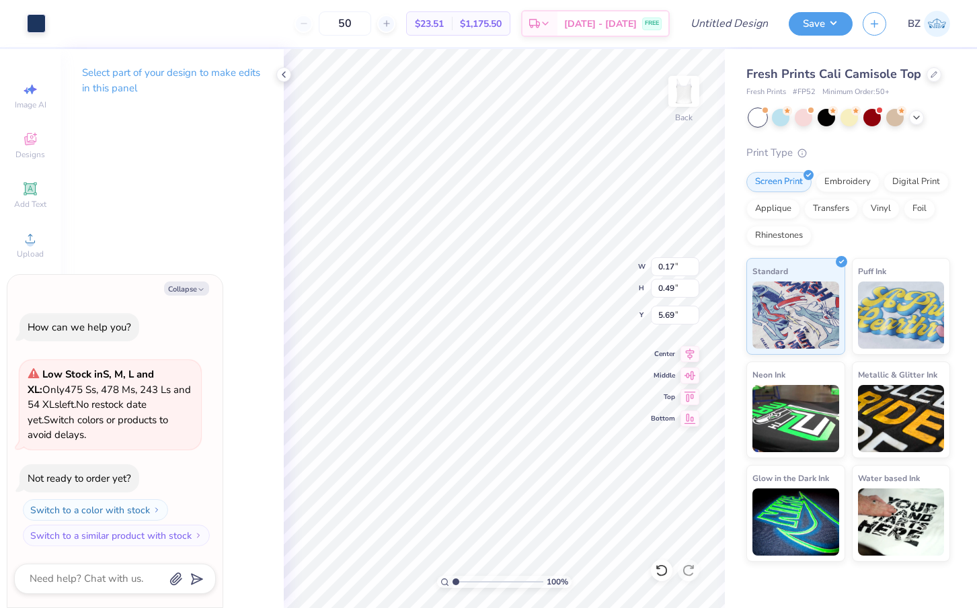
type textarea "x"
type input "5.65"
type textarea "x"
type input "5.67"
click at [661, 570] on icon at bounding box center [661, 570] width 13 height 13
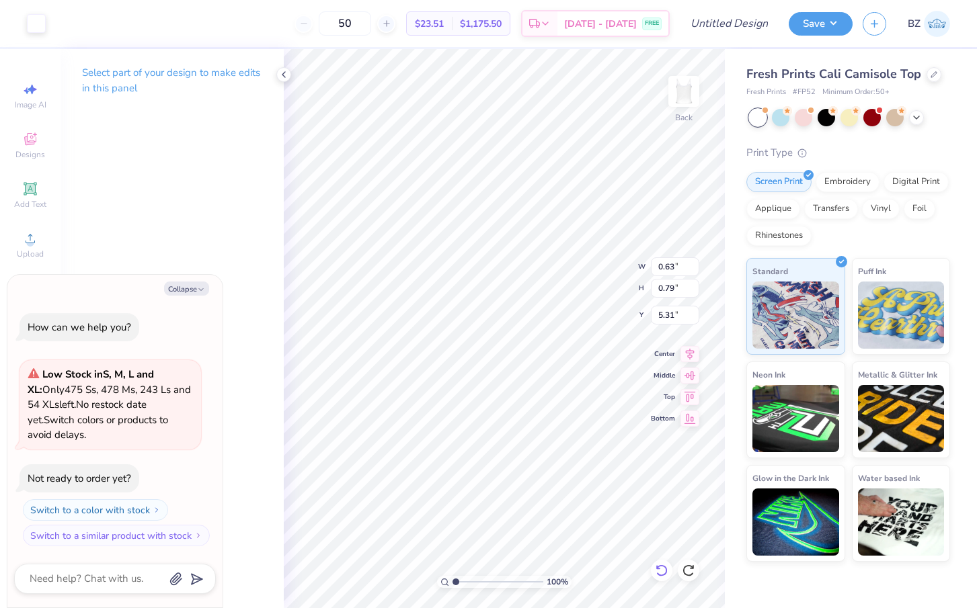
type textarea "x"
type input "1.62"
type input "2.25"
type input "5.11"
type textarea "x"
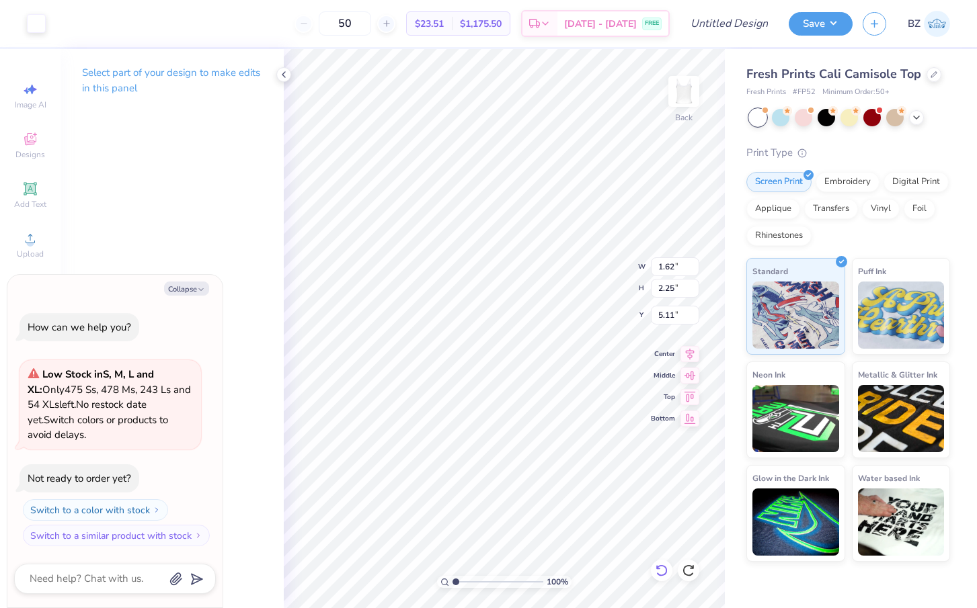
type input "5.17"
type textarea "x"
